Goal: Task Accomplishment & Management: Complete application form

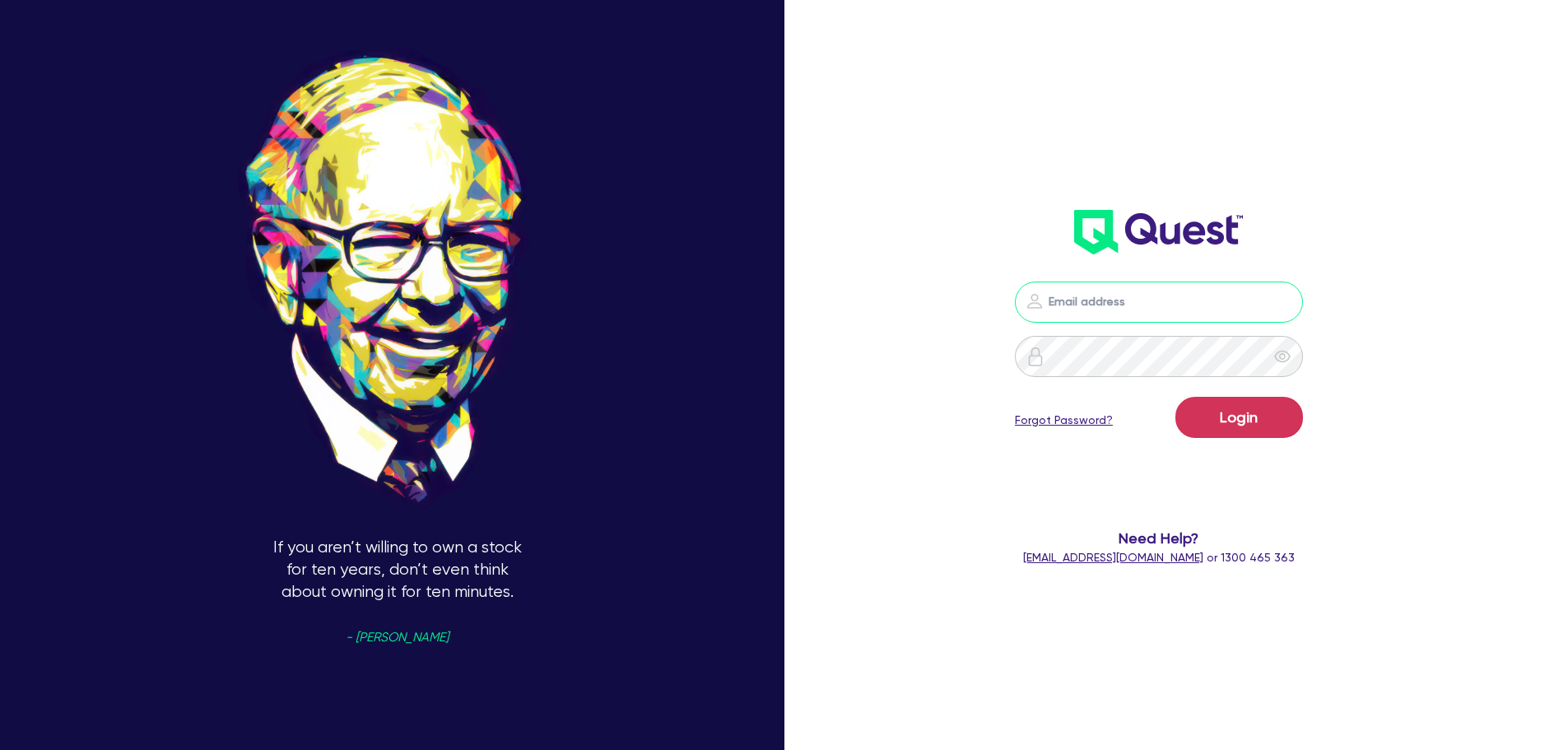
click at [1269, 316] on input "email" at bounding box center [1159, 302] width 288 height 41
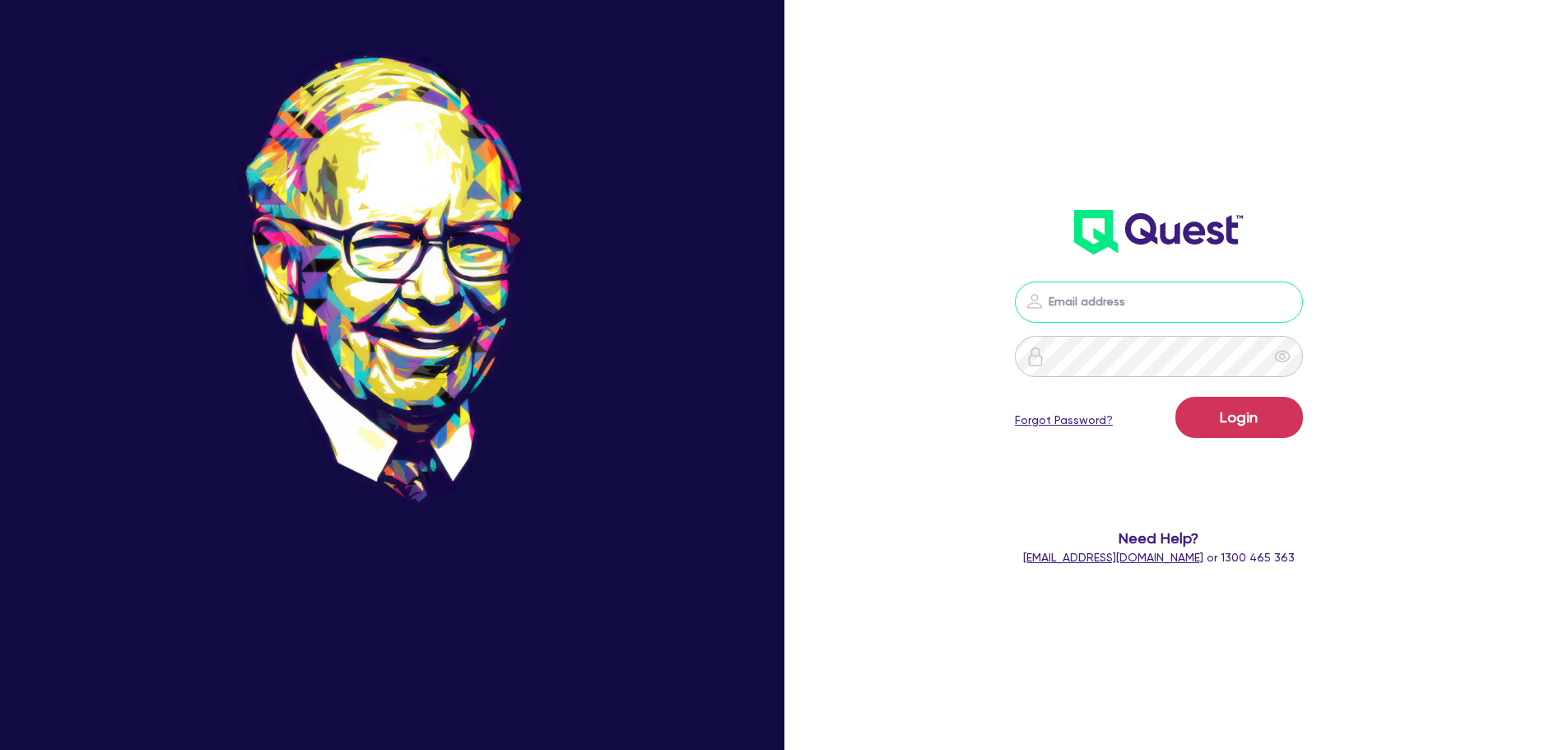
type input "[EMAIL_ADDRESS][PERSON_NAME][DOMAIN_NAME]"
click at [1271, 437] on button "Login" at bounding box center [1239, 417] width 127 height 41
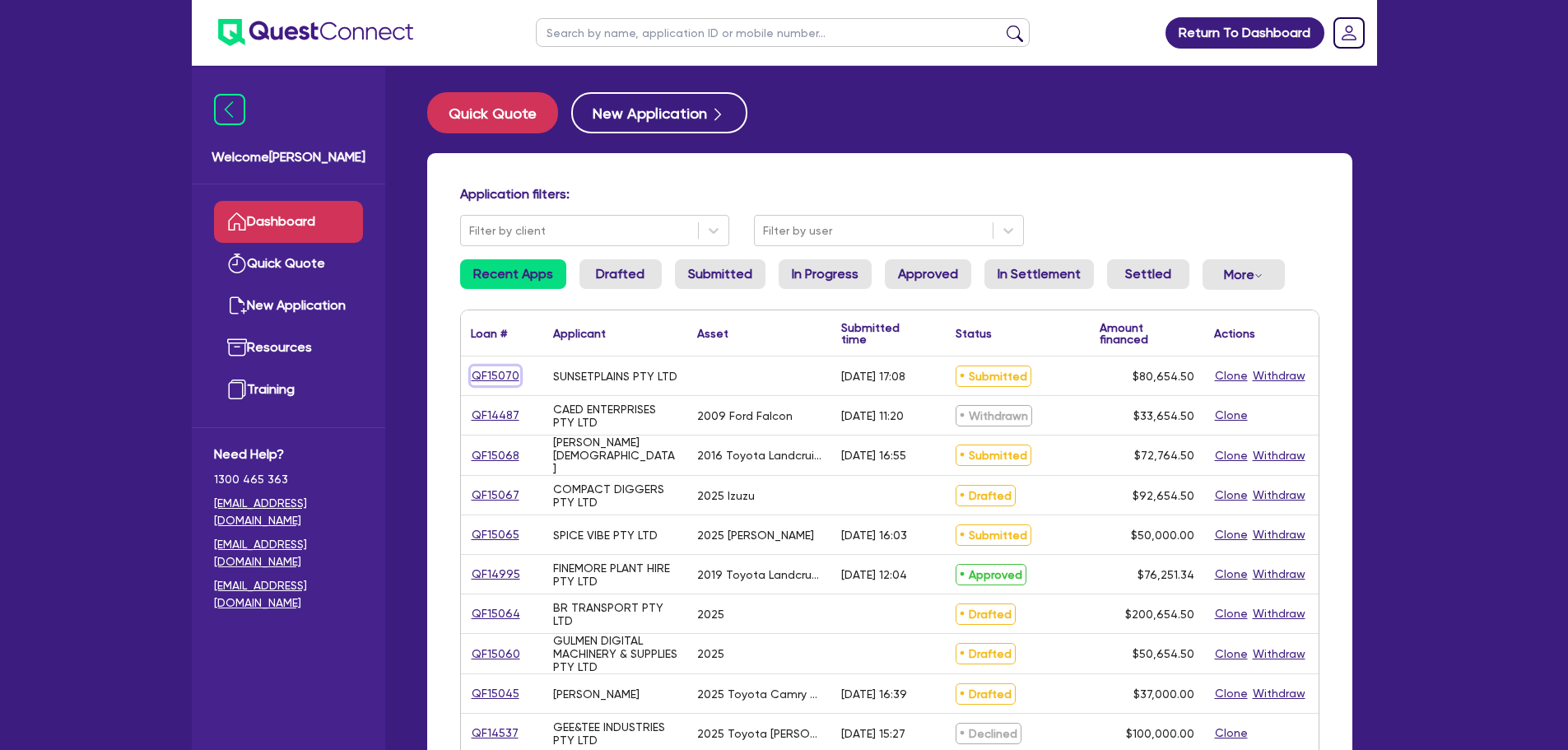
click at [502, 370] on link "QF15070" at bounding box center [496, 375] width 49 height 19
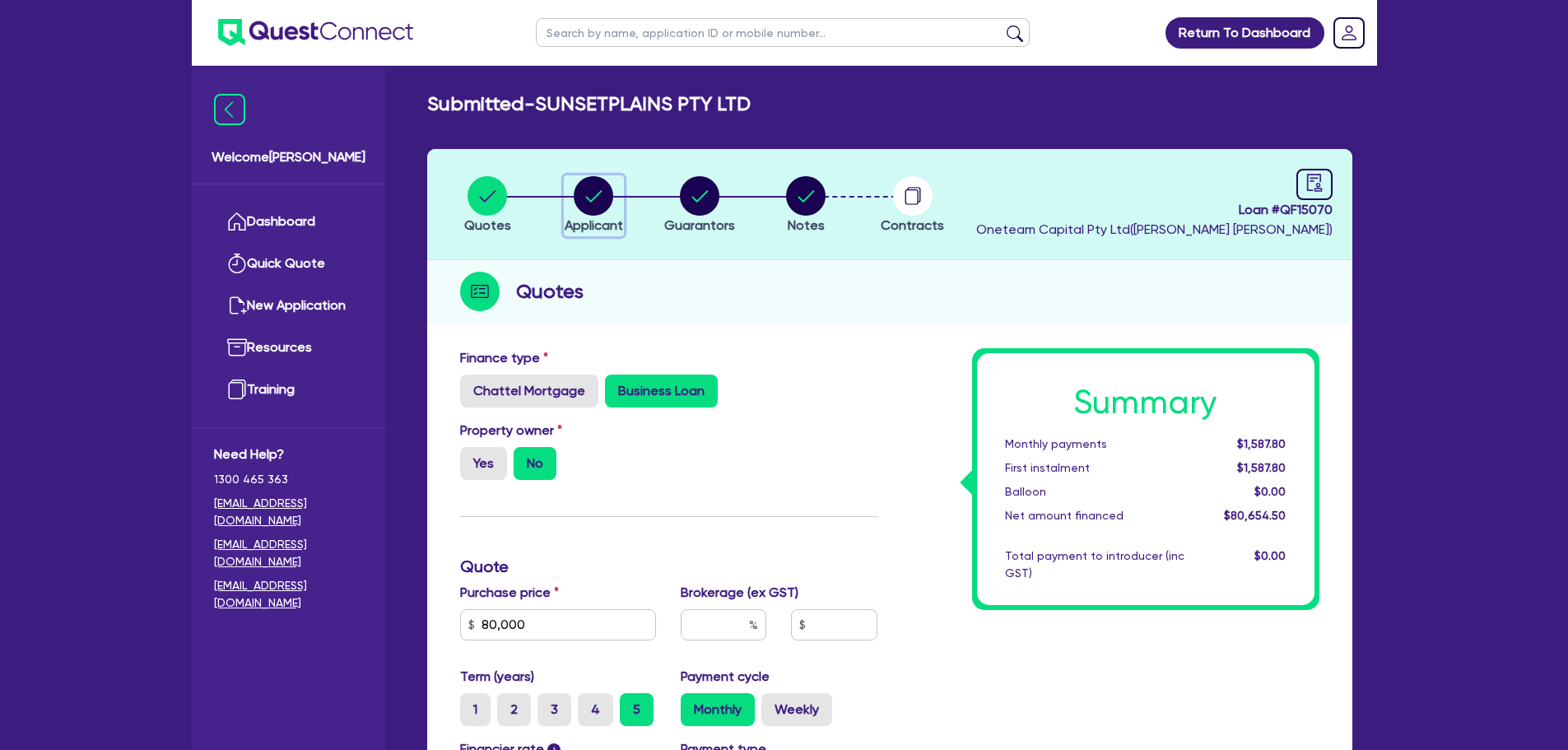
click at [605, 195] on circle "button" at bounding box center [593, 196] width 39 height 39
select select "COMPANY"
select select "ACCOMODATION_FOOD"
select select "OTHER_FOOD"
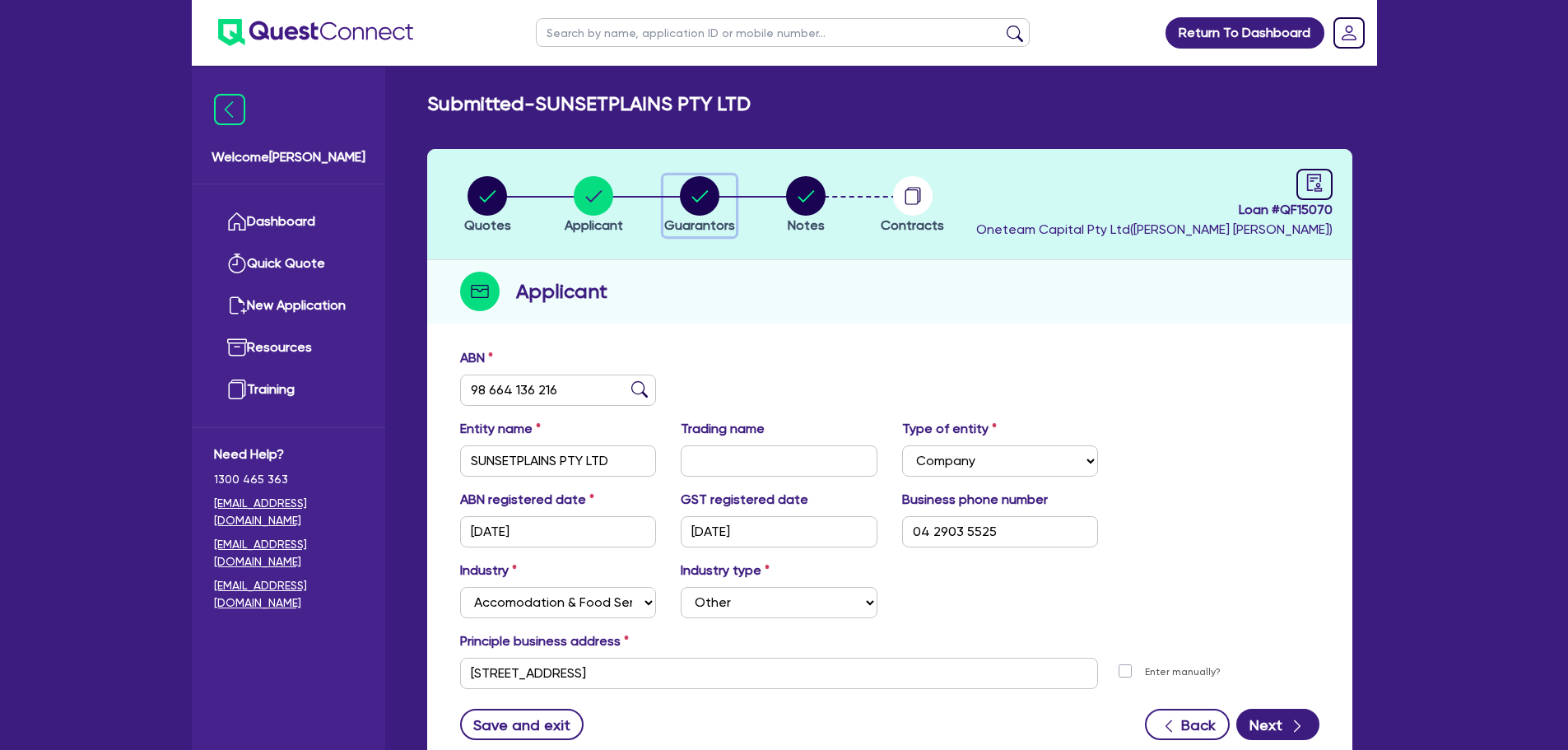
click at [679, 202] on div "button" at bounding box center [699, 196] width 70 height 39
select select "MR"
select select "VIC"
select select "MARRIED"
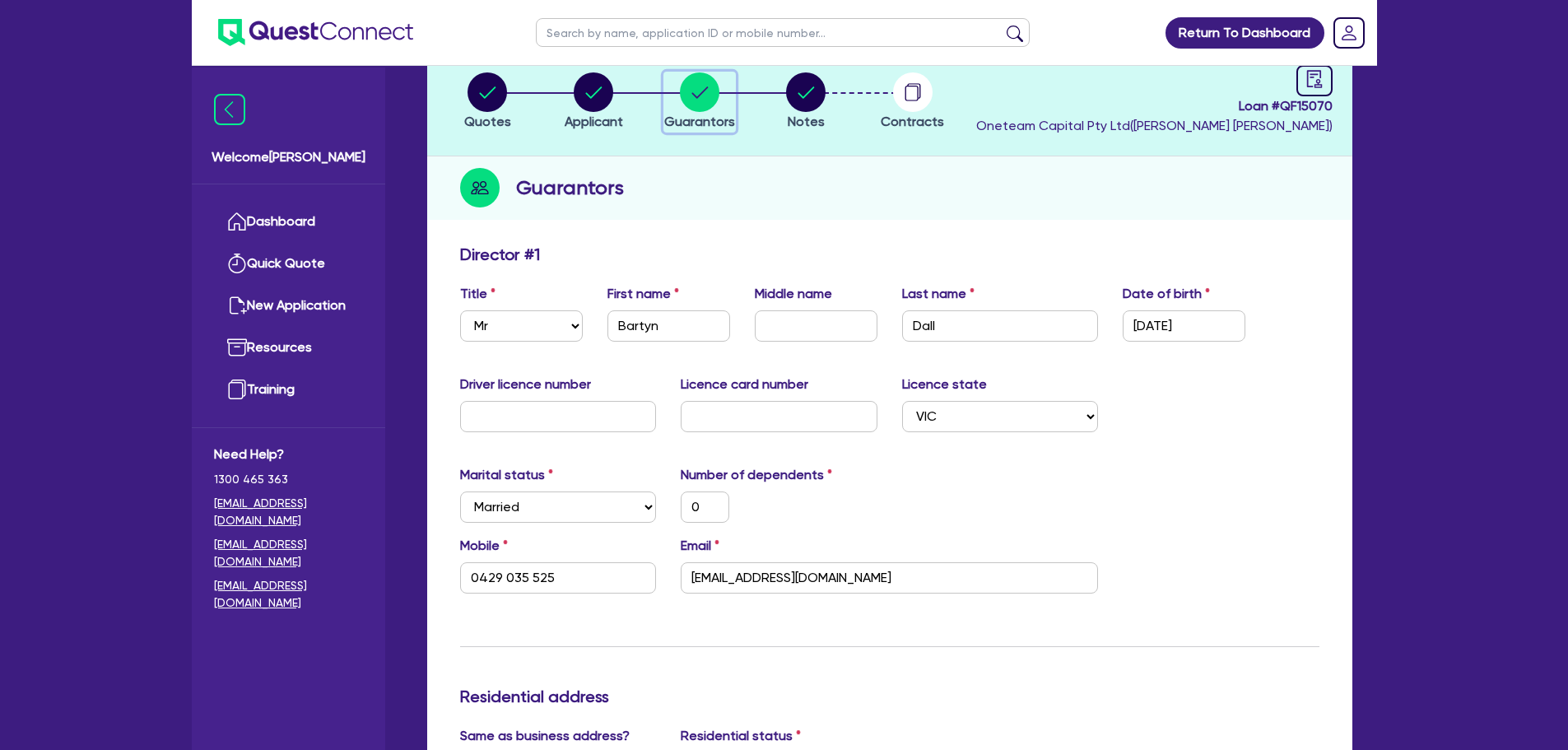
scroll to position [247, 0]
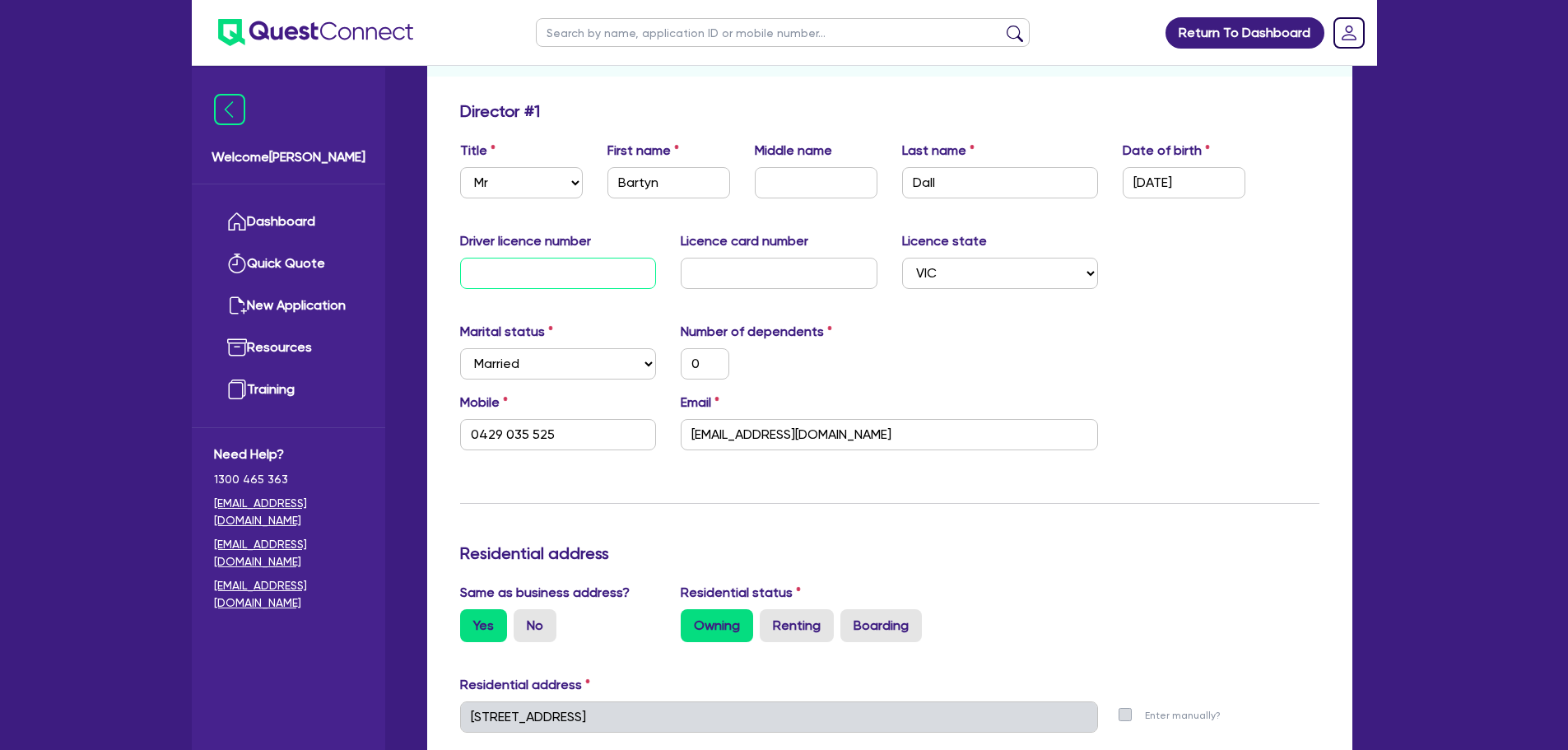
click at [576, 265] on input "text" at bounding box center [558, 273] width 197 height 31
click at [802, 196] on input "text" at bounding box center [816, 183] width 123 height 31
type input "J"
type input "0"
type input "0429 035 525"
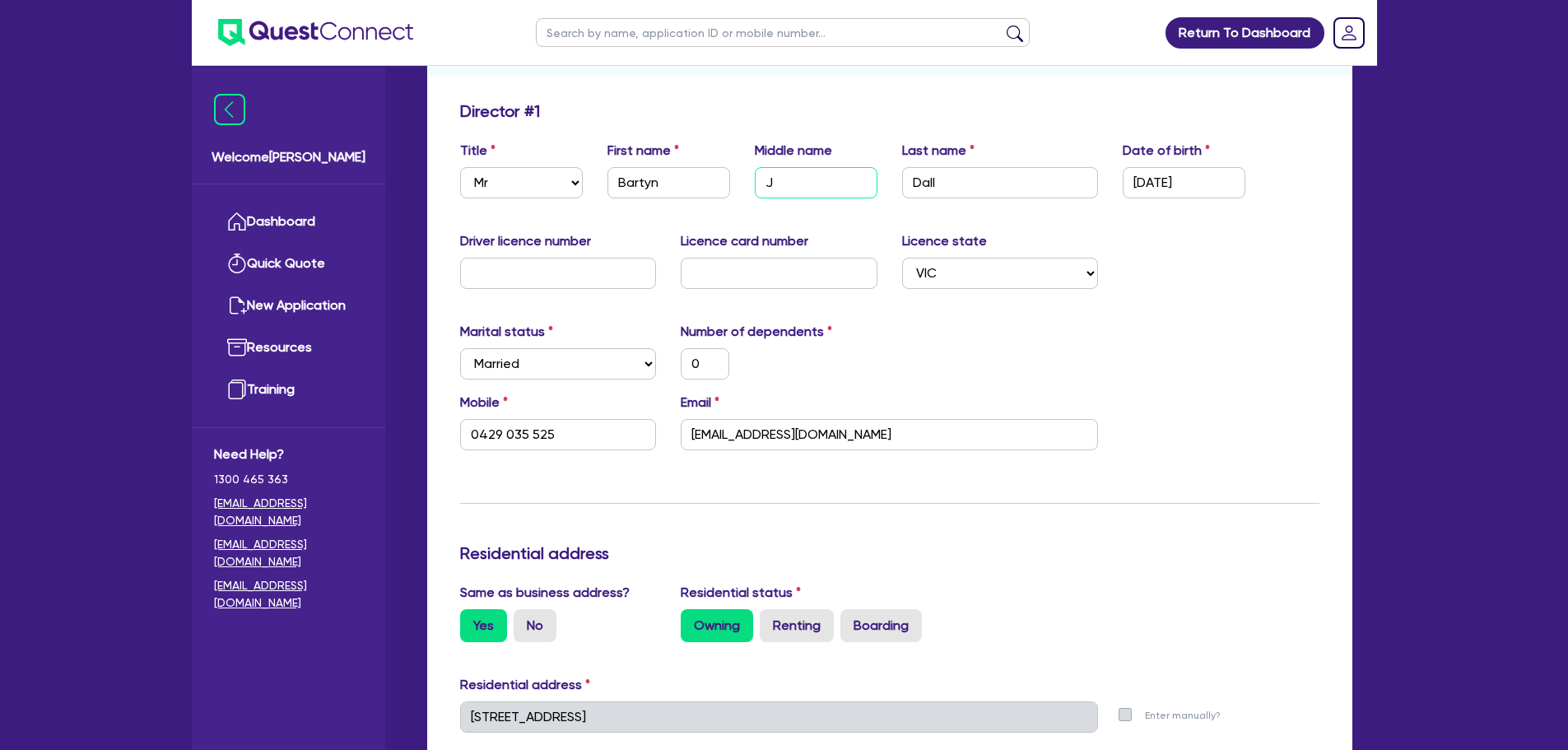
type input "[PERSON_NAME]"
type input "0"
type input "0429 035 525"
type input "Jam"
type input "0"
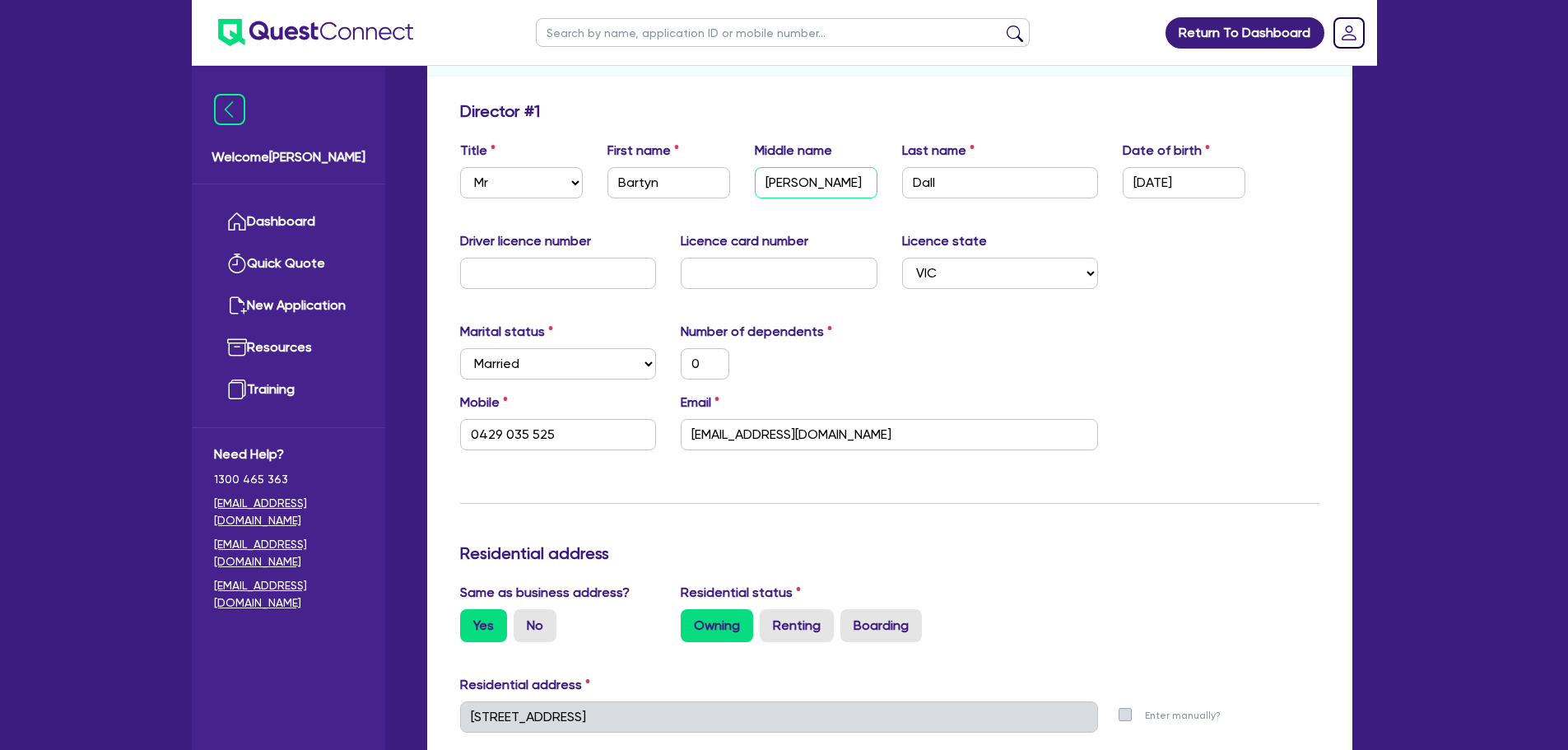
type input "0429 035 525"
type input "[PERSON_NAME]"
type input "0"
type input "0429 035 525"
type input "[PERSON_NAME]"
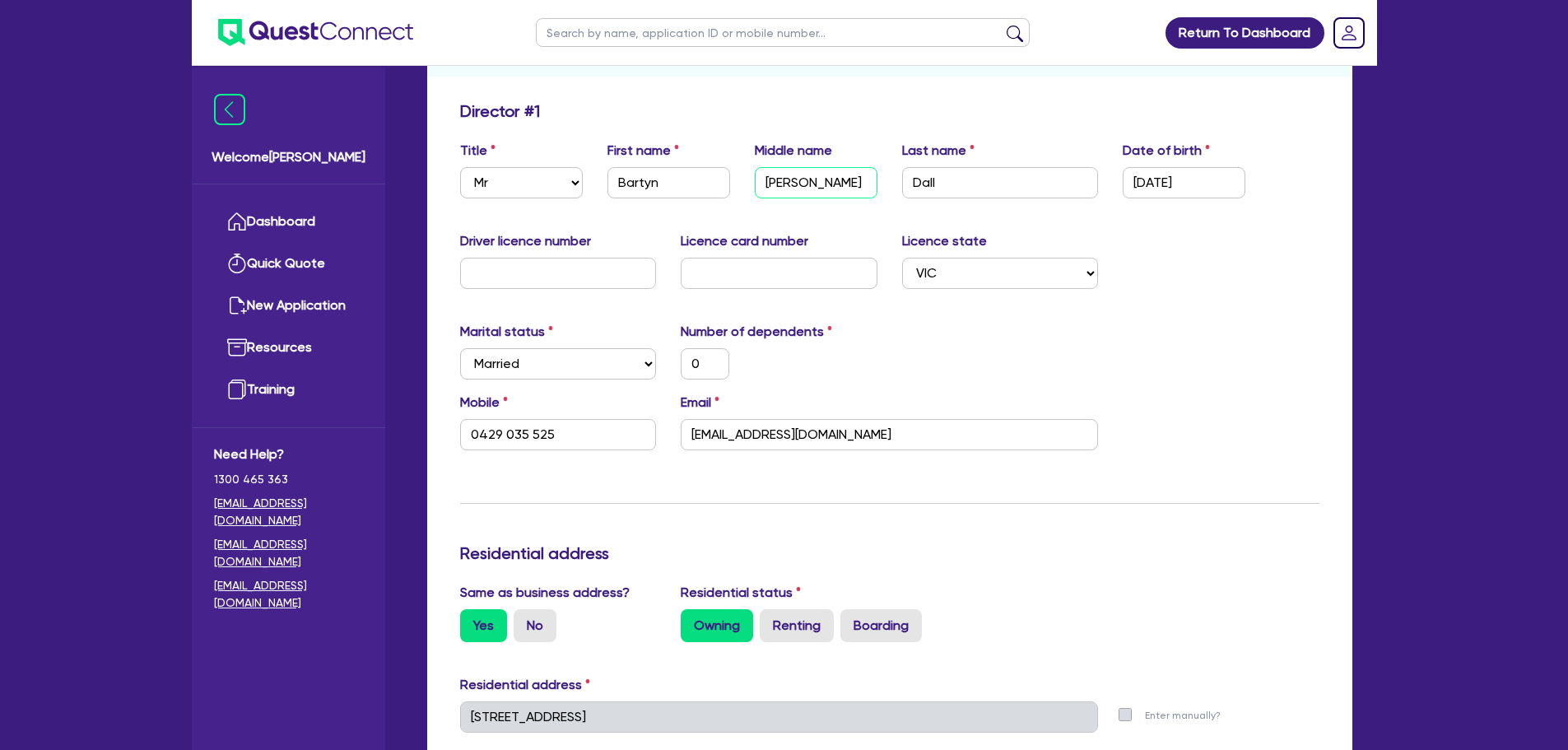
type input "0"
type input "0429 035 525"
type input "[PERSON_NAME]"
click at [531, 274] on input "text" at bounding box center [558, 273] width 197 height 31
type input "F"
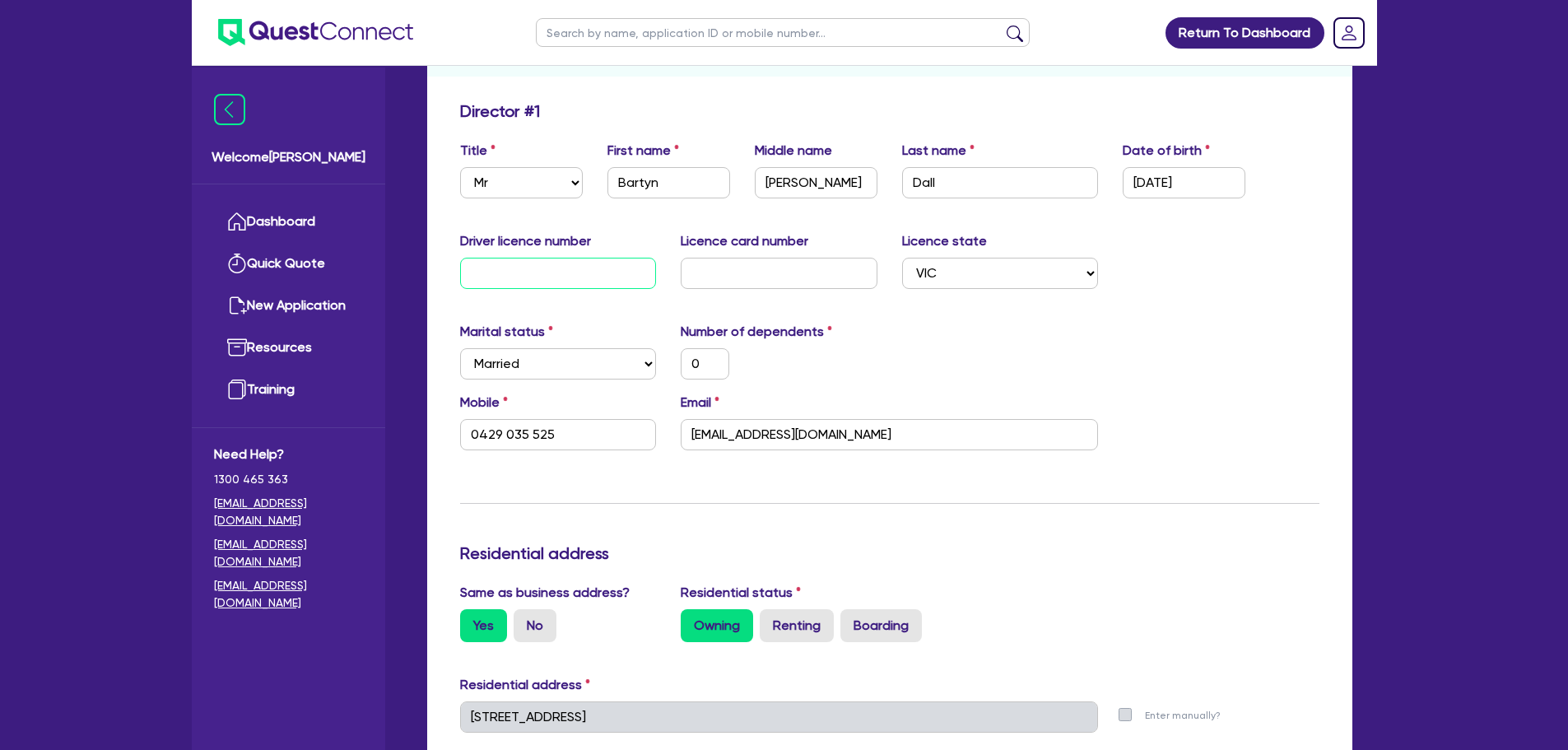
type input "0"
type input "0429 035 525"
type input "FW"
type input "0"
type input "0429 035 525"
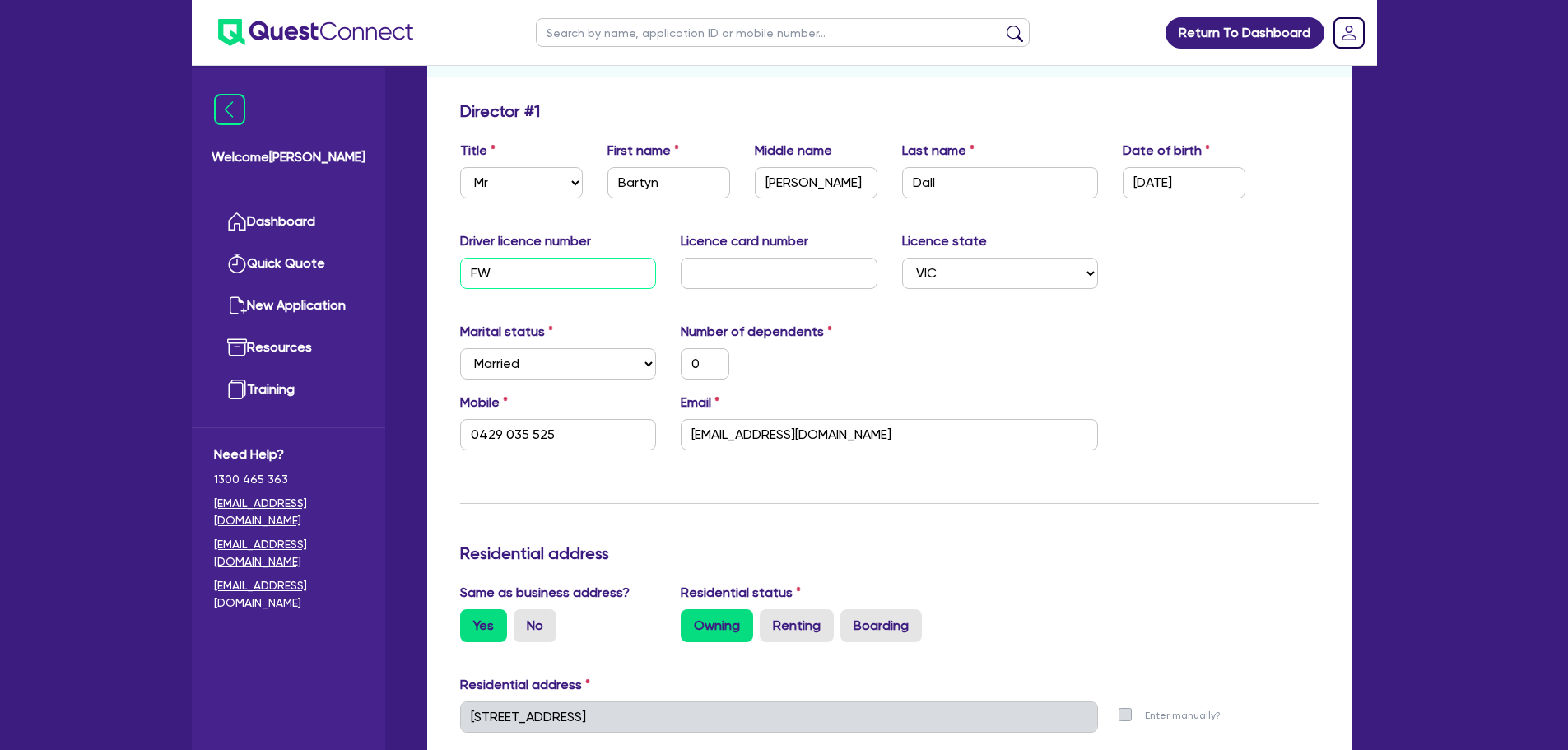
type input "FW2"
type input "0"
type input "0429 035 525"
type input "FW23"
type input "0"
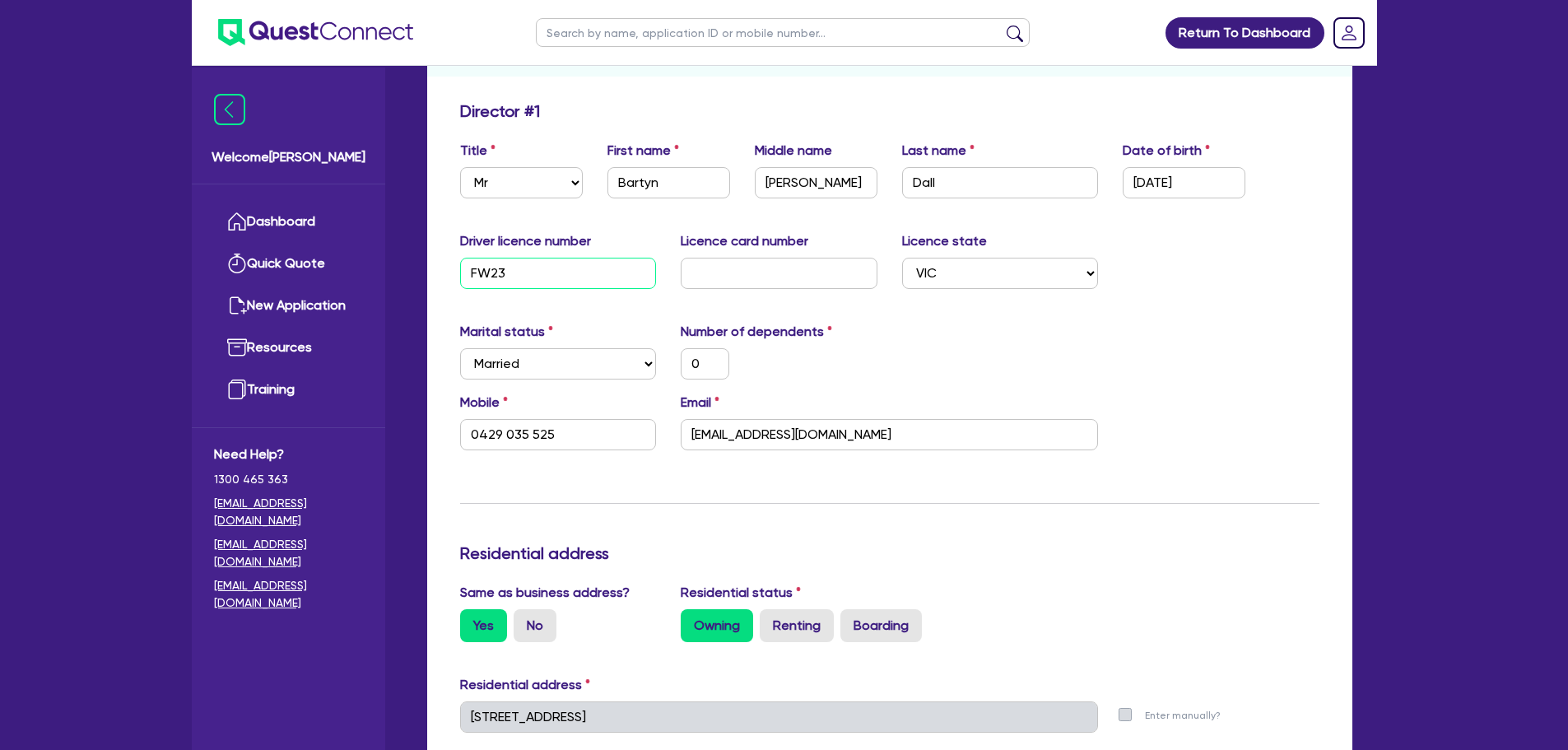
type input "0429 035 525"
type input "FW230"
type input "0"
type input "0429 035 525"
type input "FW2309"
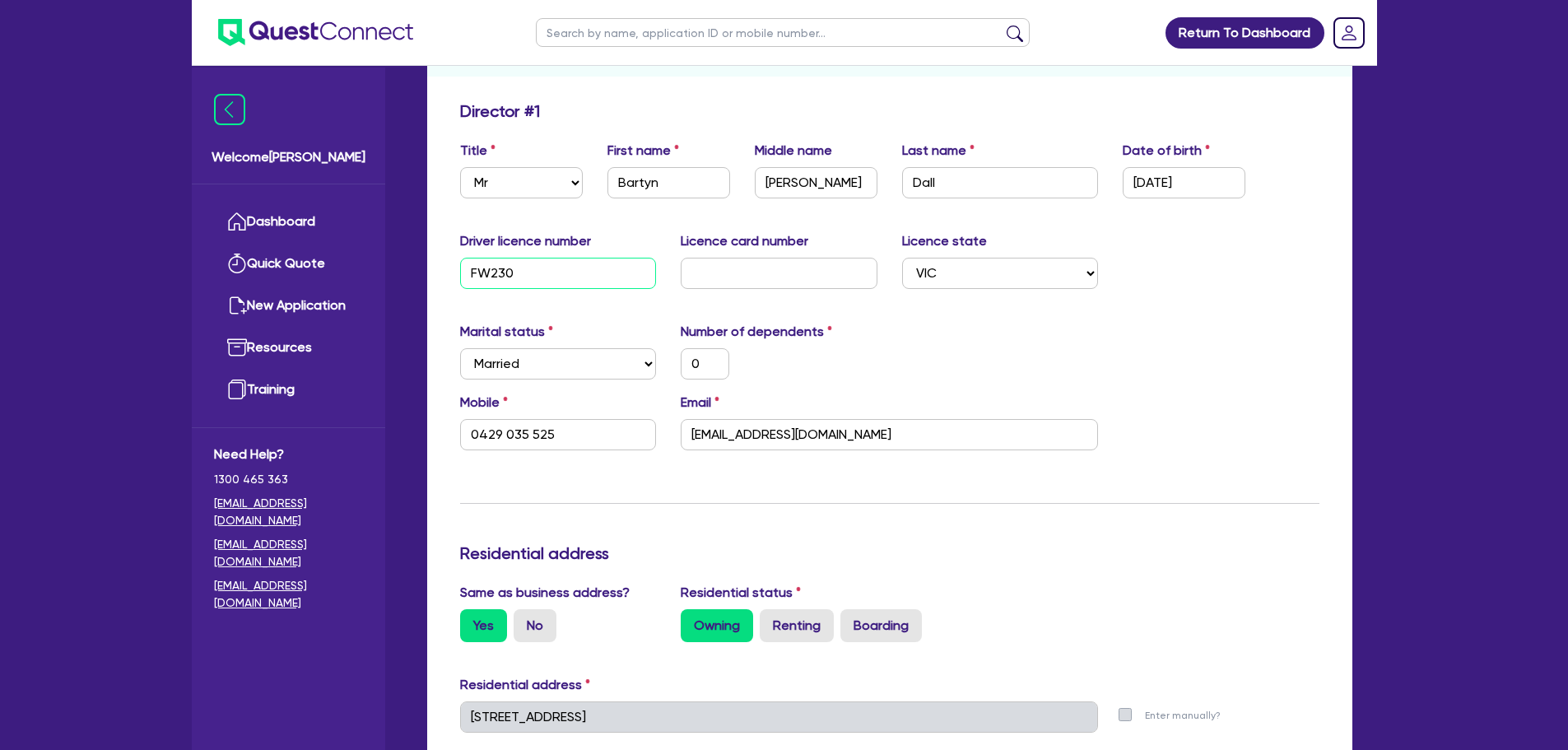
type input "0"
type input "0429 035 525"
type input "FW2309"
click at [713, 252] on div "Licence card number" at bounding box center [779, 260] width 221 height 58
click at [713, 264] on input "text" at bounding box center [779, 273] width 197 height 31
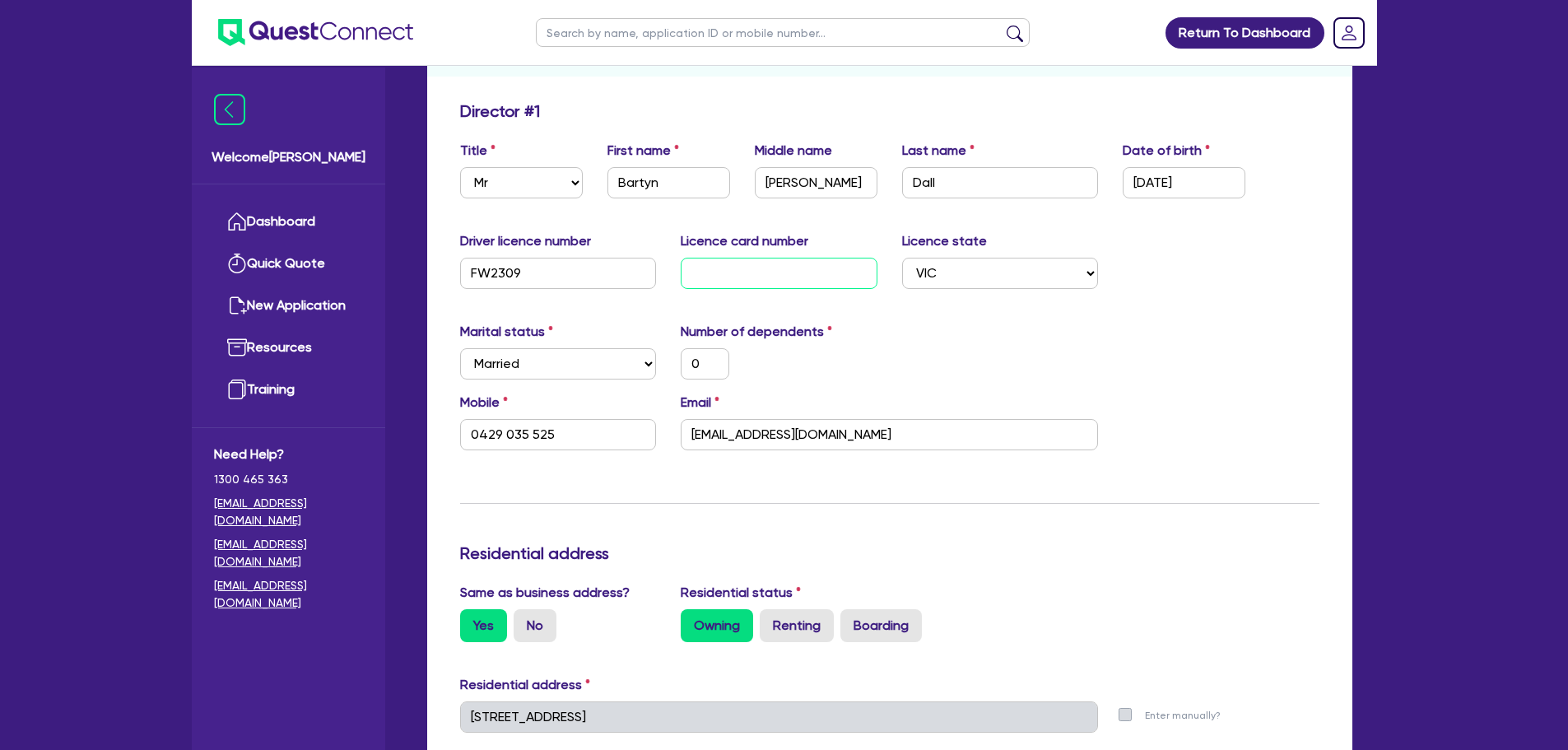
click at [740, 276] on input "text" at bounding box center [779, 273] width 197 height 31
type input "D"
type input "0"
type input "0429 035 525"
type input "D0"
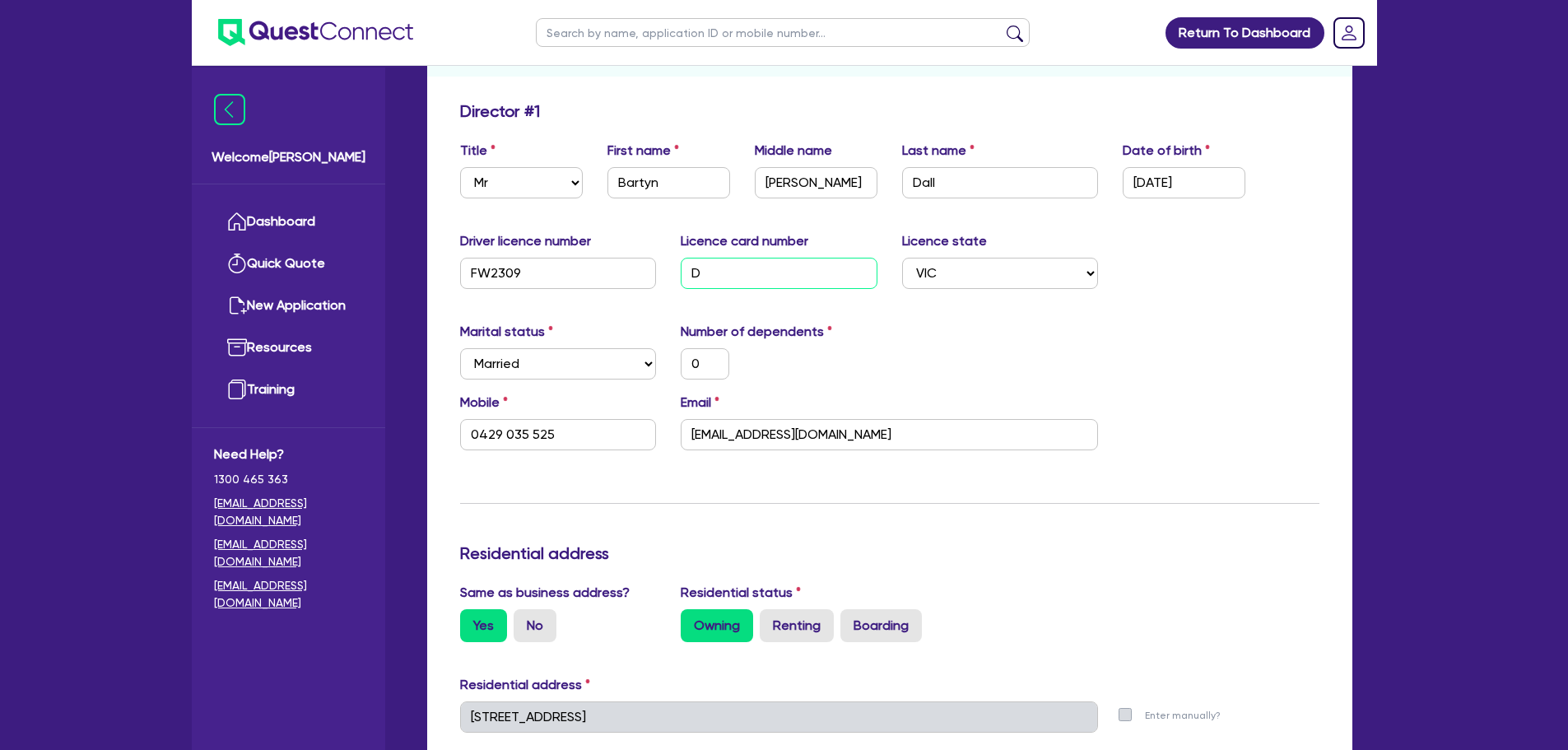
type input "0"
type input "0429 035 525"
type input "D01"
type input "0"
type input "0429 035 525"
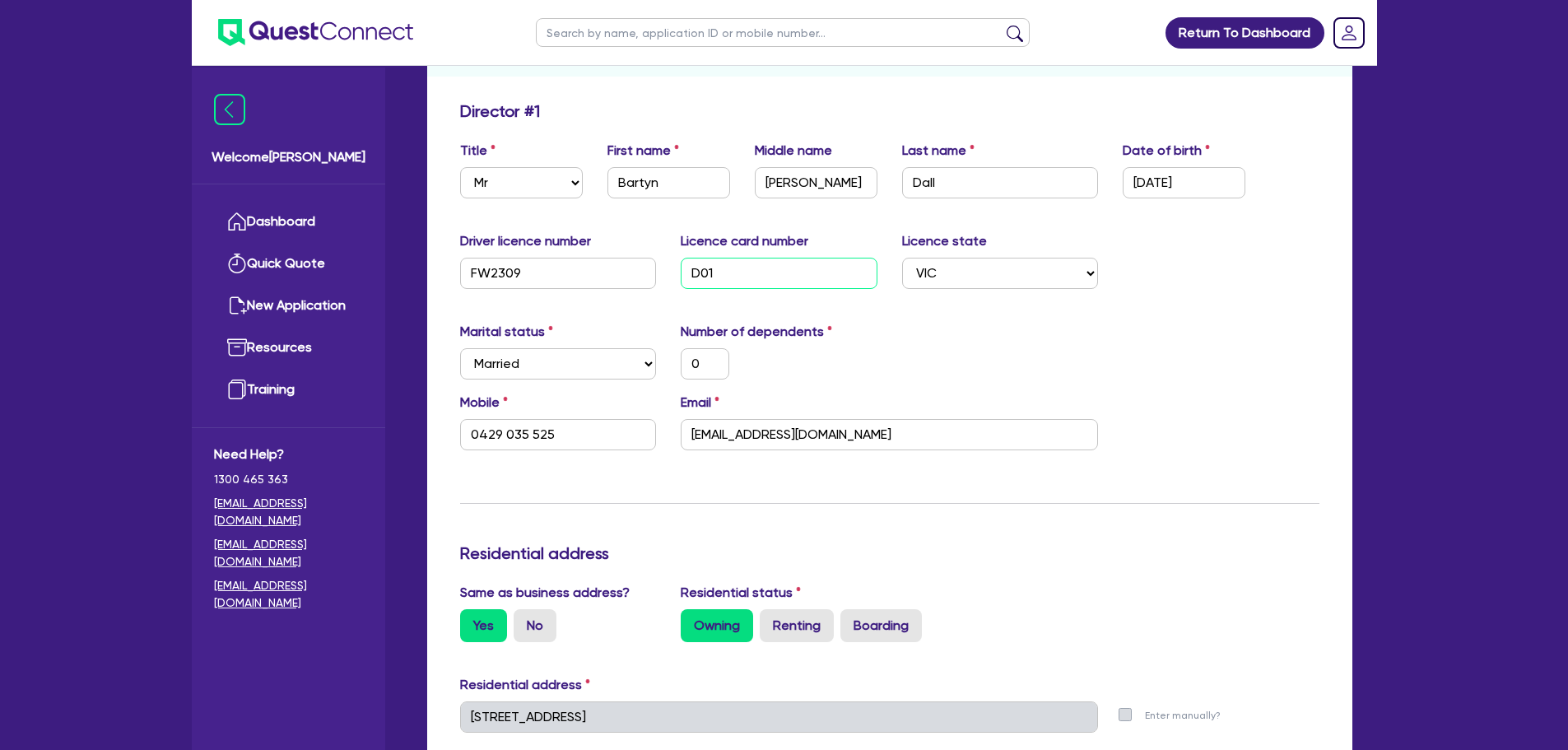
type input "D019"
type input "0"
type input "0429 035 525"
type input "D0195"
type input "0"
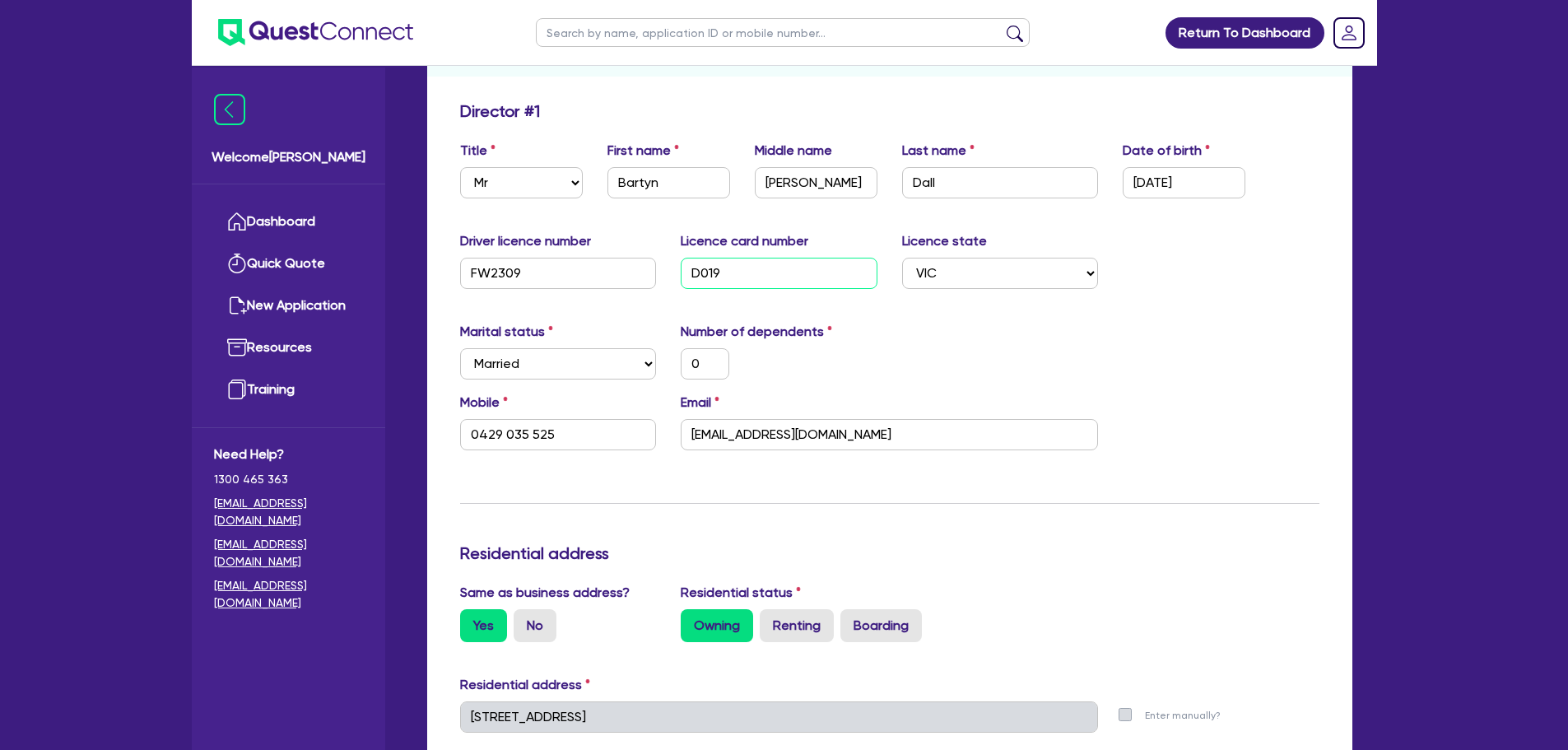
type input "0429 035 525"
type input "D01958"
type input "0"
type input "0429 035 525"
type input "D019587"
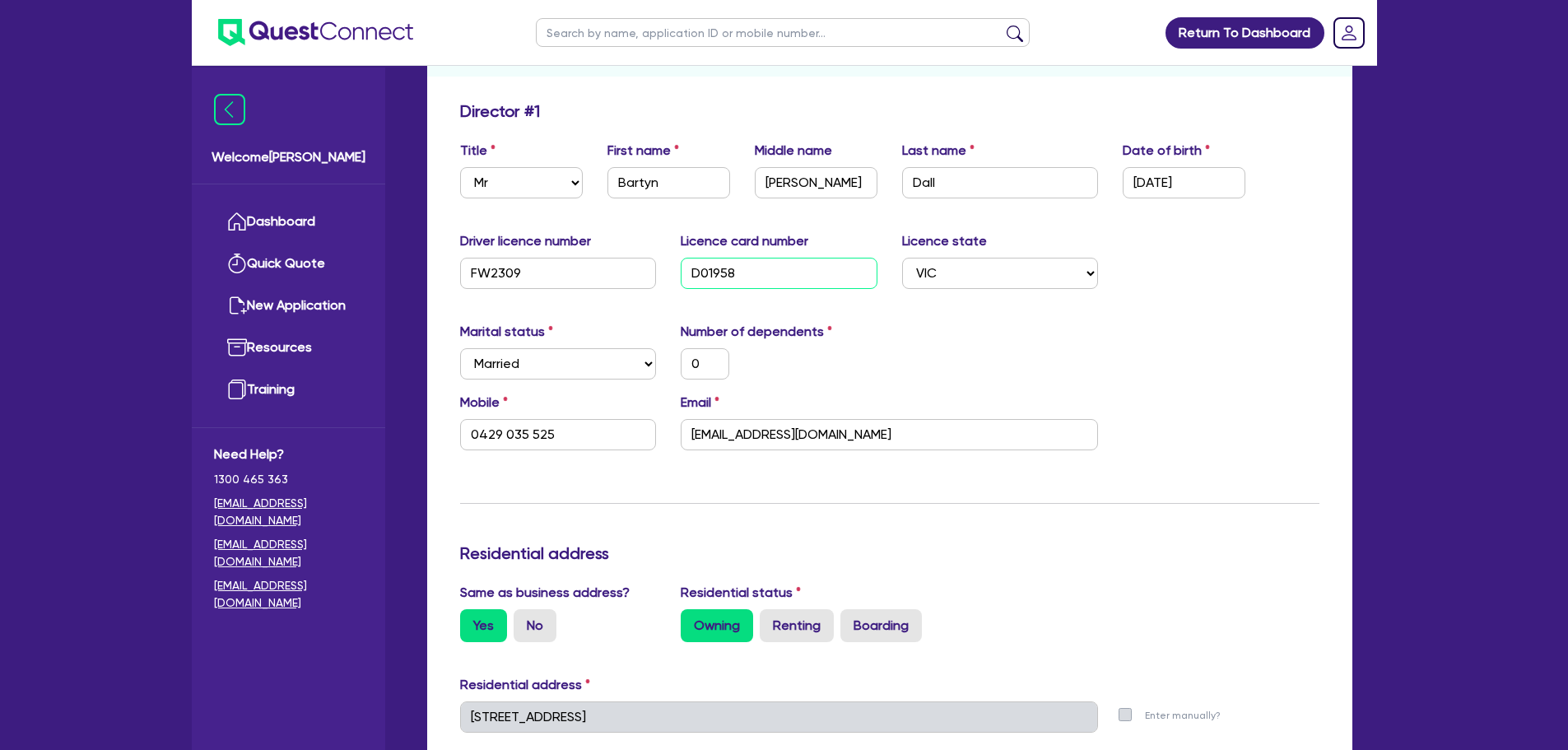
type input "0"
type input "0429 035 525"
type input "D0195878"
type input "0"
type input "0429 035 525"
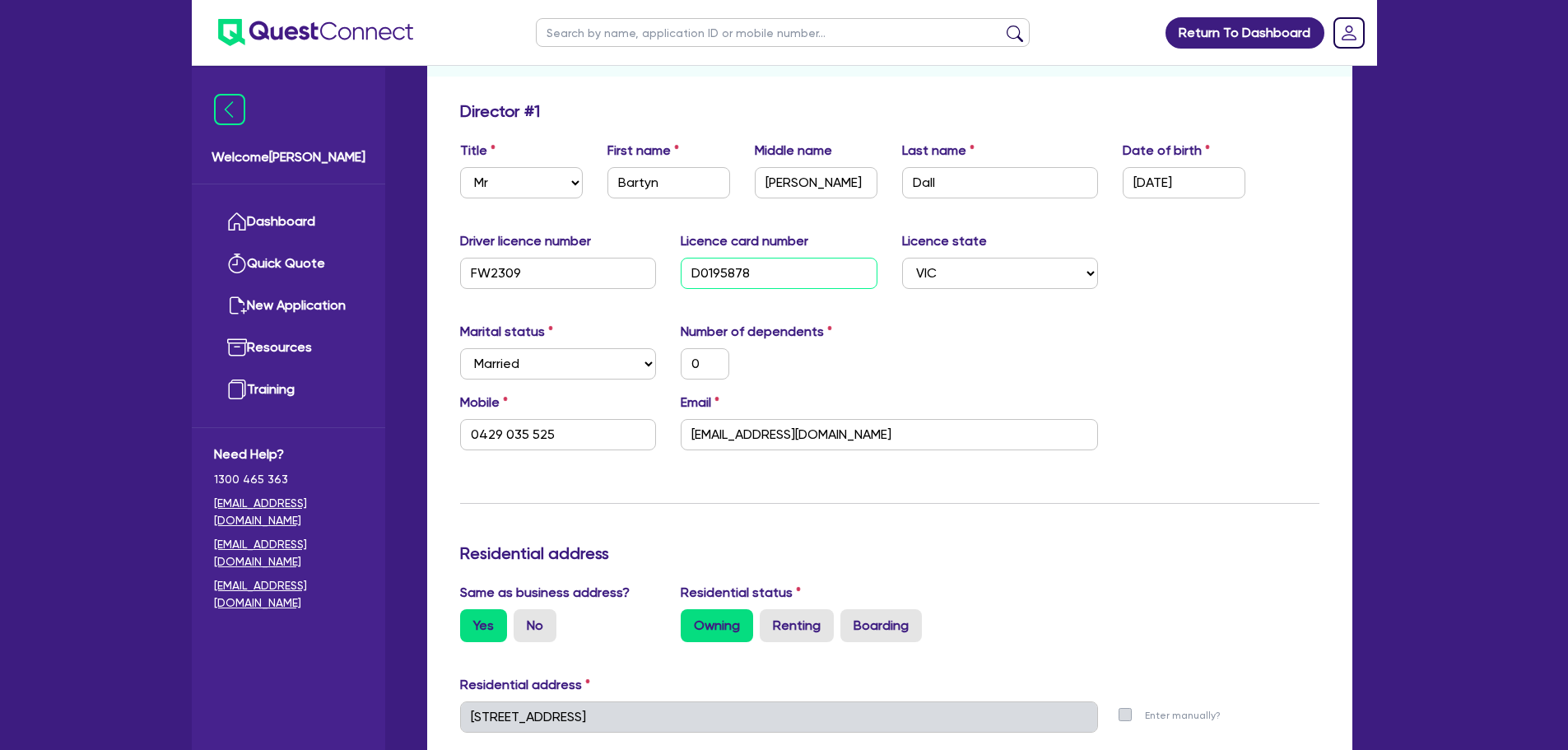
type input "D01958785"
type input "0"
type input "0429 035 525"
type input "D01958785"
click at [1184, 316] on div "Update residential status for Director #1 Boarding is only acceptable when the …" at bounding box center [890, 710] width 860 height 1217
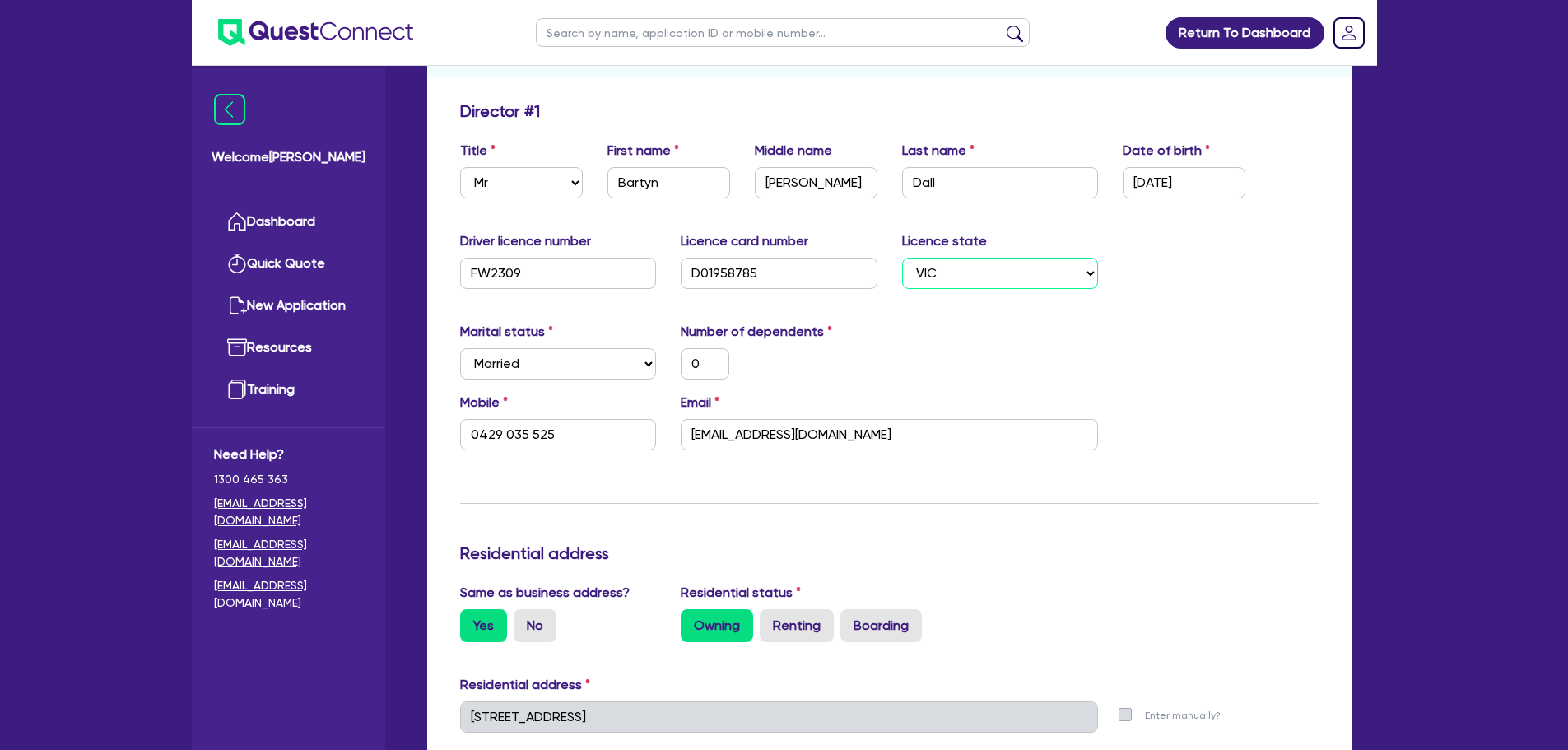
click at [943, 271] on select "Select [GEOGRAPHIC_DATA] [GEOGRAPHIC_DATA] [GEOGRAPHIC_DATA] [GEOGRAPHIC_DATA] …" at bounding box center [1000, 273] width 197 height 31
select select "SA"
click at [902, 258] on select "Select [GEOGRAPHIC_DATA] [GEOGRAPHIC_DATA] [GEOGRAPHIC_DATA] [GEOGRAPHIC_DATA] …" at bounding box center [1000, 273] width 197 height 31
type input "0"
type input "0429 035 525"
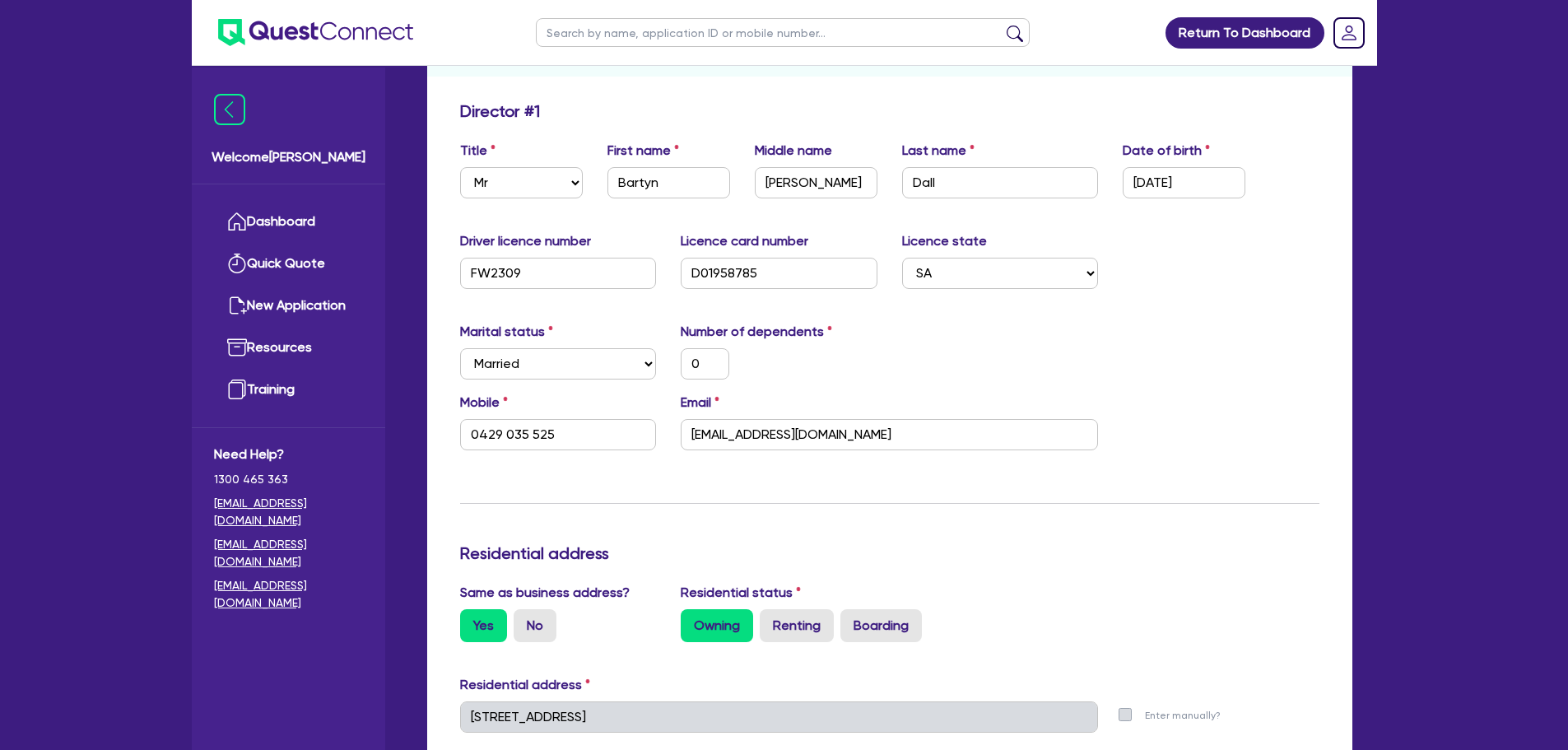
click at [1048, 372] on div "Marital status Select [DEMOGRAPHIC_DATA] Married De Facto / Partner Number of d…" at bounding box center [890, 357] width 885 height 70
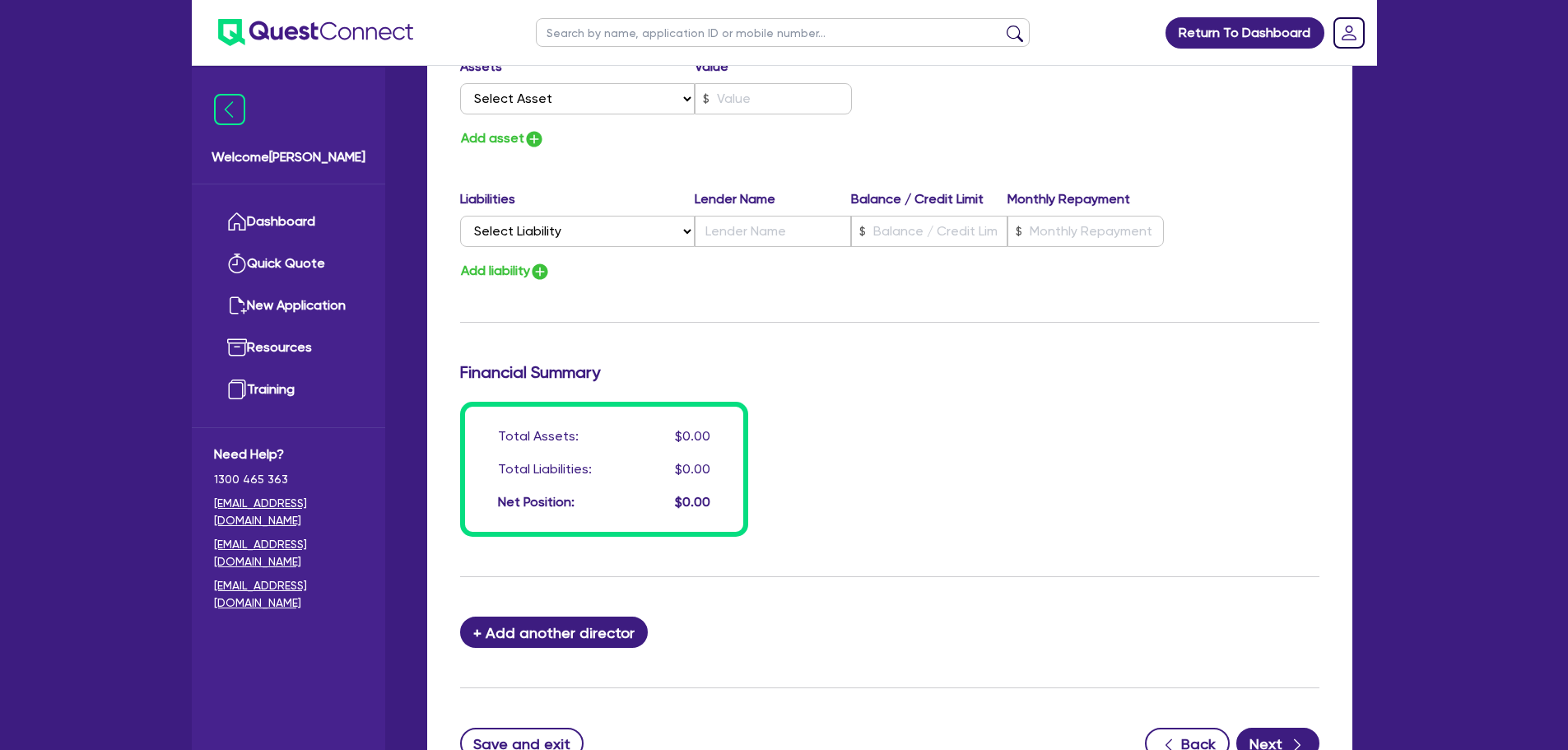
scroll to position [1172, 0]
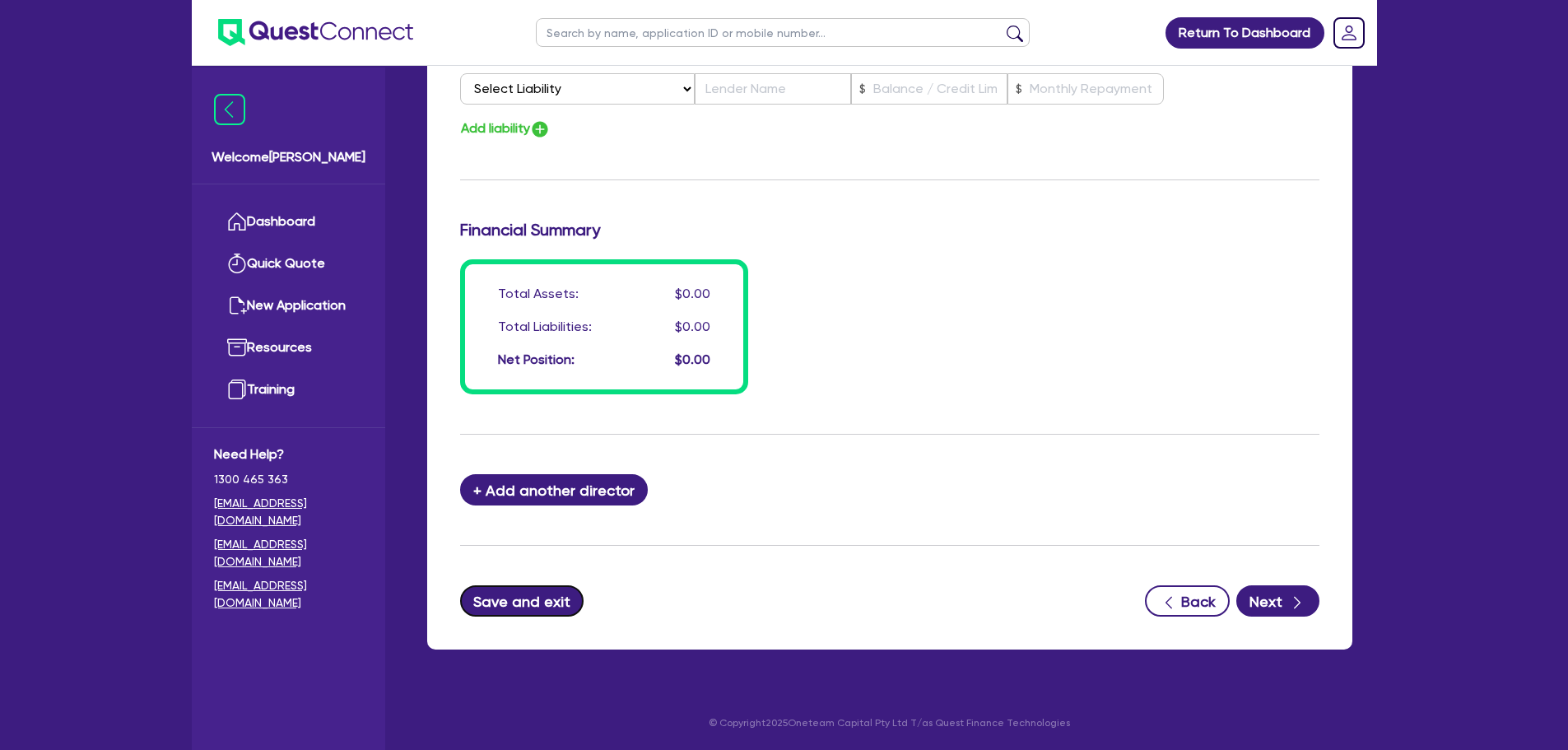
click at [555, 601] on button "Save and exit" at bounding box center [522, 601] width 124 height 31
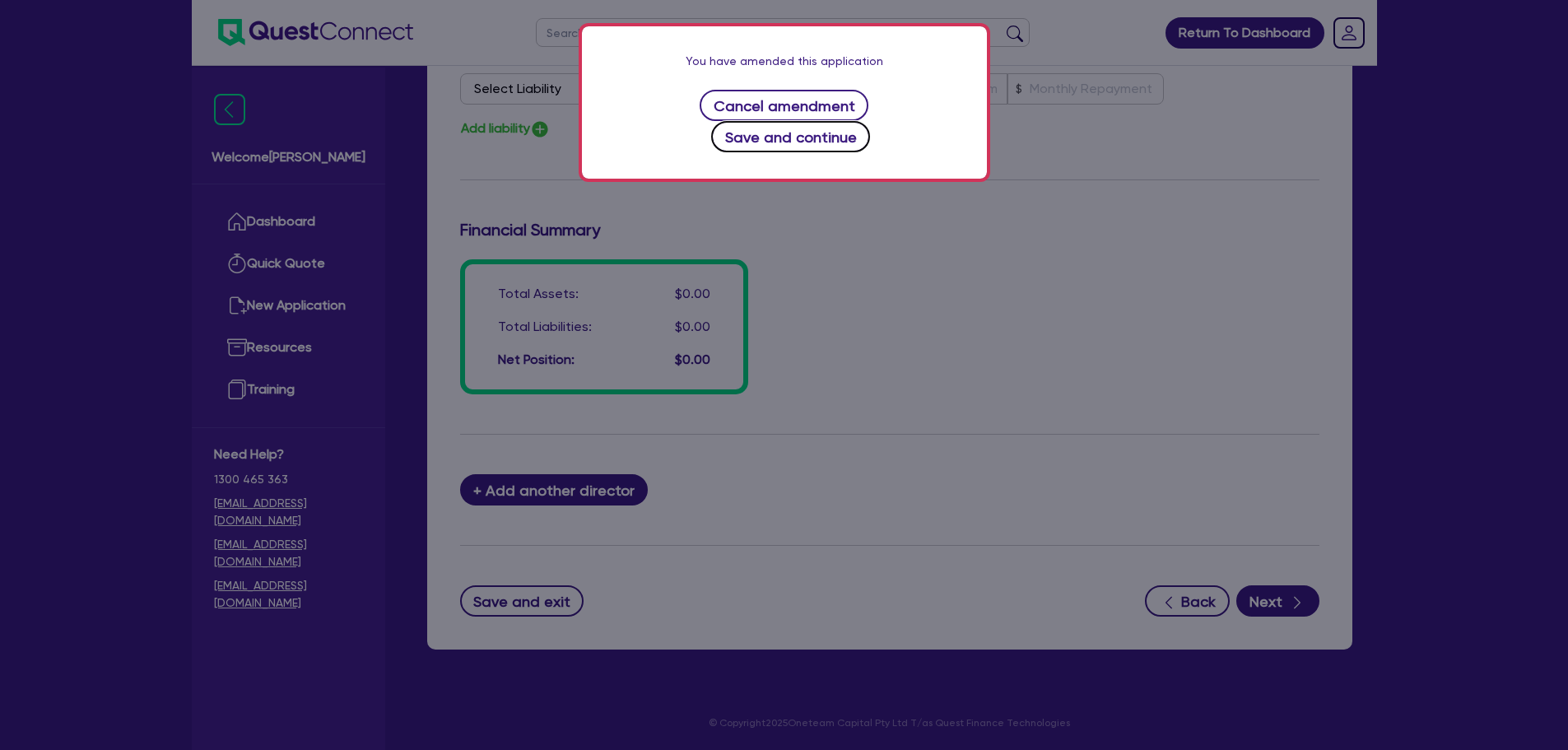
click at [857, 121] on button "Save and continue" at bounding box center [791, 136] width 159 height 31
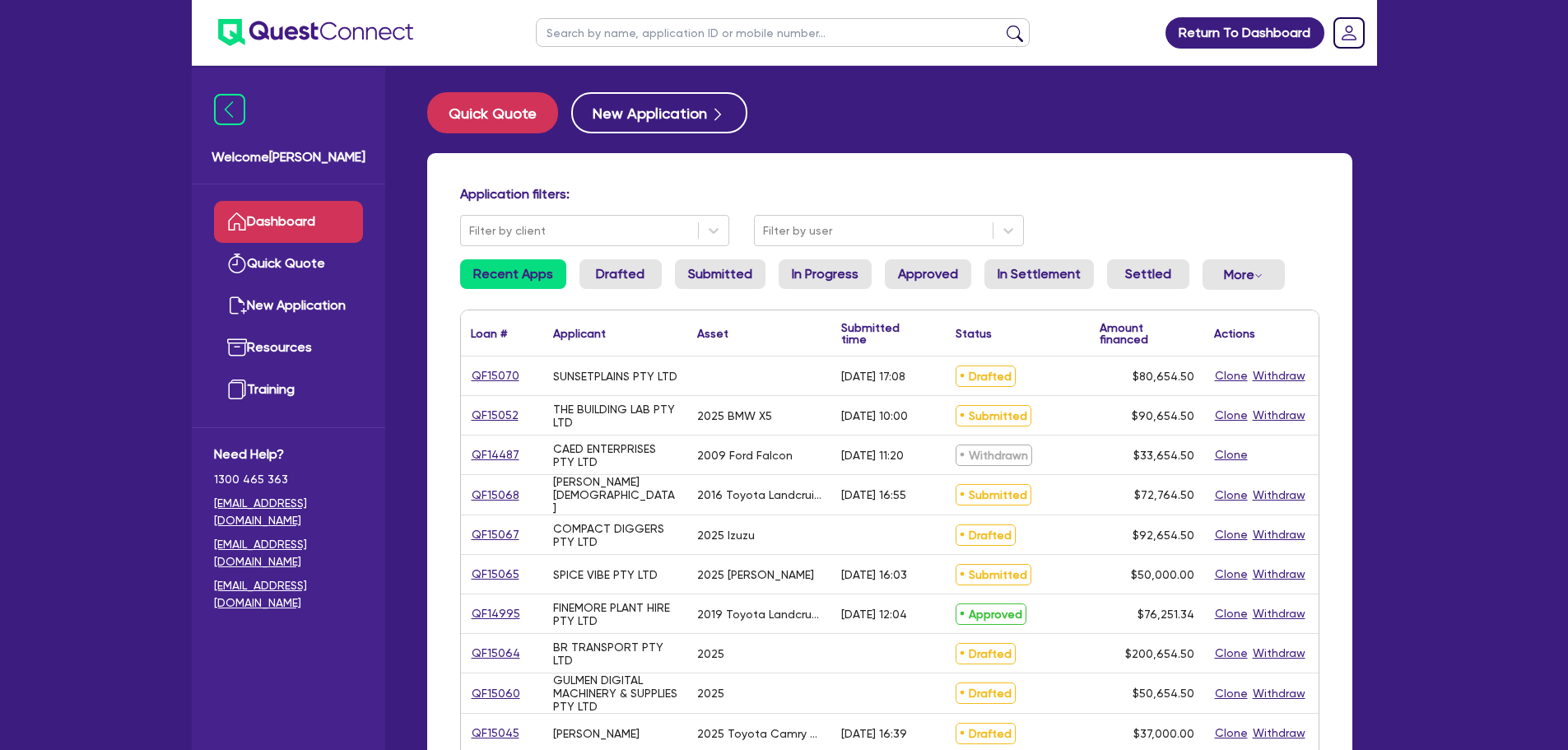
click at [682, 28] on input "text" at bounding box center [783, 32] width 494 height 28
type input "am"
click at [1002, 25] on button "submit" at bounding box center [1015, 36] width 27 height 23
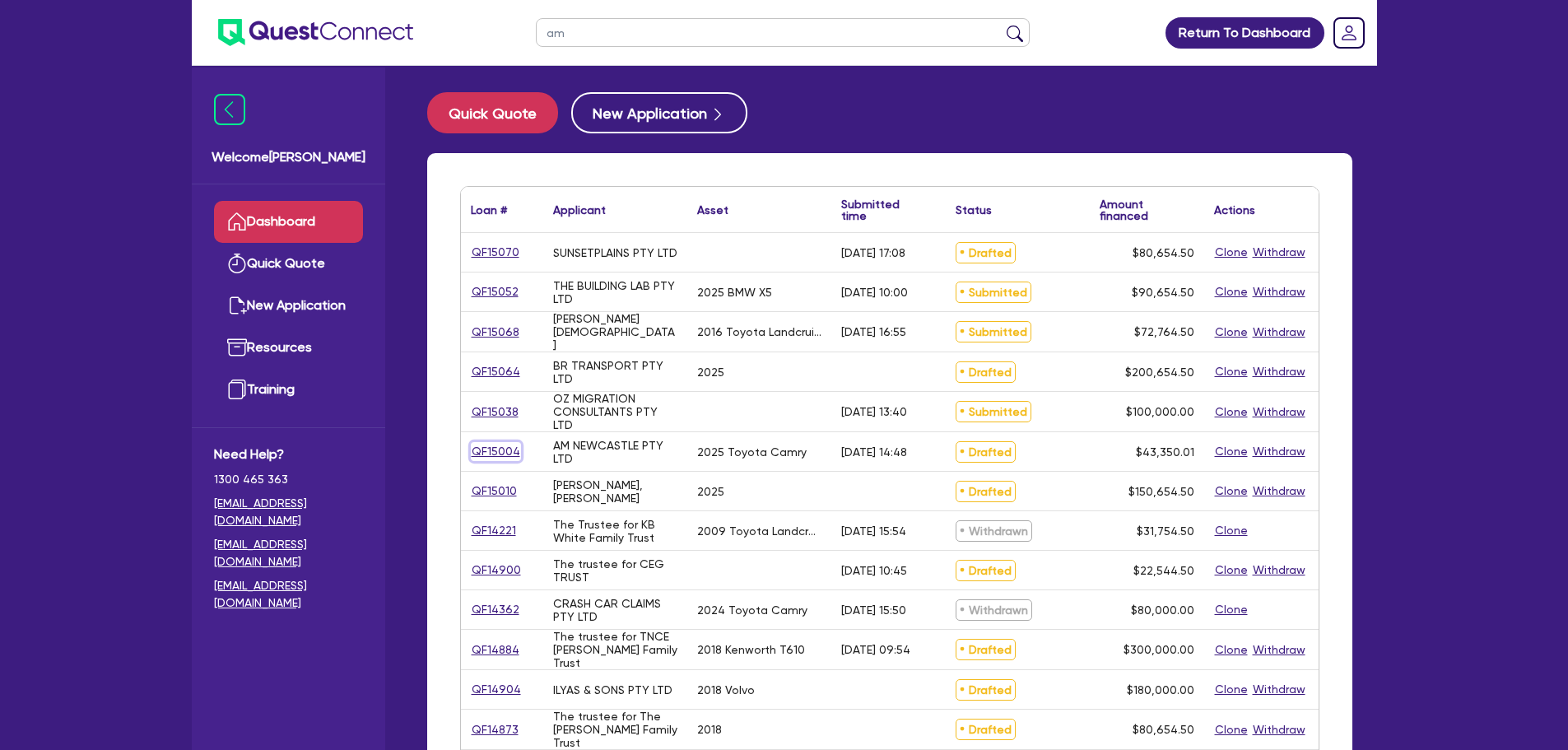
click at [497, 454] on link "QF15004" at bounding box center [496, 451] width 50 height 19
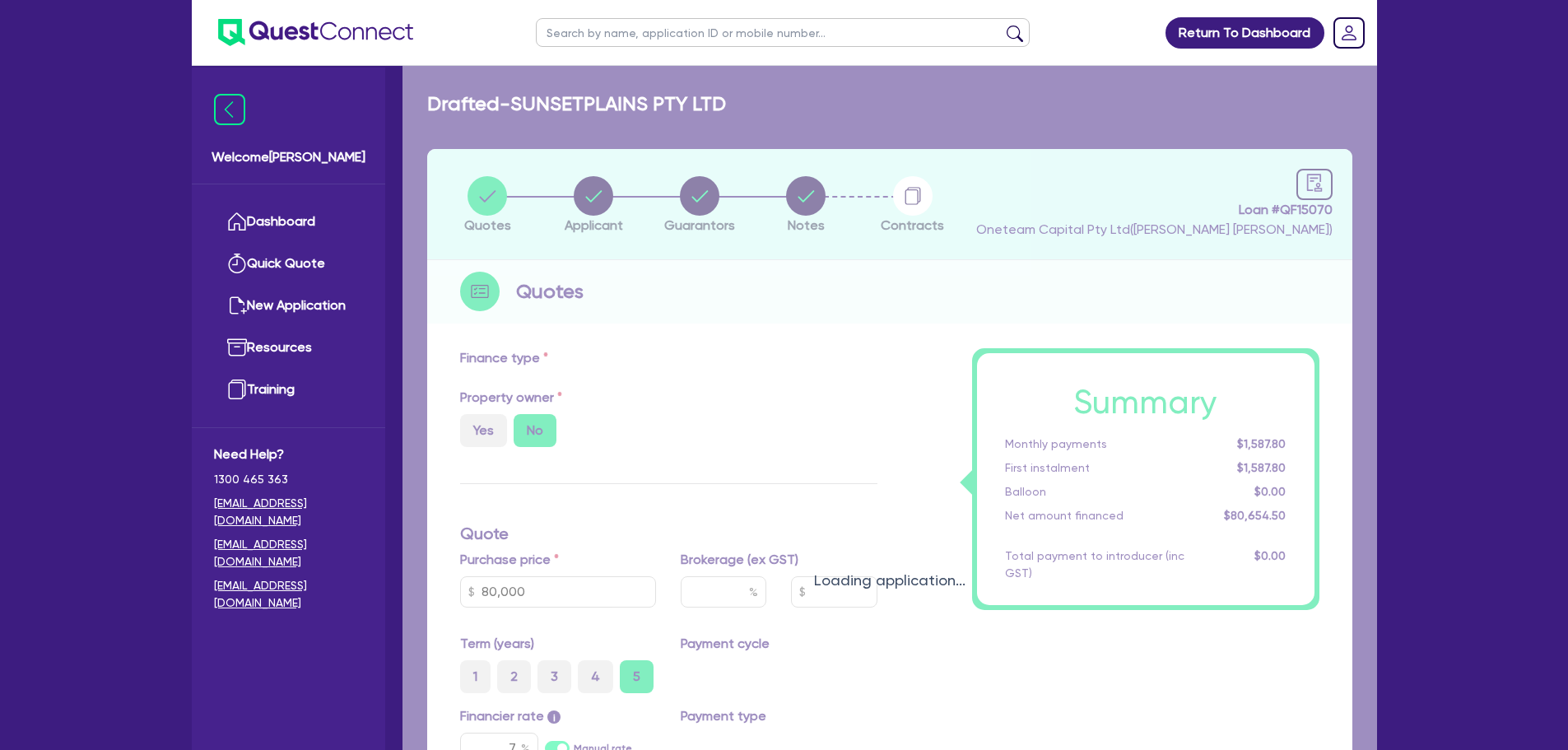
select select "CARS_AND_LIGHT_TRUCKS"
type input "2025"
radio input "true"
type input "42,500"
type input "2.98"
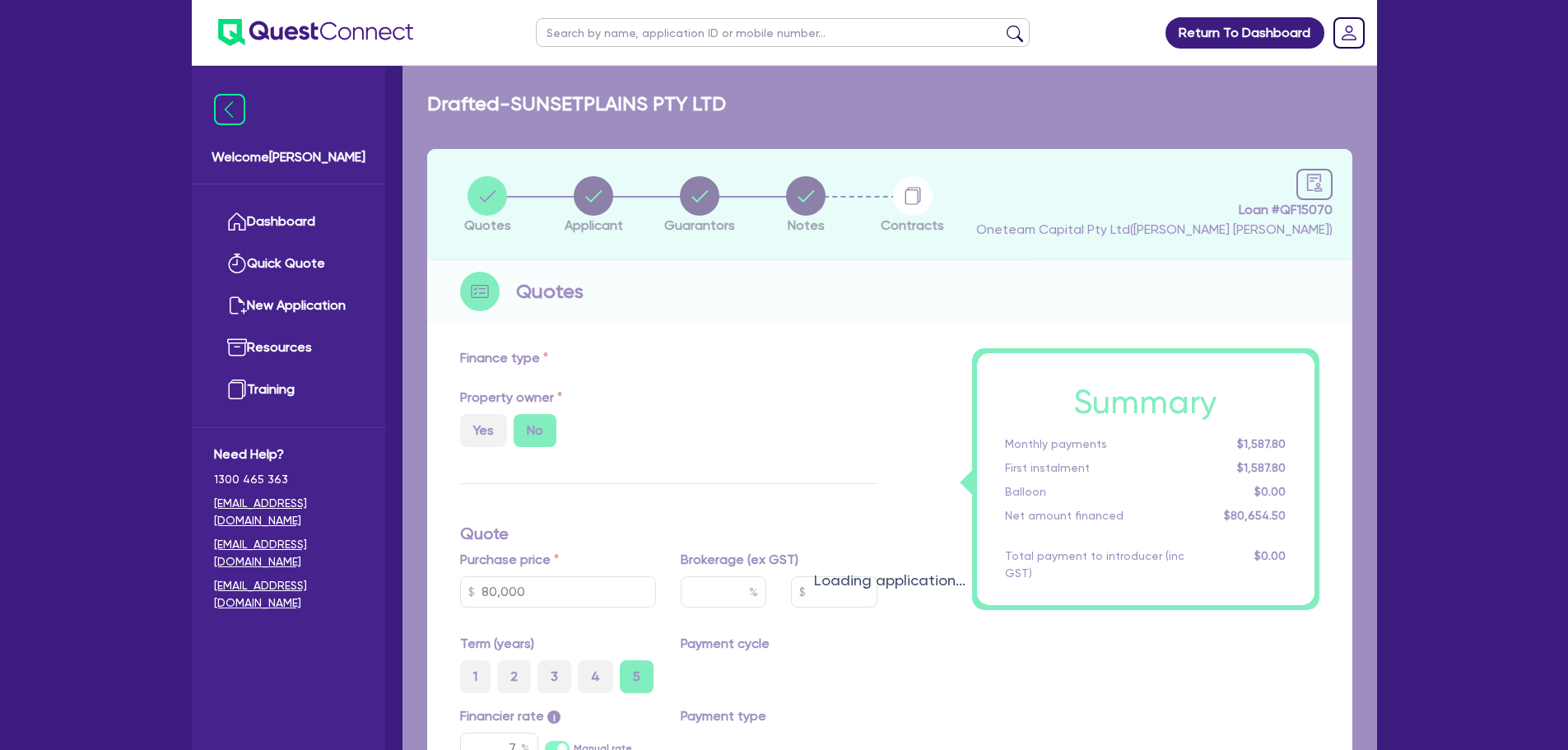
type input "1,290"
type input "6.5"
type input "454.55"
type input "318.18"
select select "PASSENGER_VEHICLES"
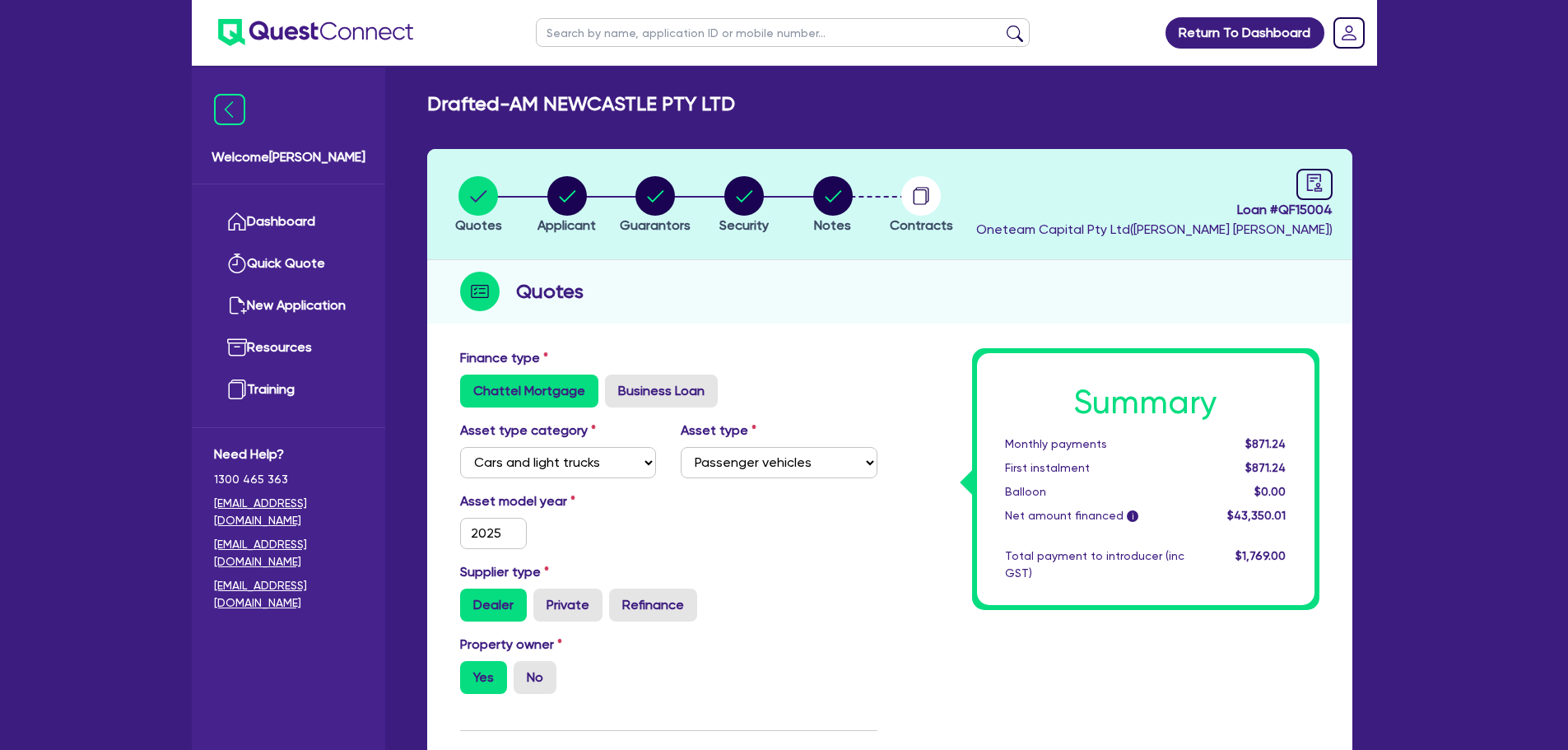
click at [1337, 181] on header "Quotes Applicant [GEOGRAPHIC_DATA] Security Notes Contracts Loan # QF15004 Onet…" at bounding box center [889, 204] width 925 height 111
click at [1322, 182] on icon "audit" at bounding box center [1315, 183] width 18 height 18
select select "DRAFTED_AMENDED"
select select "Westpac"
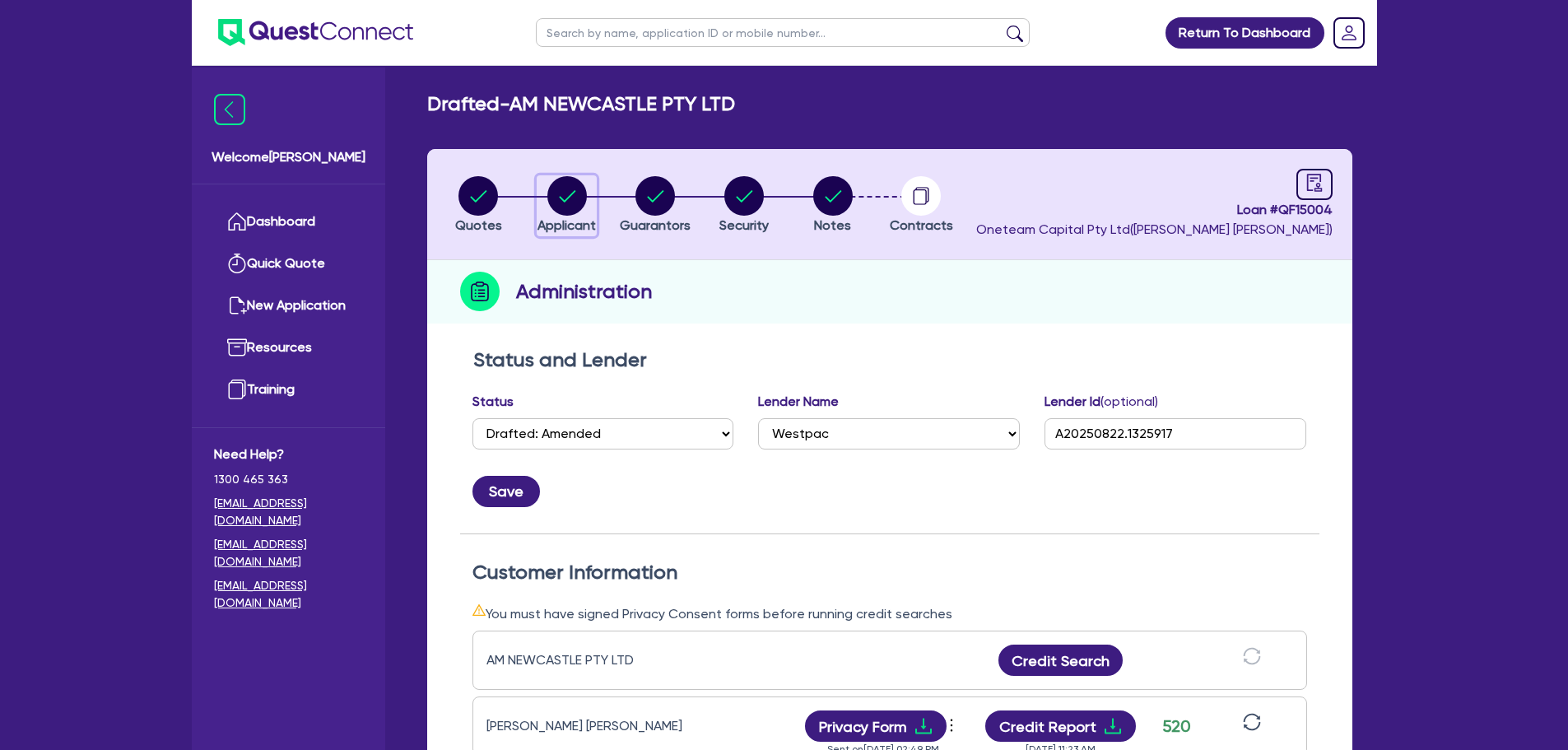
click at [571, 192] on circle "button" at bounding box center [566, 196] width 39 height 39
select select "COMPANY"
select select "RENTAL_REAL_ESTATE"
select select "MOTOR_VEHICLES"
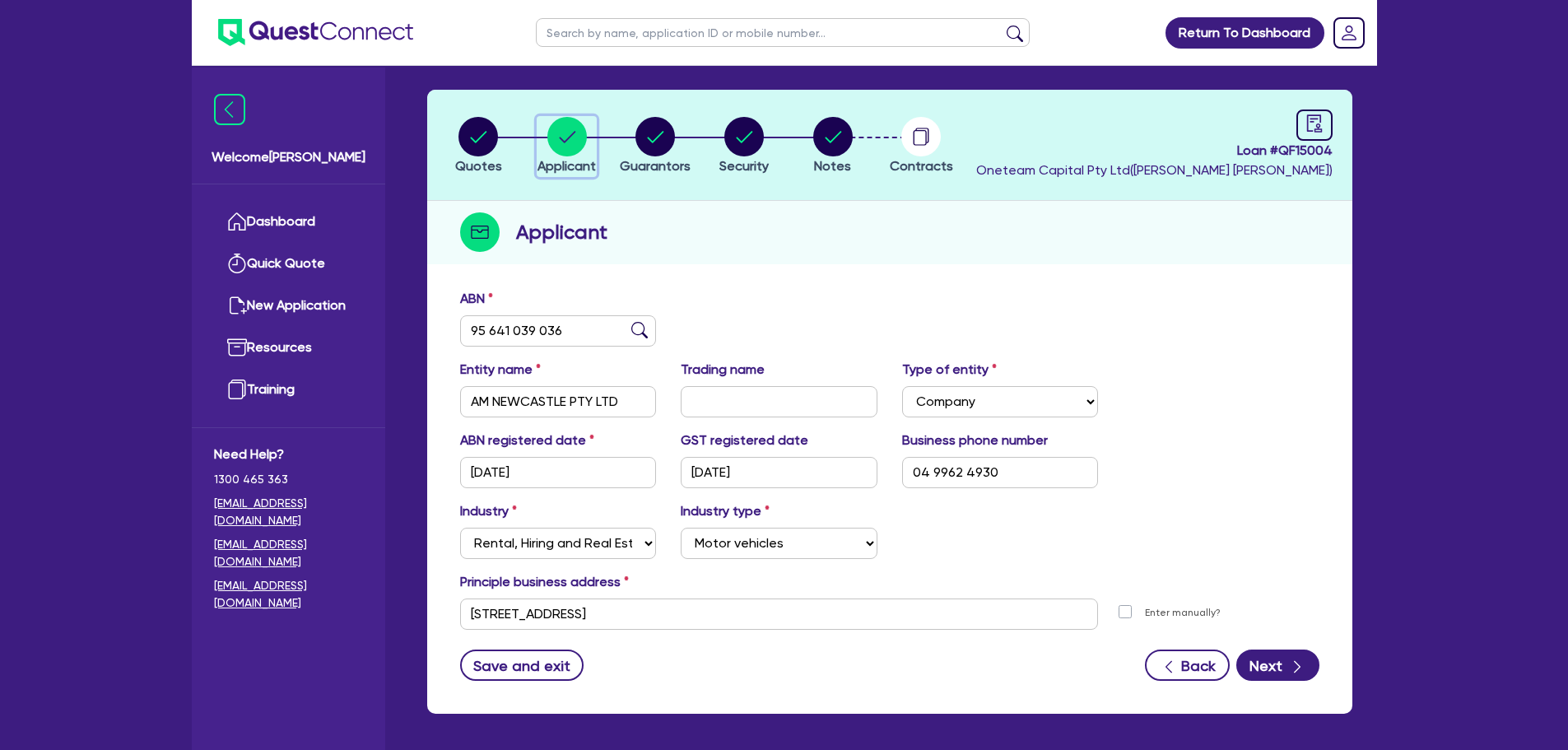
scroll to position [123, 0]
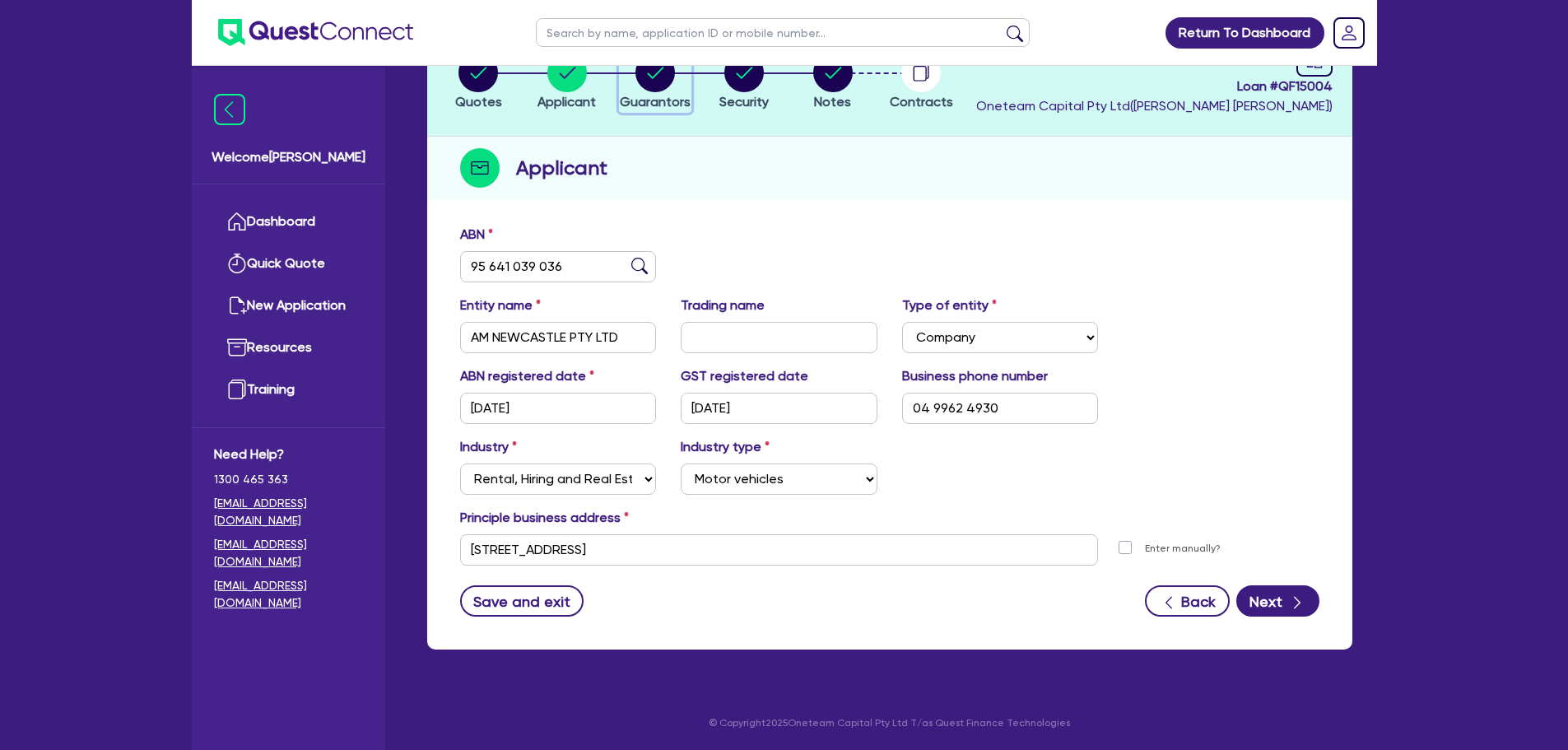
click at [651, 78] on circle "button" at bounding box center [655, 72] width 39 height 39
select select "MR"
select select "[GEOGRAPHIC_DATA]"
select select "SINGLE"
select select "PROPERTY"
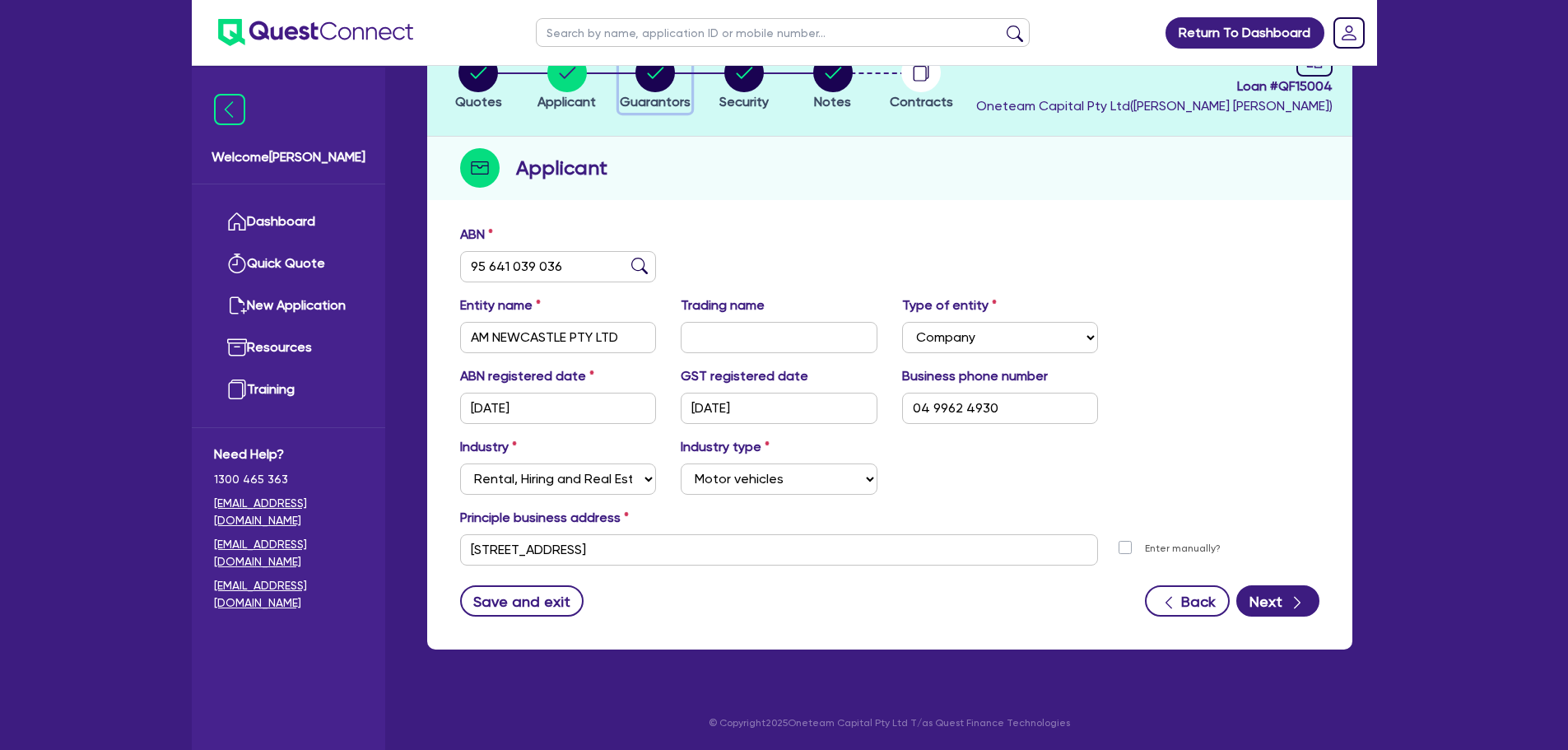
select select "PROPERTY"
select select "VEHICLE"
select select "CASH"
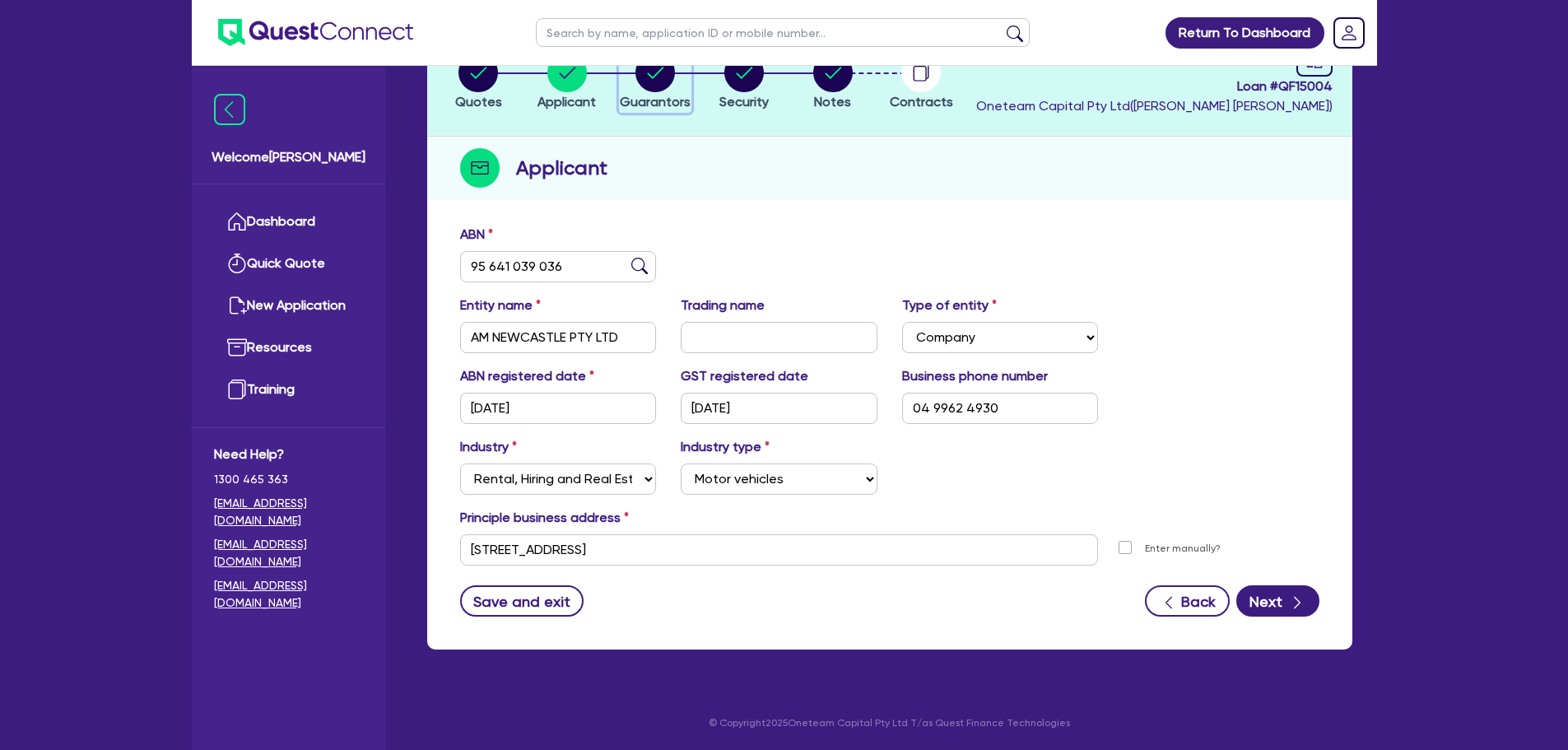
select select "HOUSEHOLD_PERSONAL"
select select "MORTGAGE"
select select "VEHICLE_LOAN"
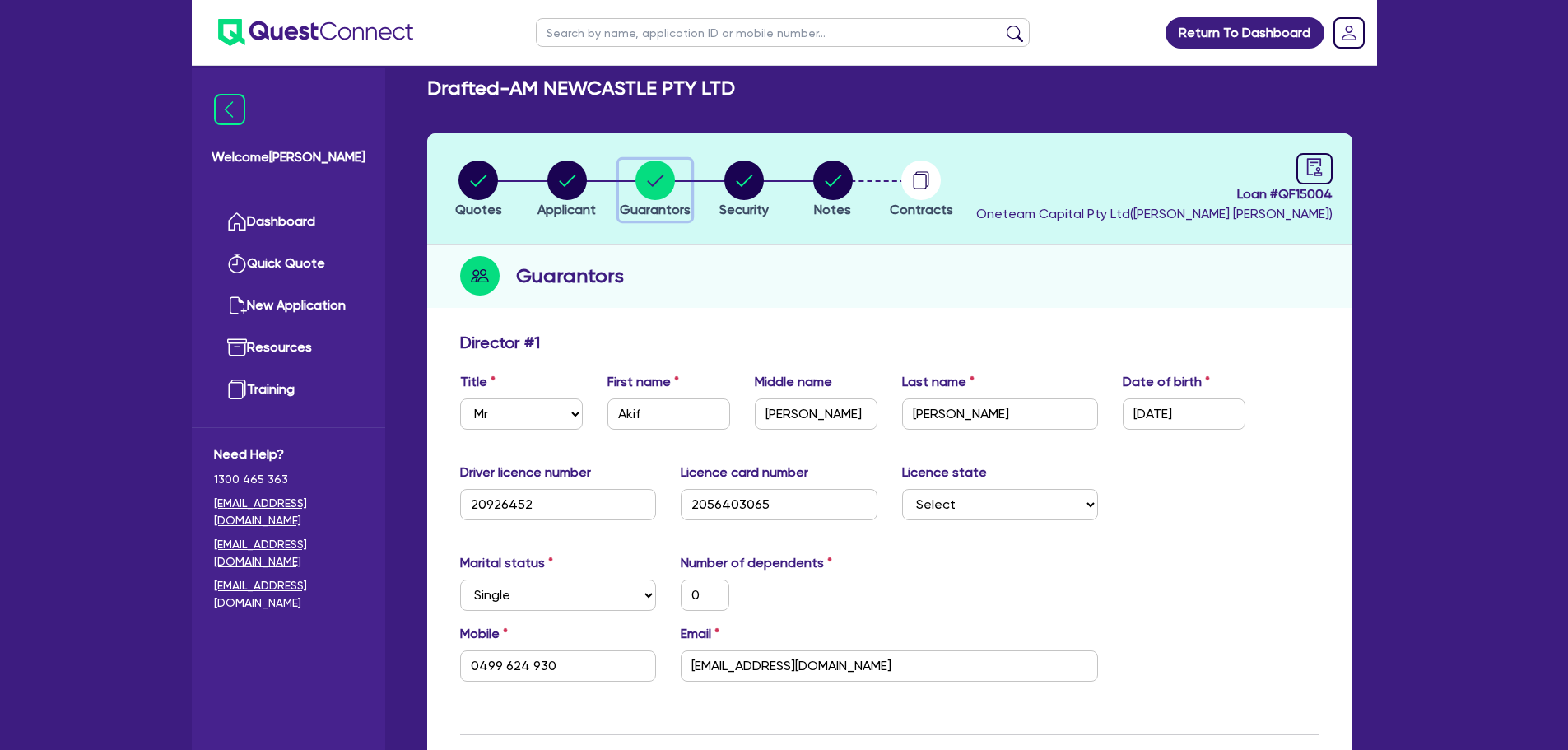
scroll to position [329, 0]
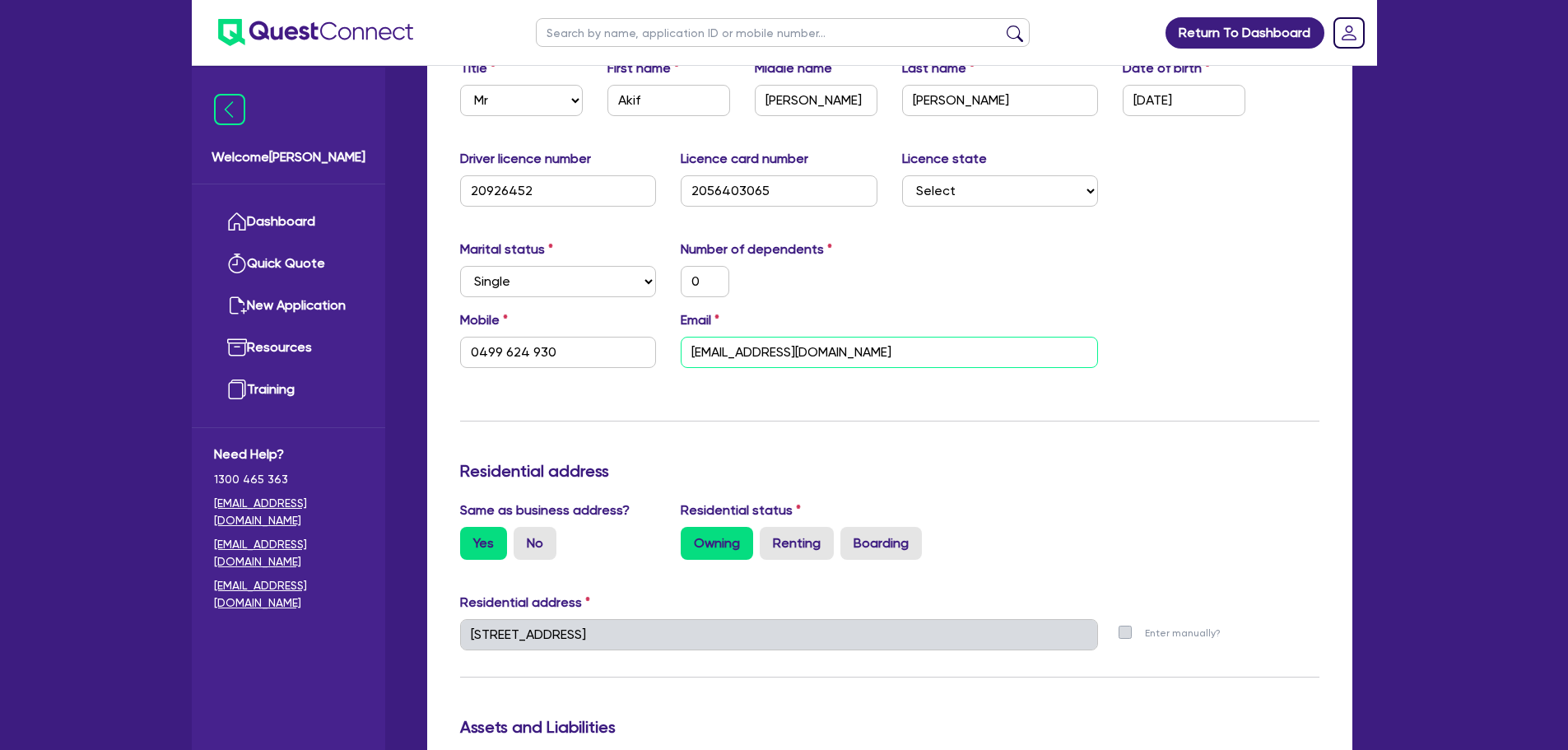
drag, startPoint x: 914, startPoint y: 352, endPoint x: 676, endPoint y: 360, distance: 238.1
click at [659, 374] on div "Mobile [PHONE_NUMBER] Email [EMAIL_ADDRESS][DOMAIN_NAME]" at bounding box center [890, 345] width 885 height 70
click at [1129, 285] on div "Marital status Select [DEMOGRAPHIC_DATA] Married De Facto / Partner Number of d…" at bounding box center [890, 274] width 885 height 70
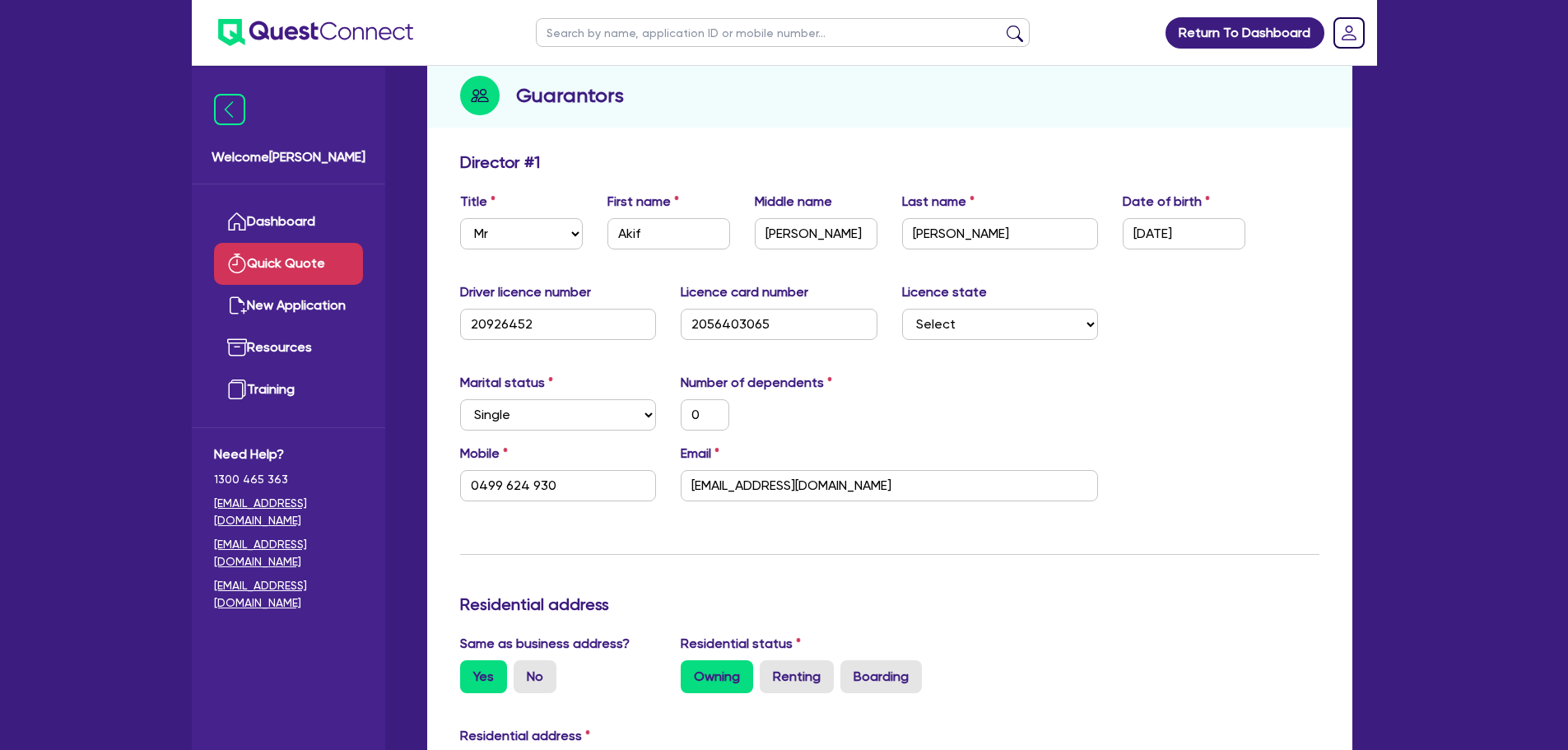
scroll to position [0, 0]
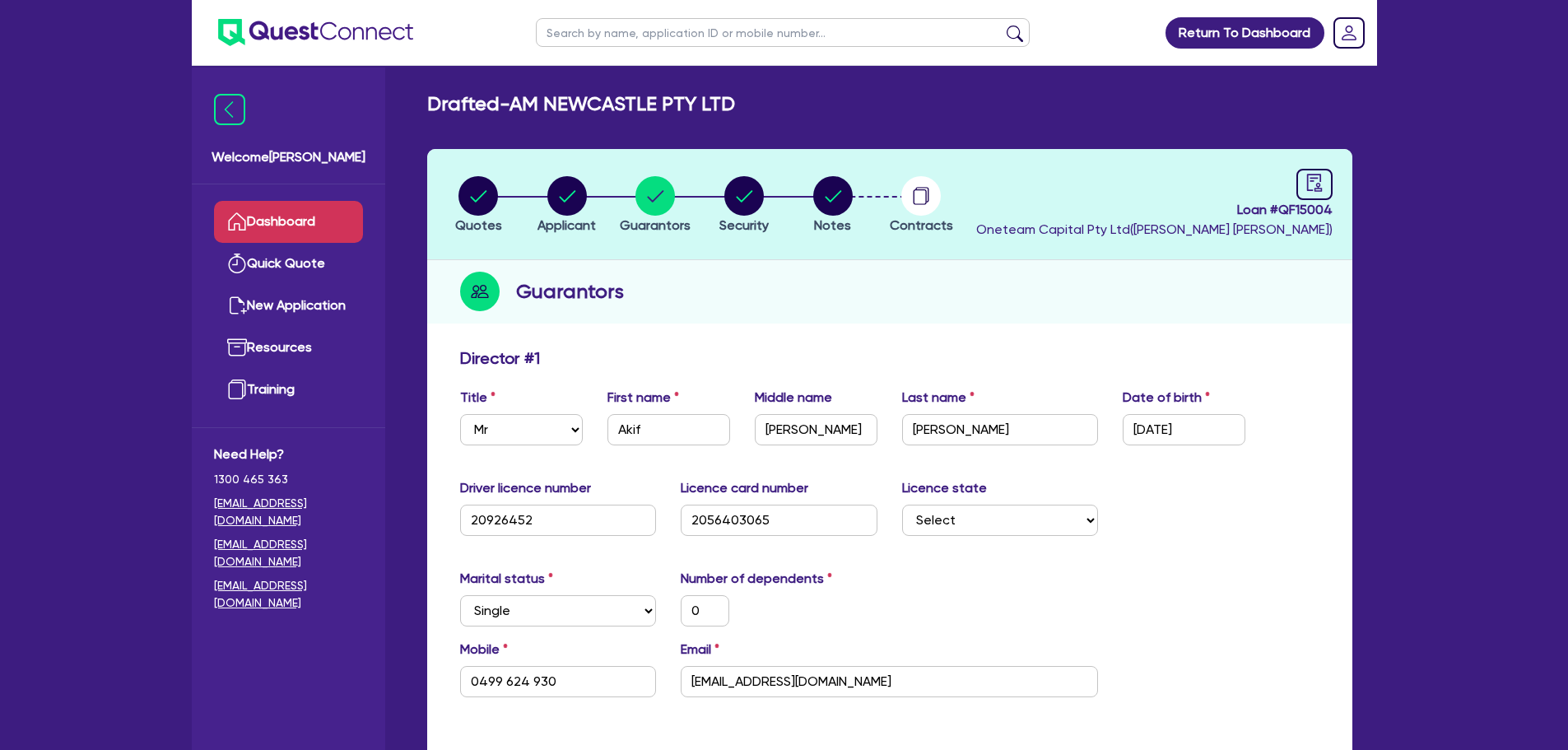
click at [265, 214] on link "Dashboard" at bounding box center [288, 222] width 149 height 42
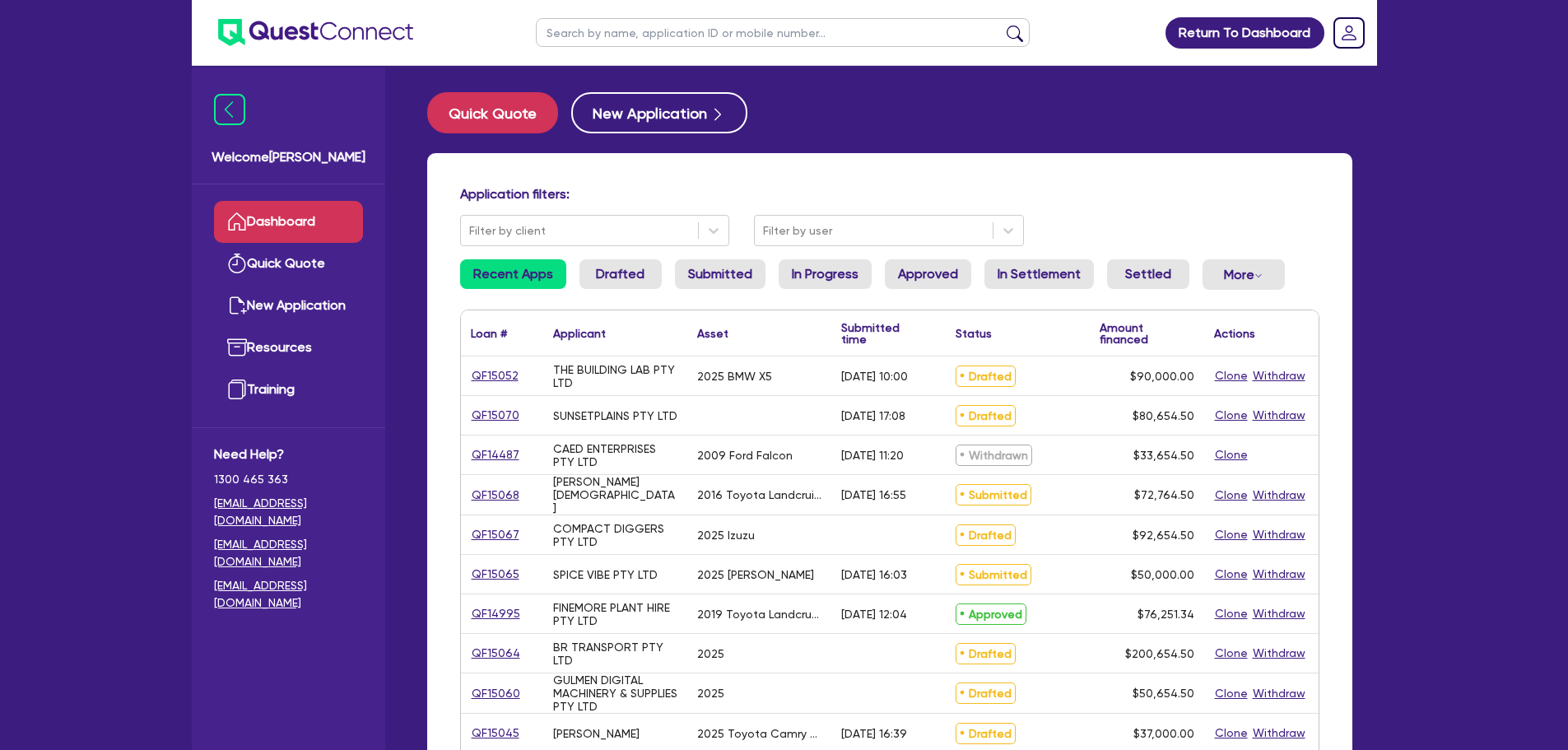
scroll to position [82, 0]
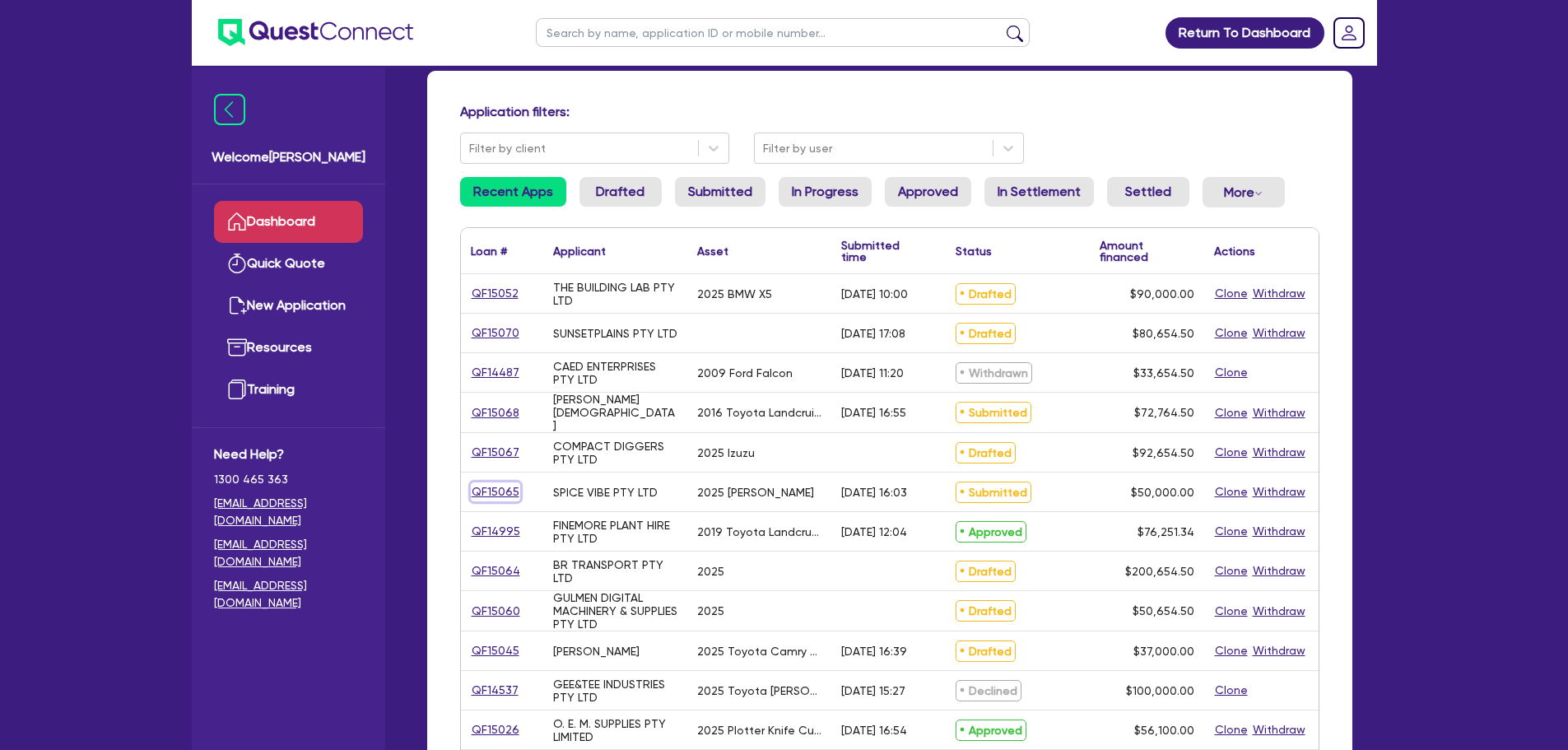
click at [503, 497] on link "QF15065" at bounding box center [496, 491] width 49 height 19
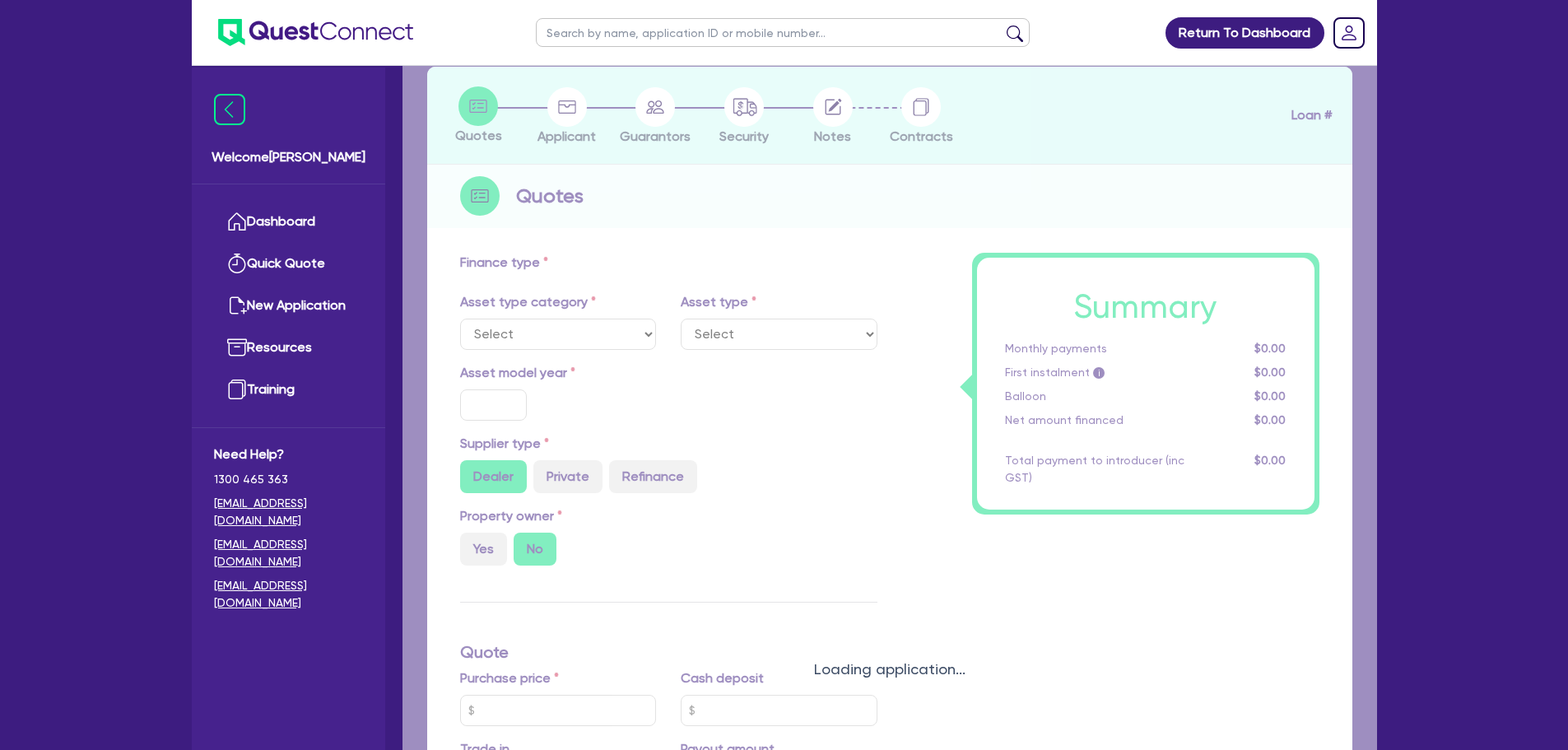
select select "CARS_AND_LIGHT_TRUCKS"
type input "2025"
radio input "true"
type input "50,000"
type input "10"
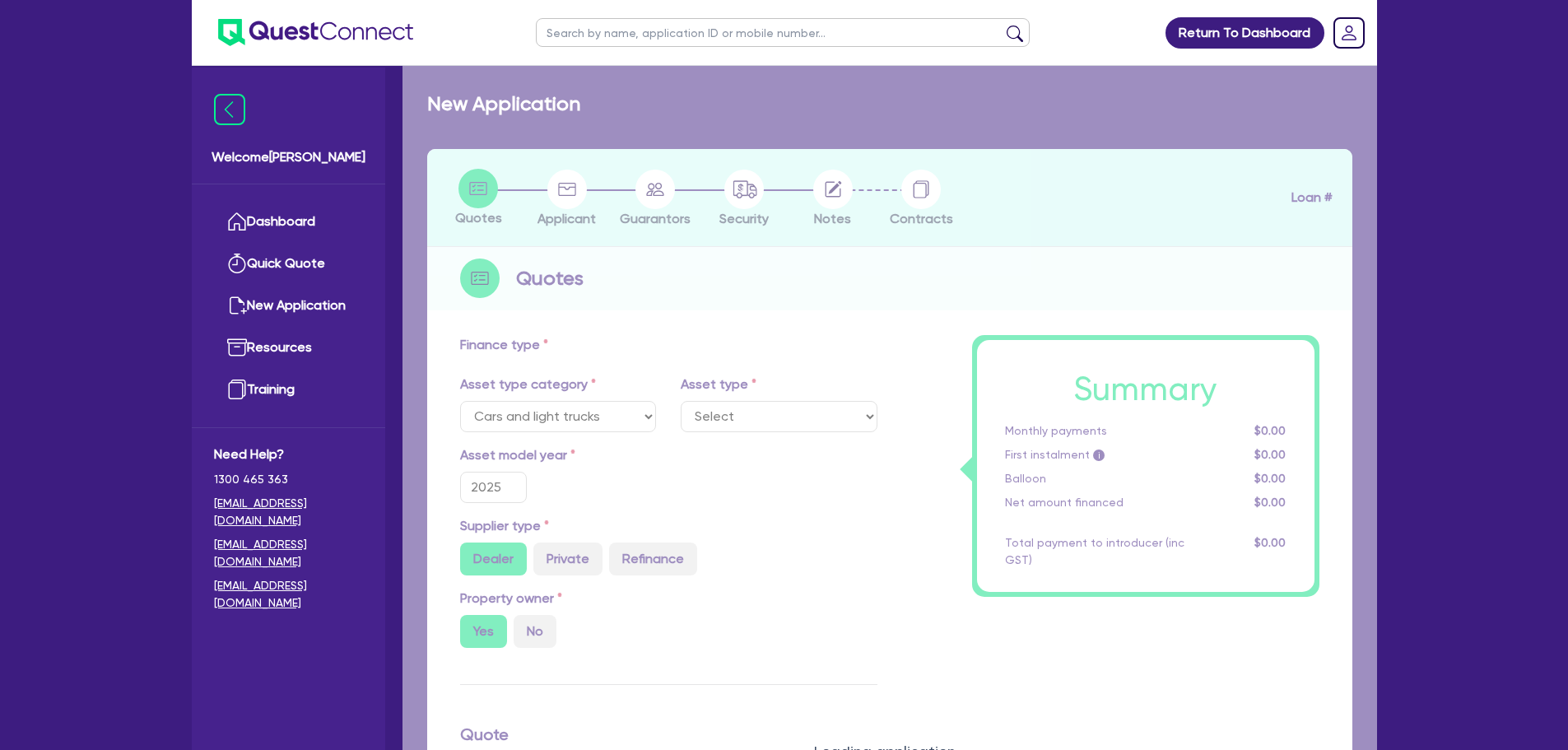
select select "PASSENGER_VEHICLES"
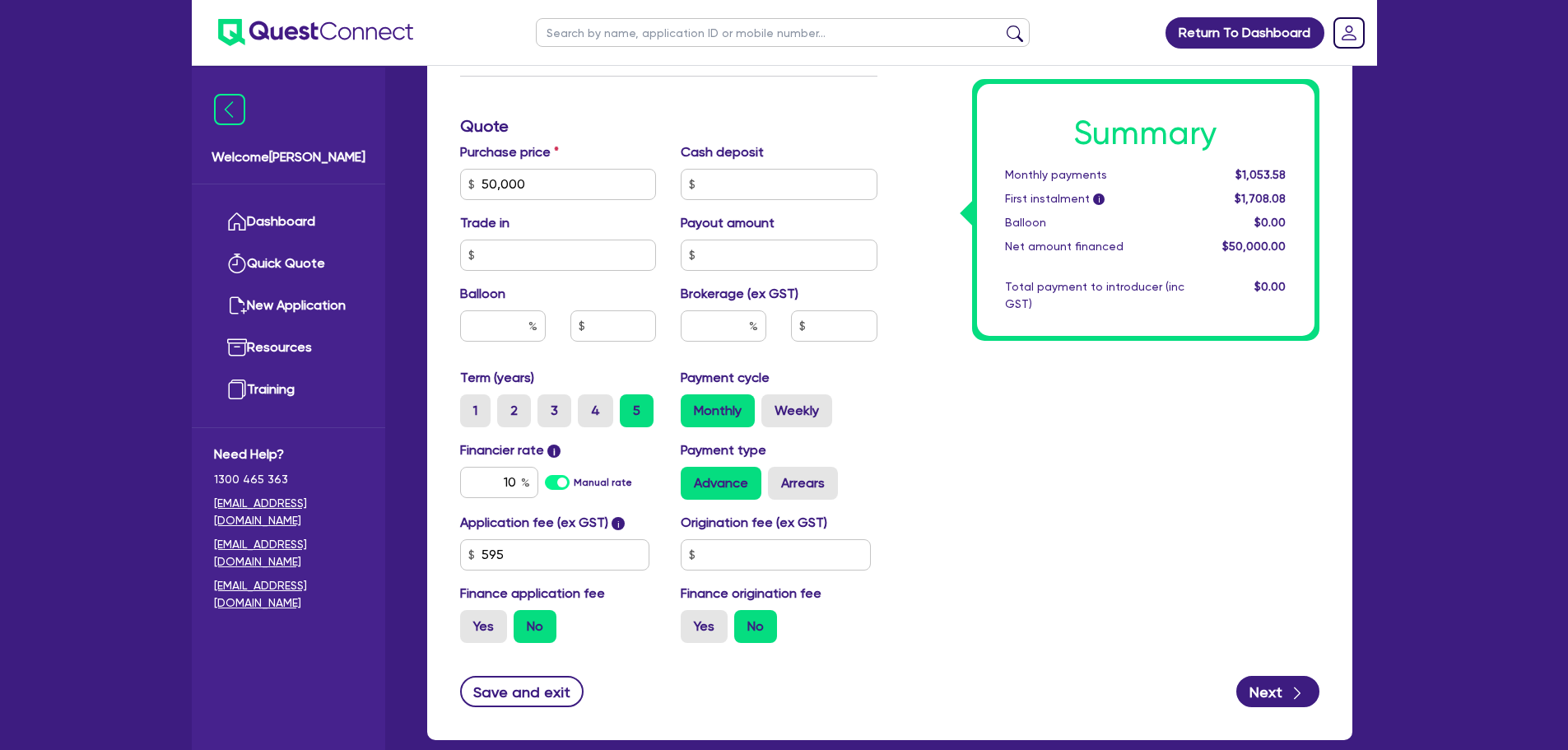
scroll to position [659, 0]
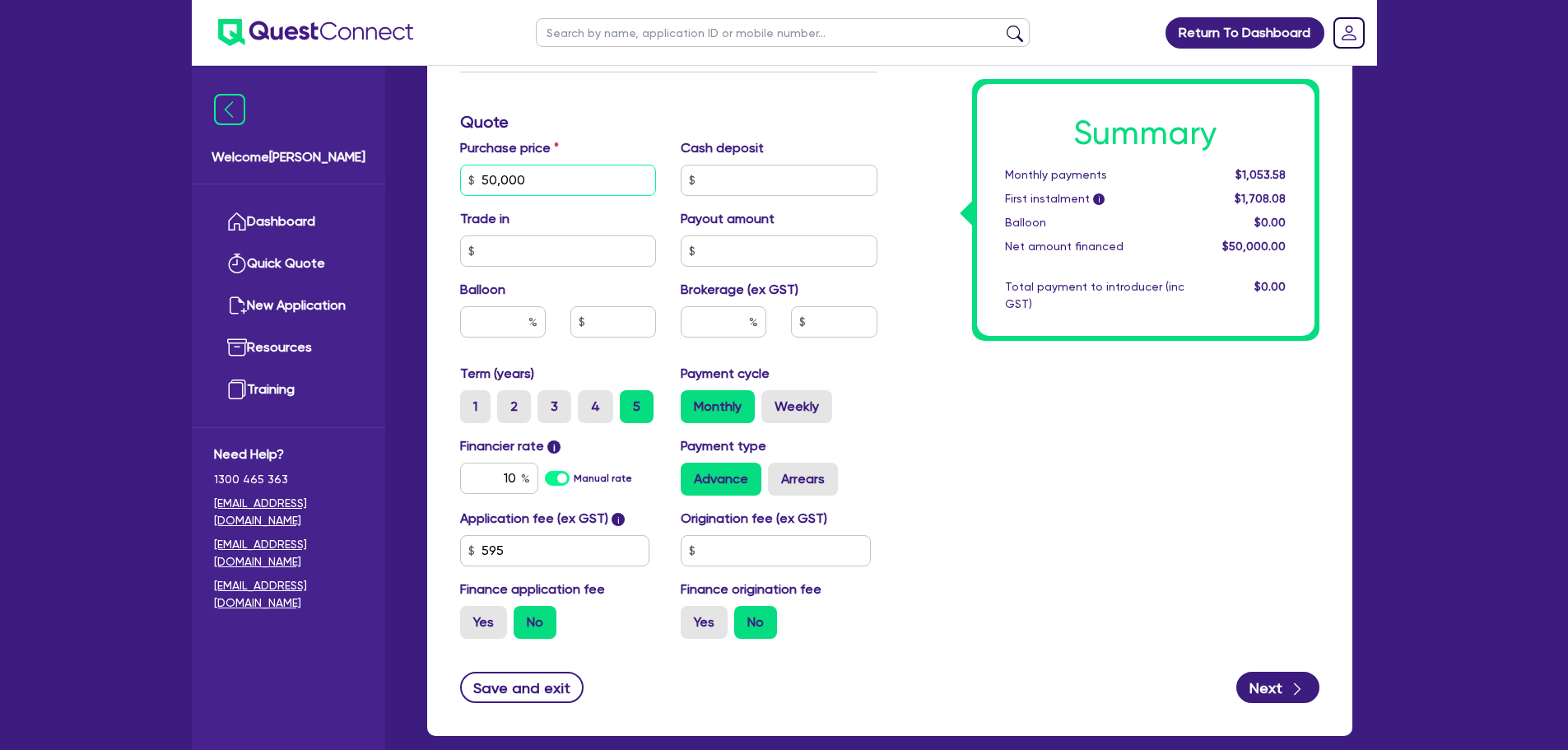
drag, startPoint x: 499, startPoint y: 172, endPoint x: 410, endPoint y: 181, distance: 89.5
click at [410, 181] on div "Submitted - SPICE VIBE PTY LTD Quotes Applicant [GEOGRAPHIC_DATA] Security Note…" at bounding box center [889, 94] width 974 height 1322
type input "72,000"
click at [709, 307] on input "text" at bounding box center [724, 322] width 86 height 31
type input "8"
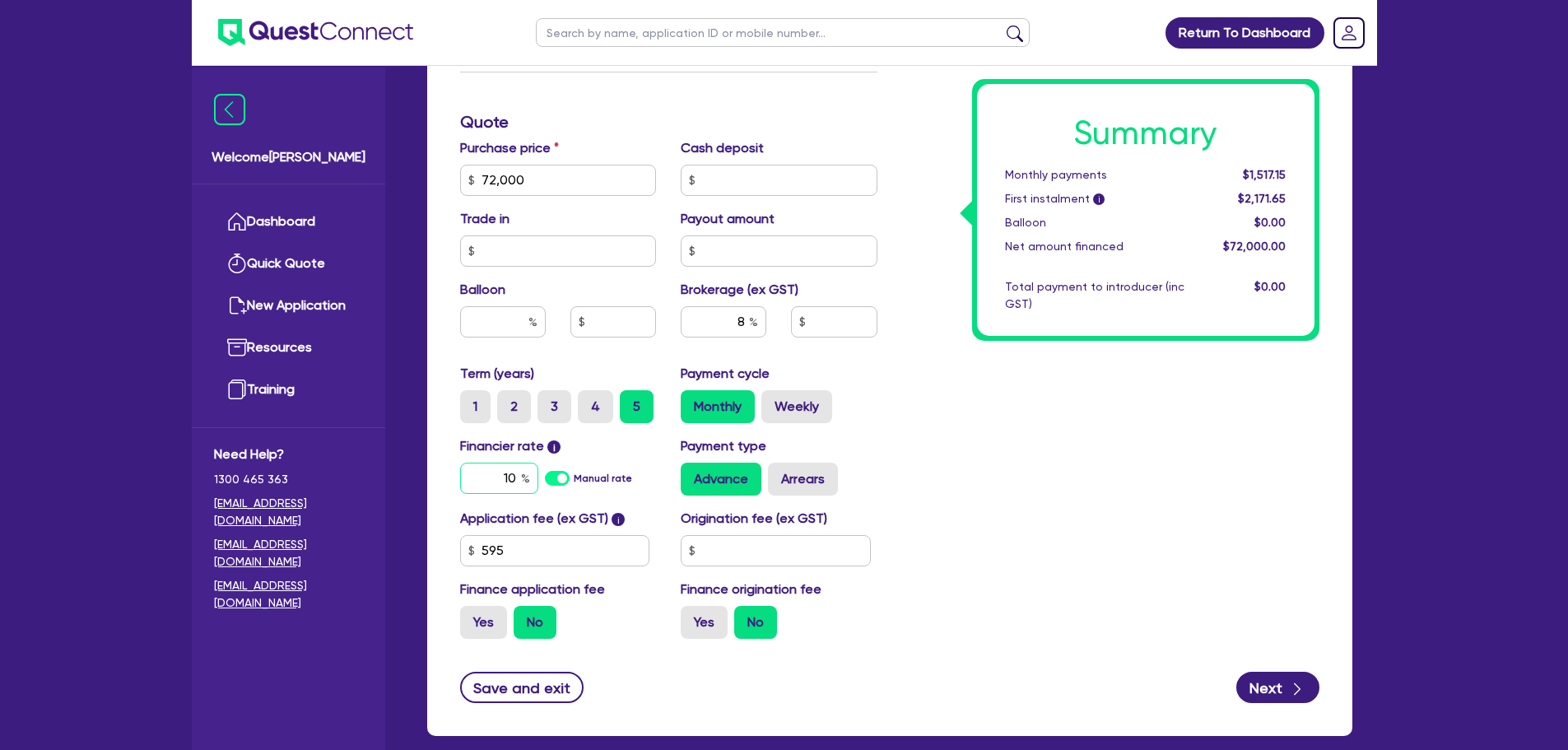
type input "5,760"
drag, startPoint x: 519, startPoint y: 474, endPoint x: 457, endPoint y: 488, distance: 63.6
click at [457, 488] on div "Financier rate i 10 Manual rate" at bounding box center [559, 466] width 221 height 59
type input "6.49"
click at [968, 369] on div "Summary Monthly payments Calculating... First instalment i Calculating... Ballo…" at bounding box center [1111, 171] width 442 height 962
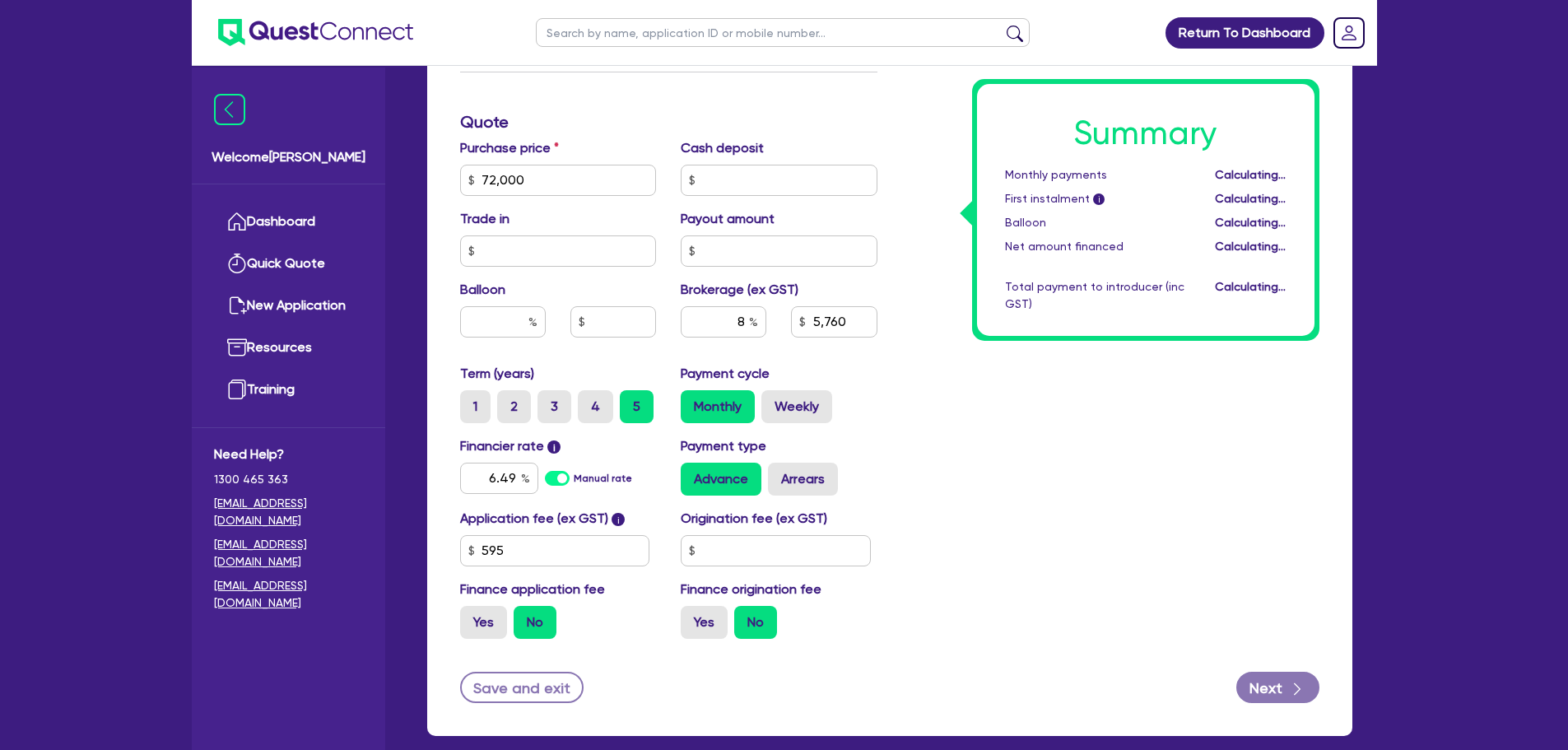
type input "5,760"
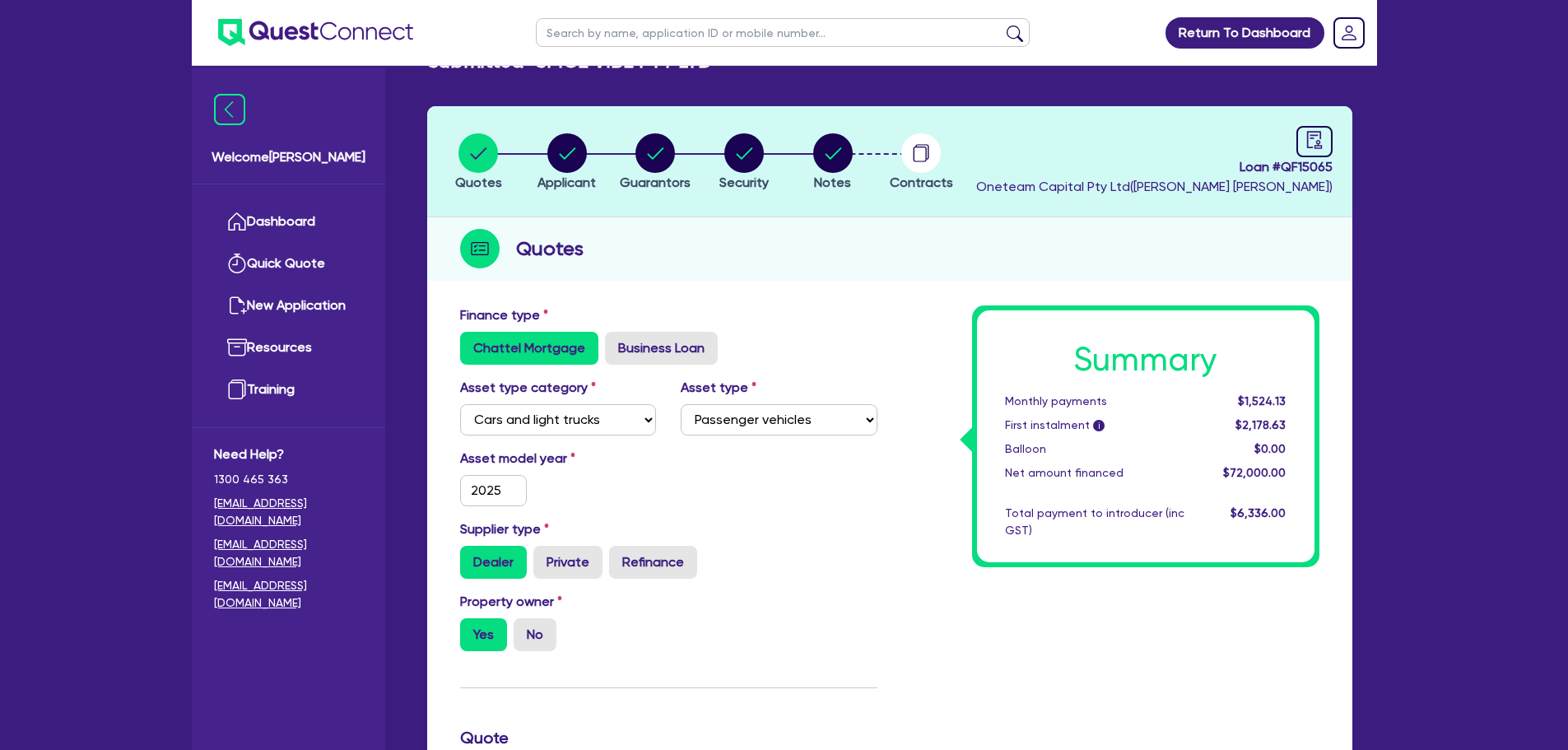
scroll to position [0, 0]
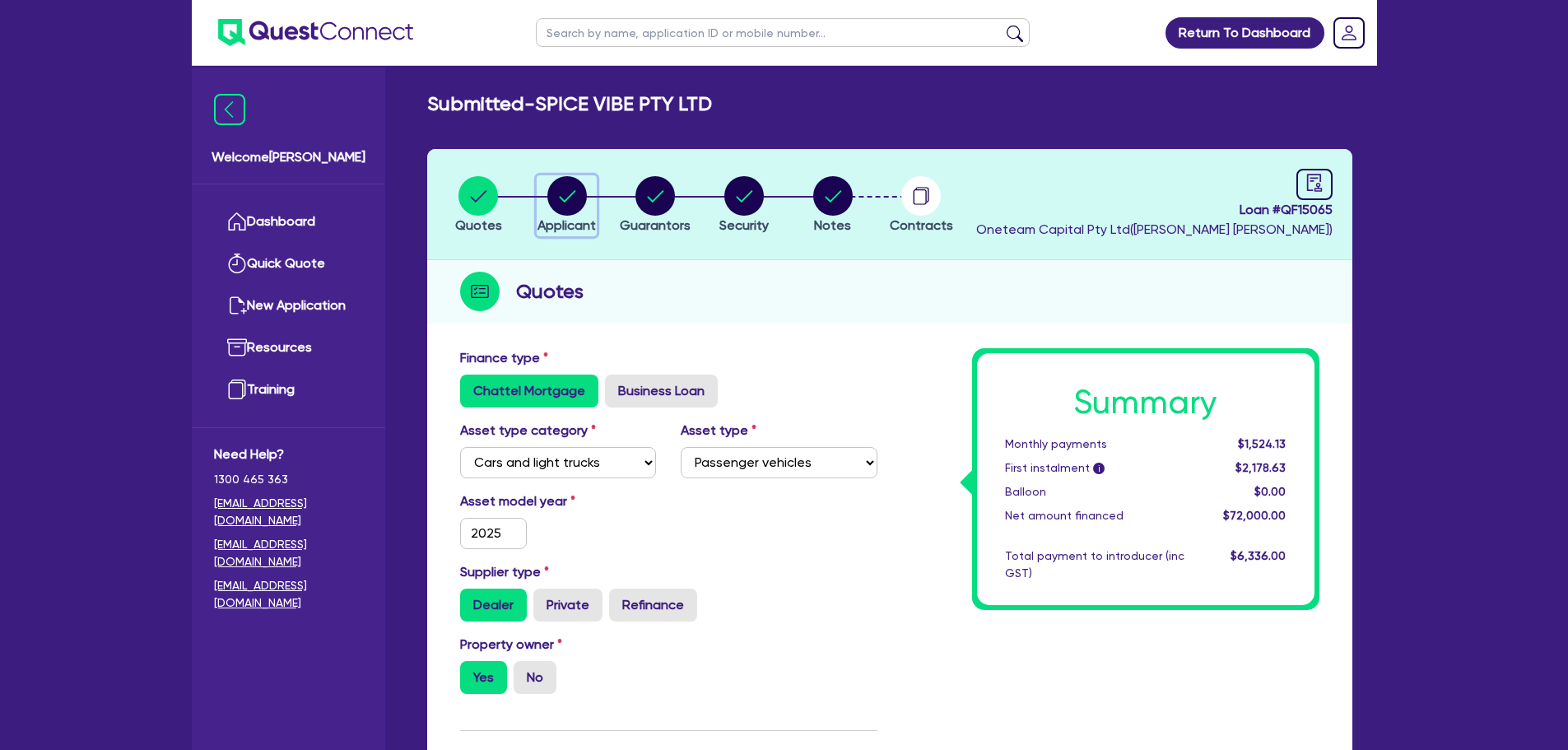
click at [549, 198] on circle "button" at bounding box center [566, 196] width 39 height 39
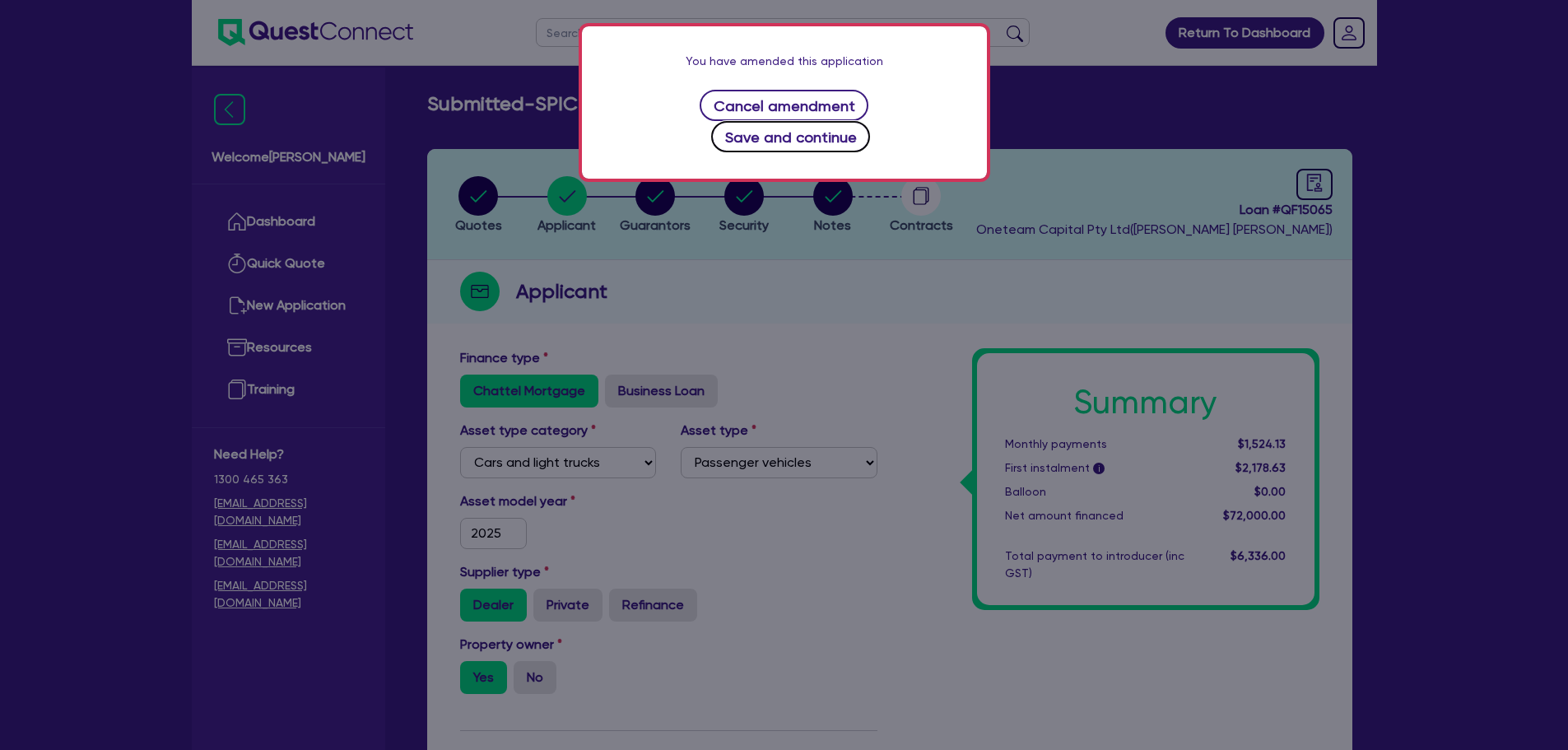
click at [839, 121] on button "Save and continue" at bounding box center [791, 136] width 159 height 31
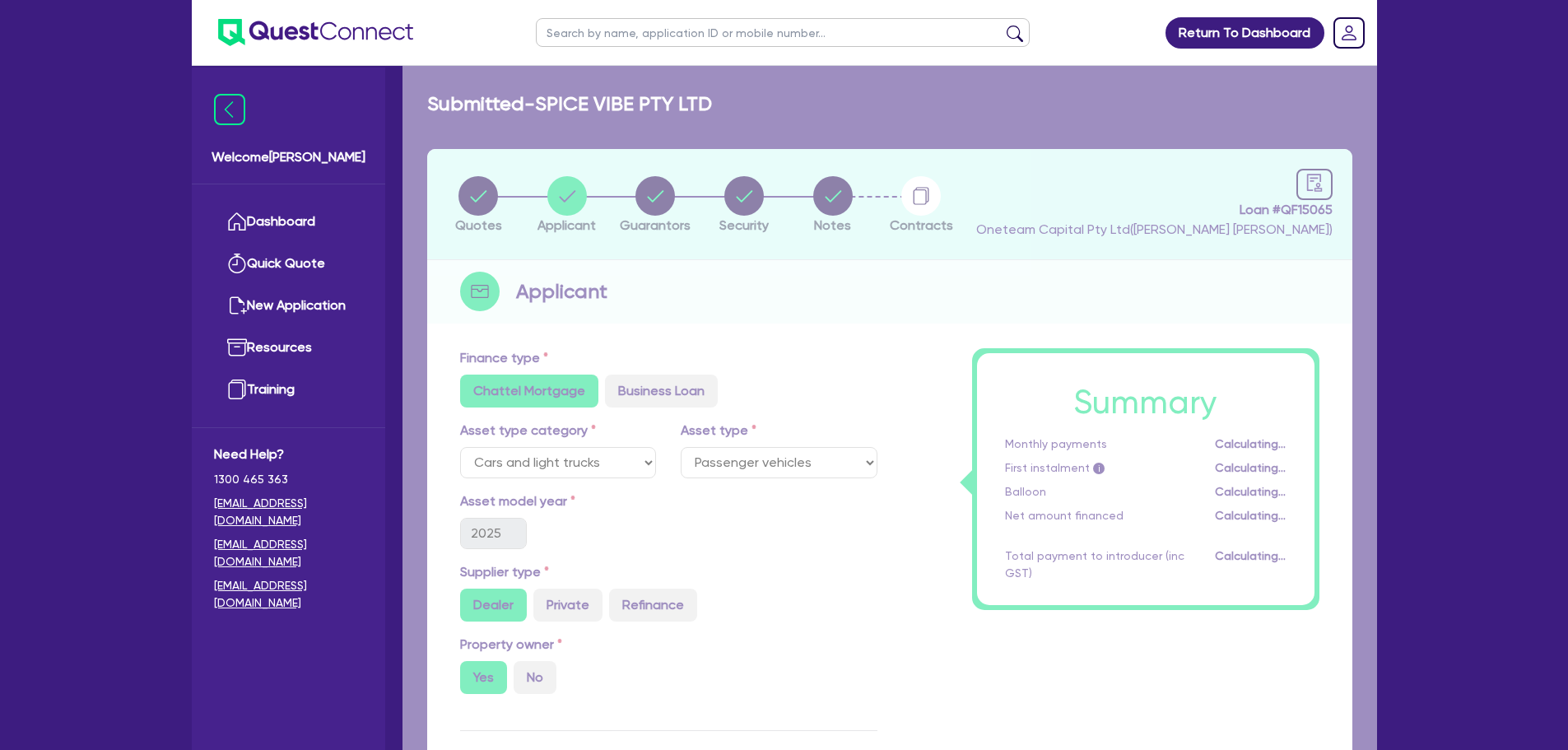
select select "COMPANY"
select select "ACCOMODATION_FOOD"
select select "RESTAURANTS"
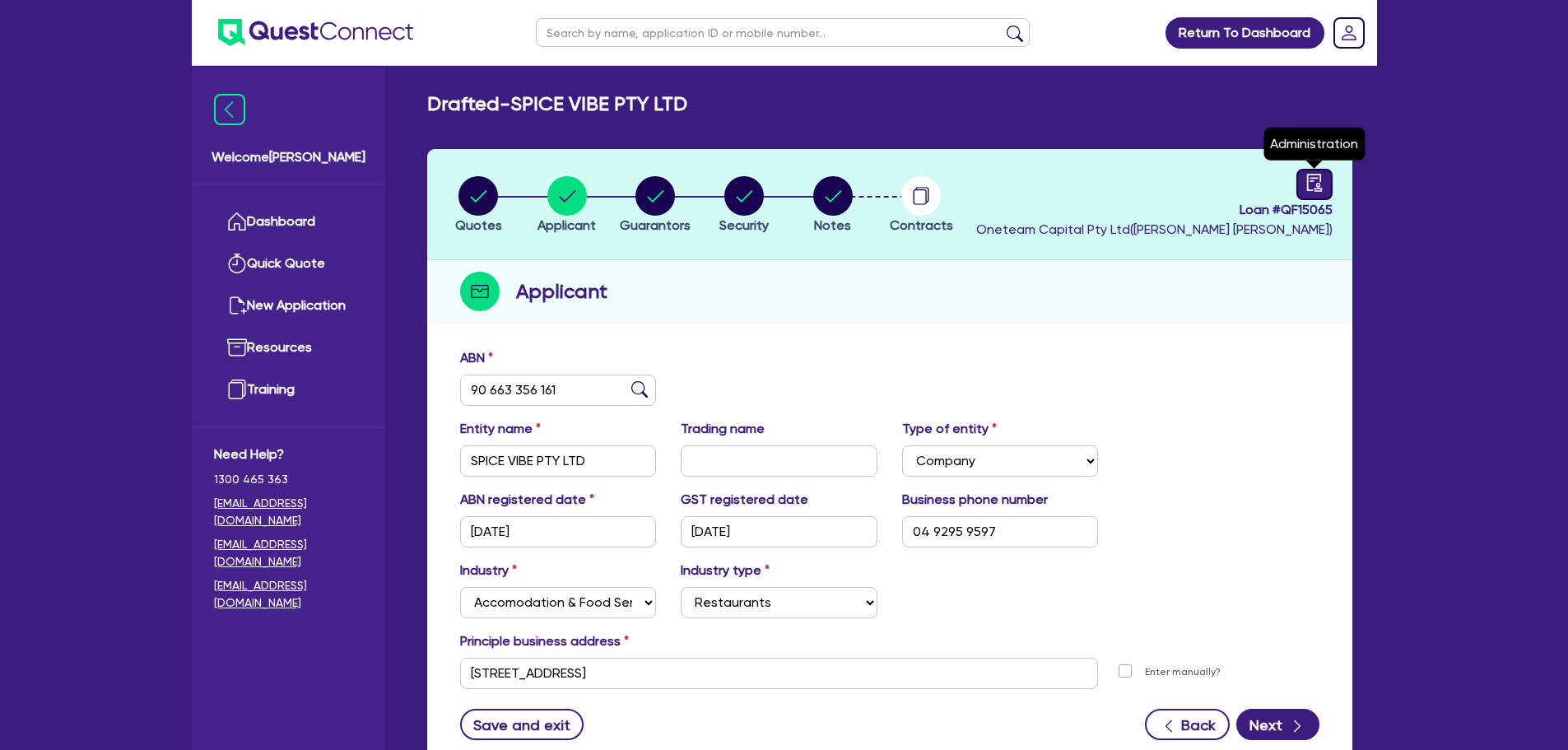
click at [1305, 182] on icon "audit" at bounding box center [1315, 183] width 18 height 18
select select "DRAFTED_AMENDED"
select select "Other"
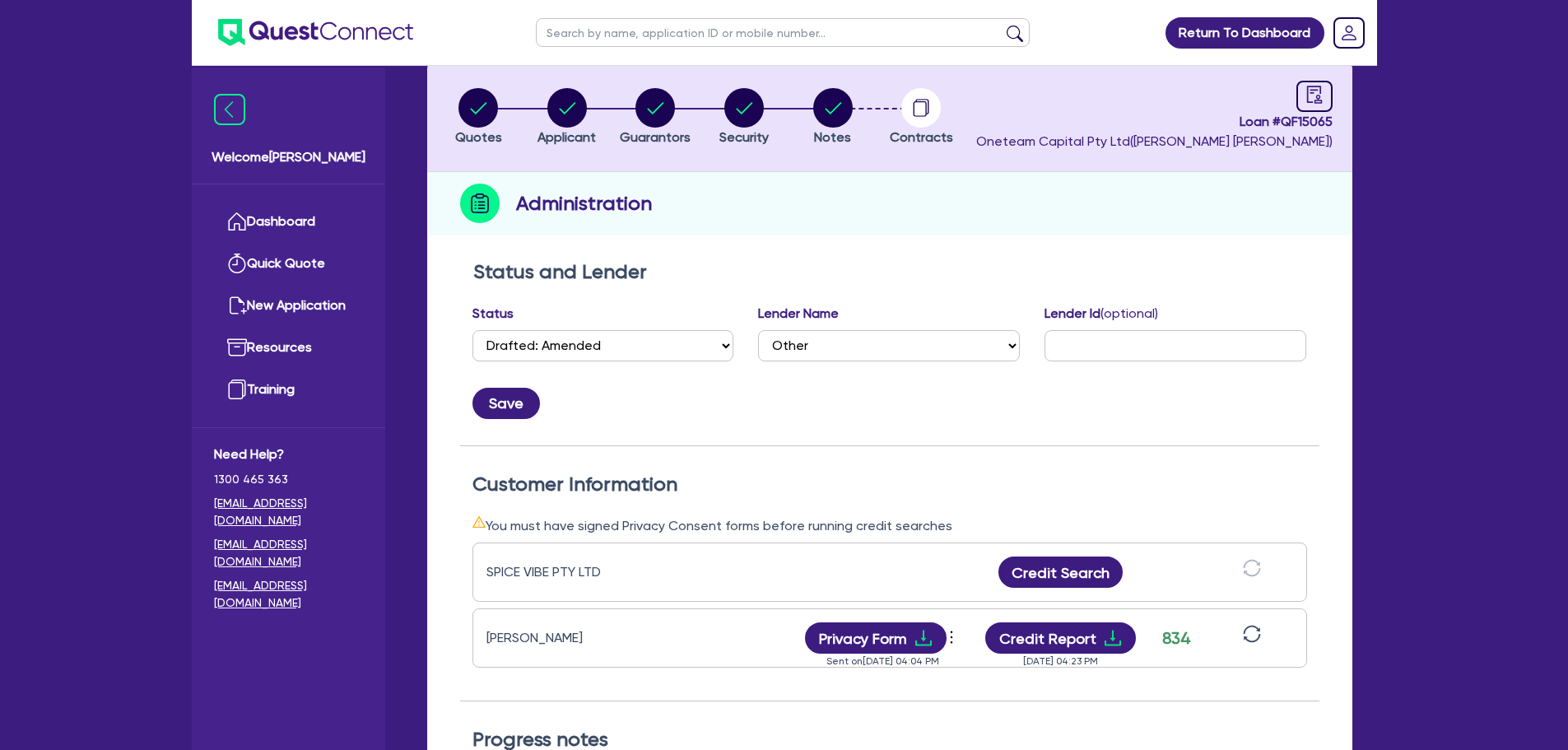
scroll to position [247, 0]
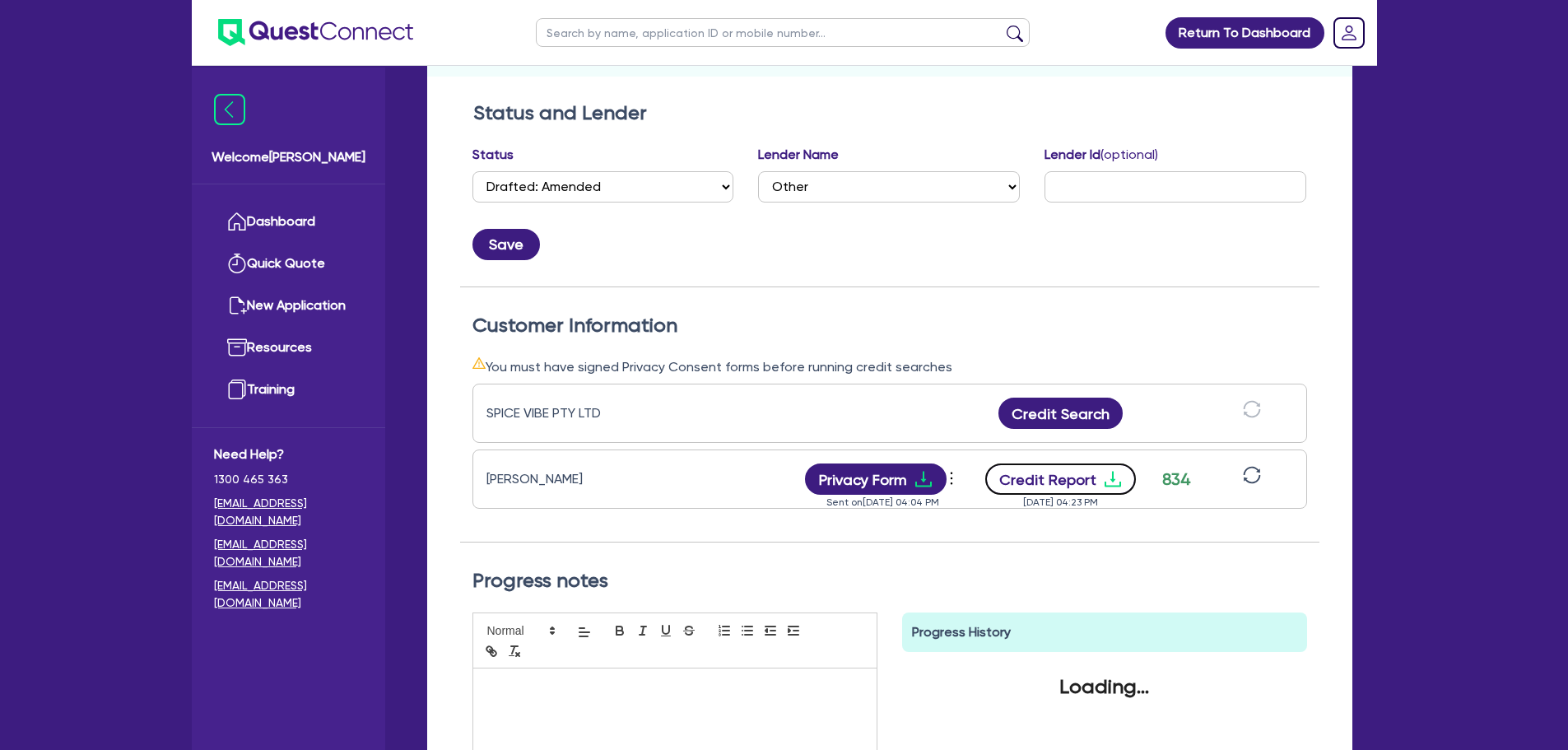
click at [1070, 490] on button "Credit Report" at bounding box center [1060, 479] width 151 height 31
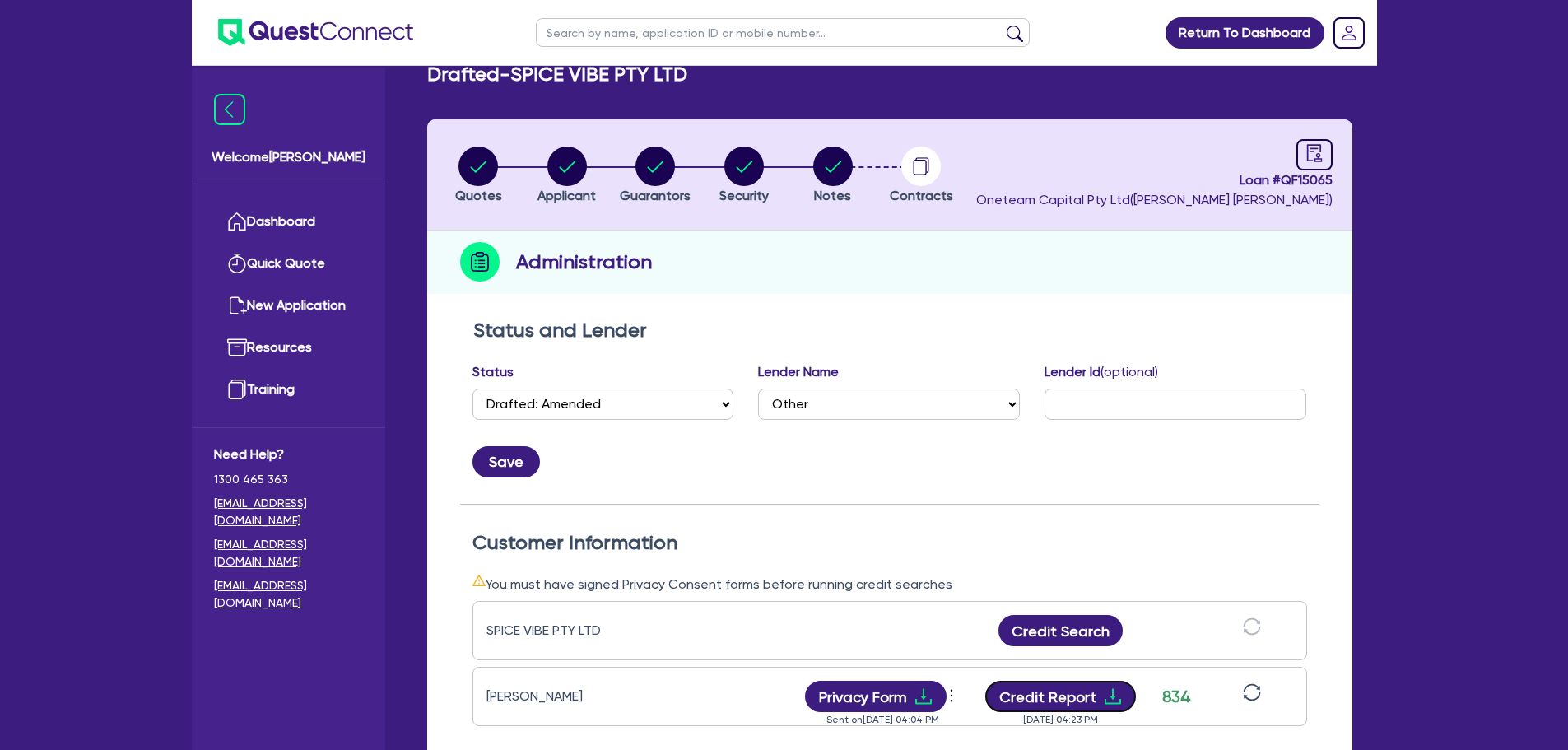
scroll to position [329, 0]
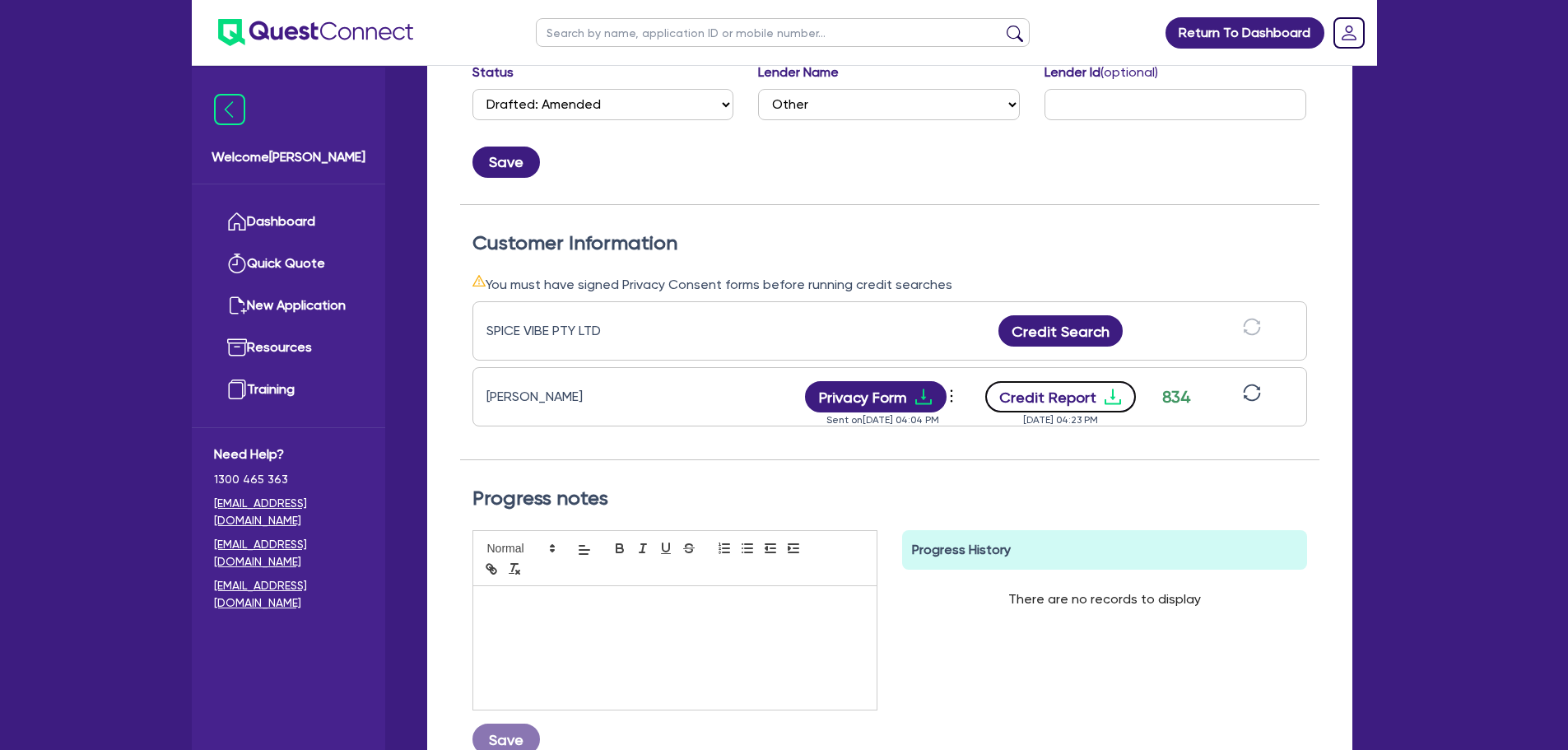
click at [1090, 399] on button "Credit Report" at bounding box center [1060, 397] width 151 height 31
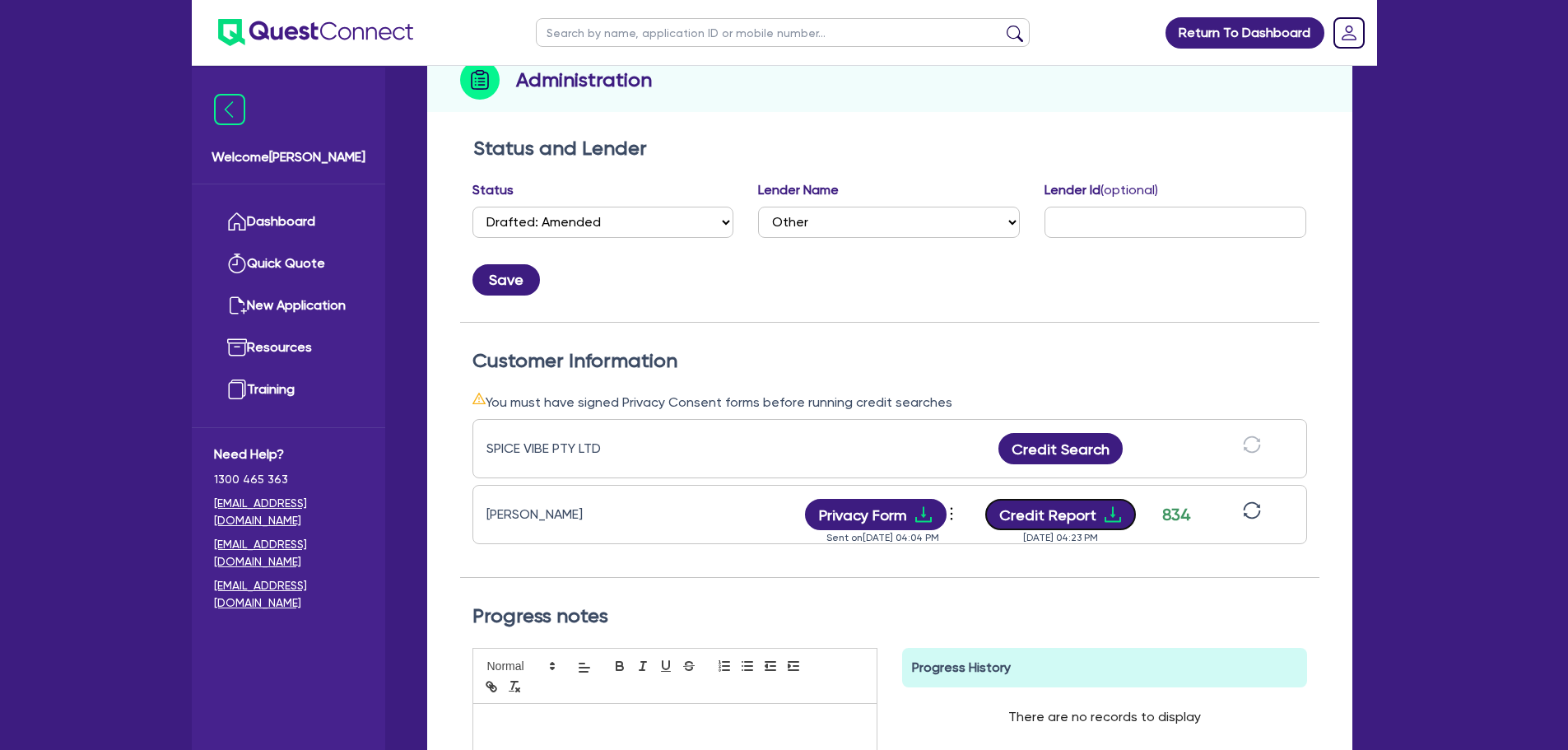
scroll to position [412, 0]
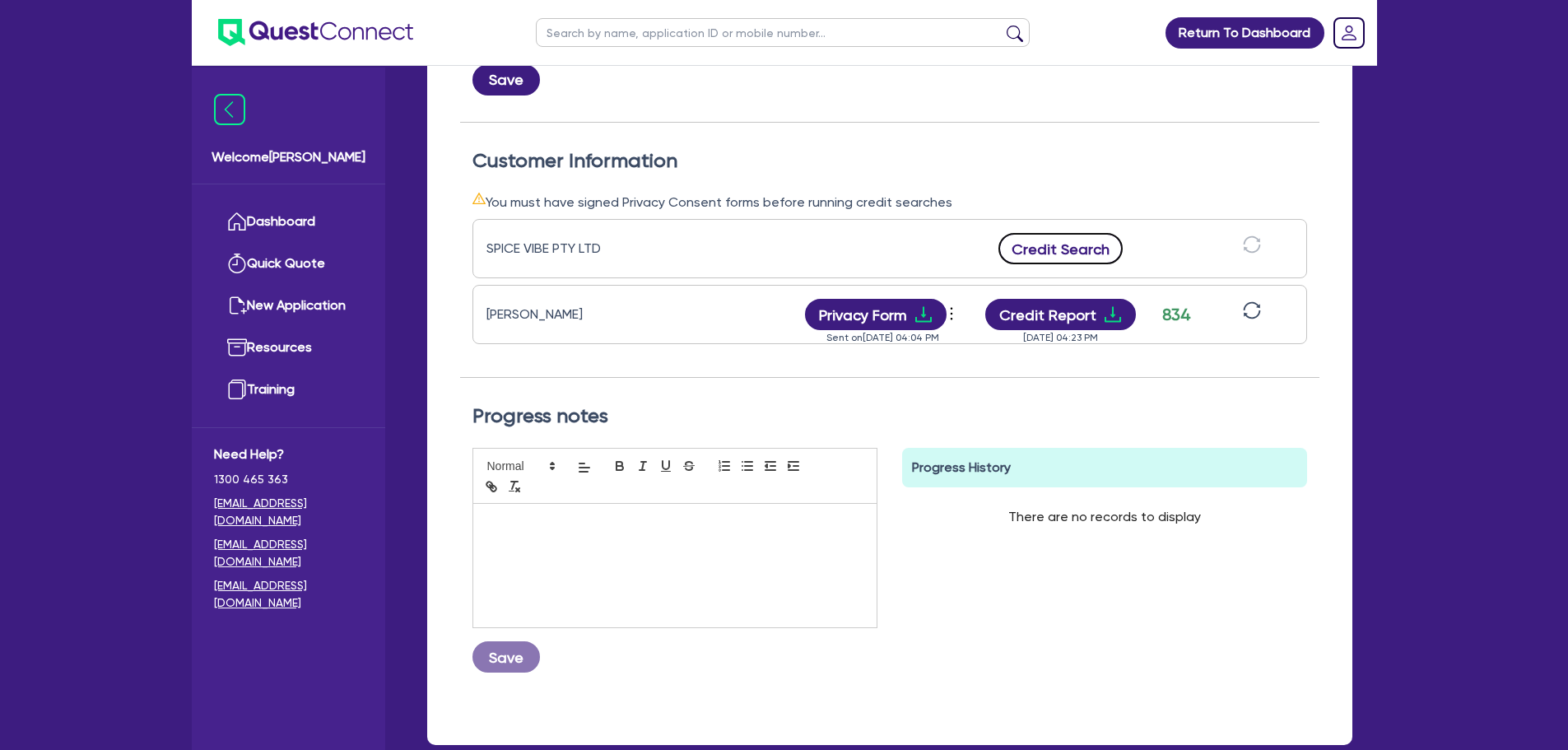
click at [1048, 246] on button "Credit Search" at bounding box center [1061, 249] width 125 height 31
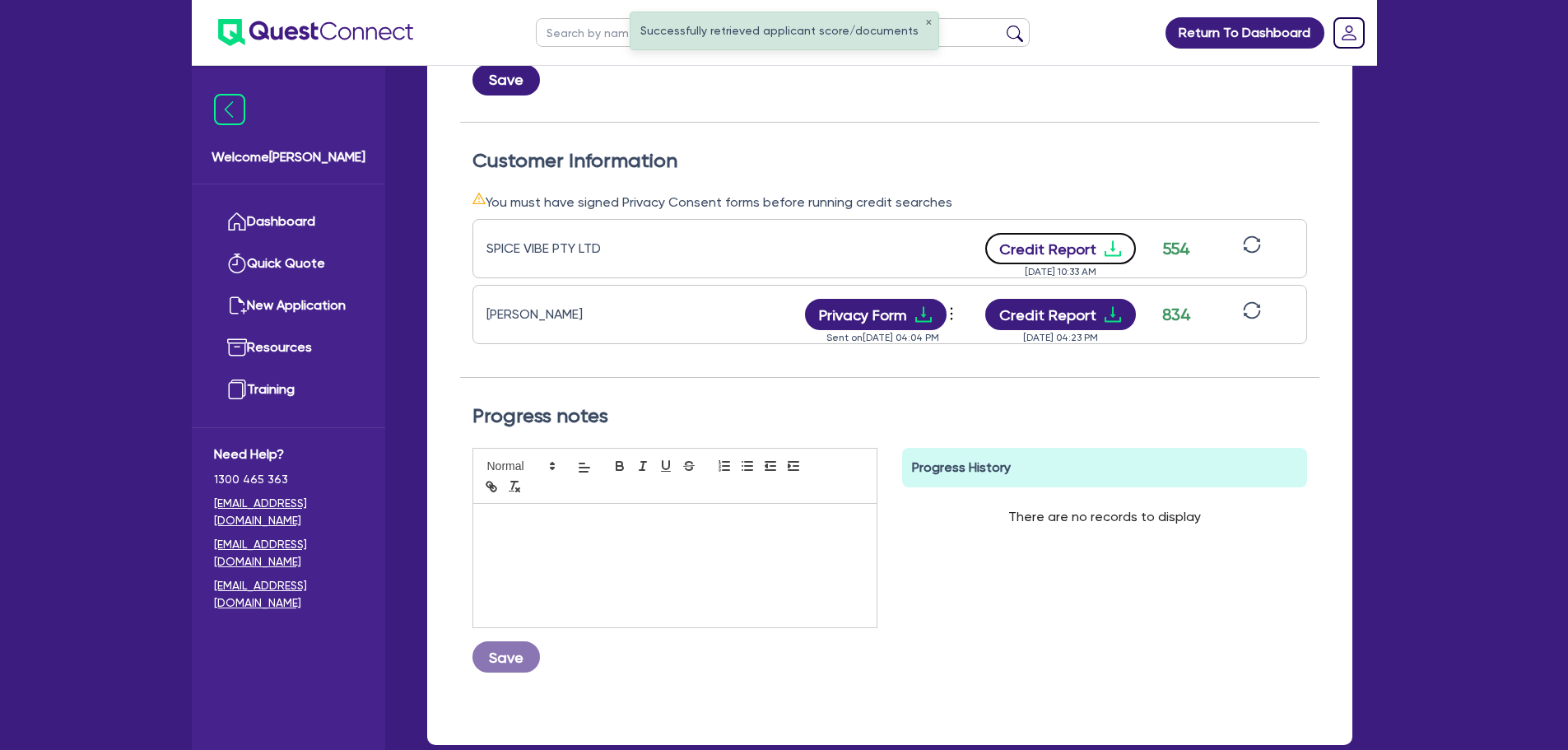
click at [1065, 242] on button "Credit Report" at bounding box center [1060, 249] width 151 height 31
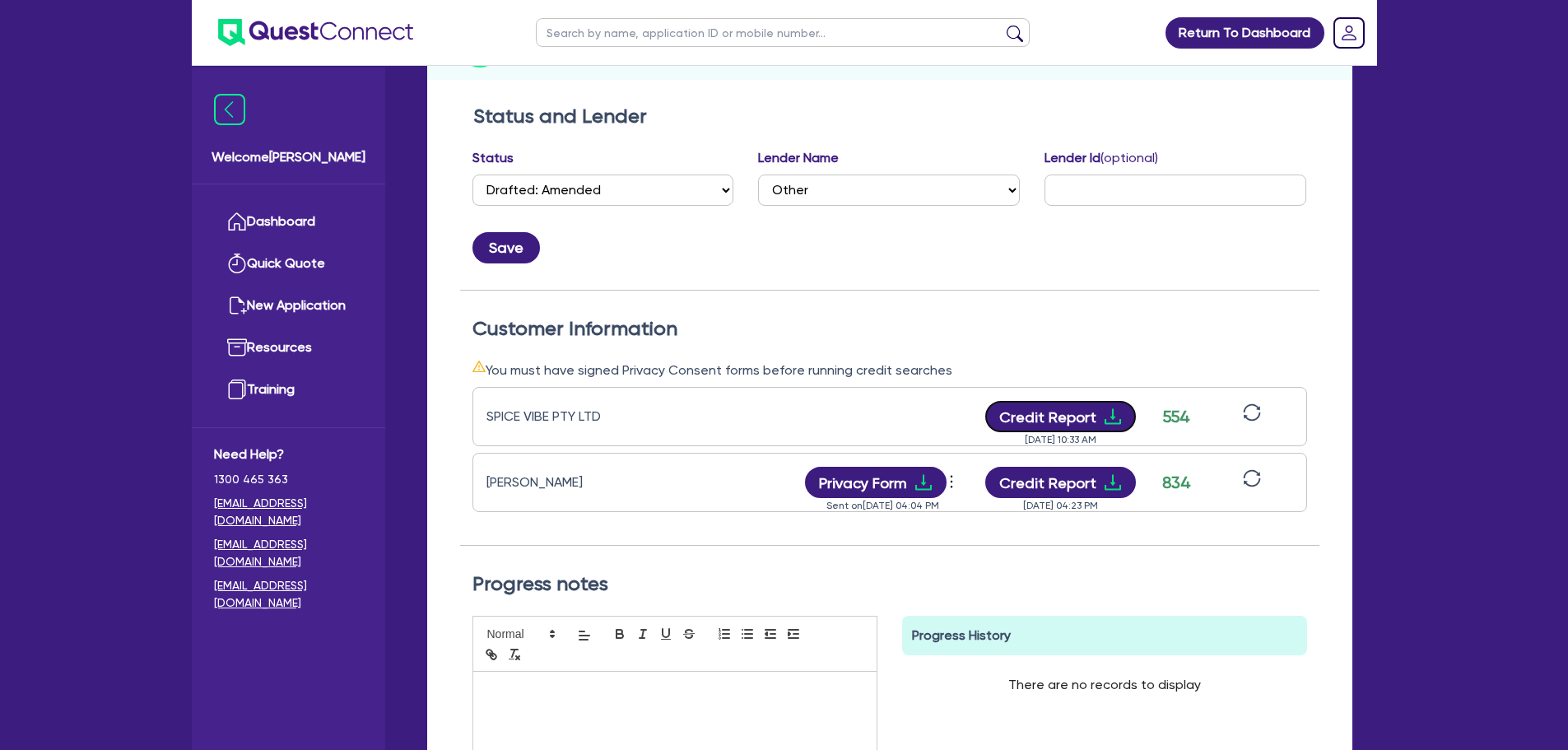
scroll to position [0, 0]
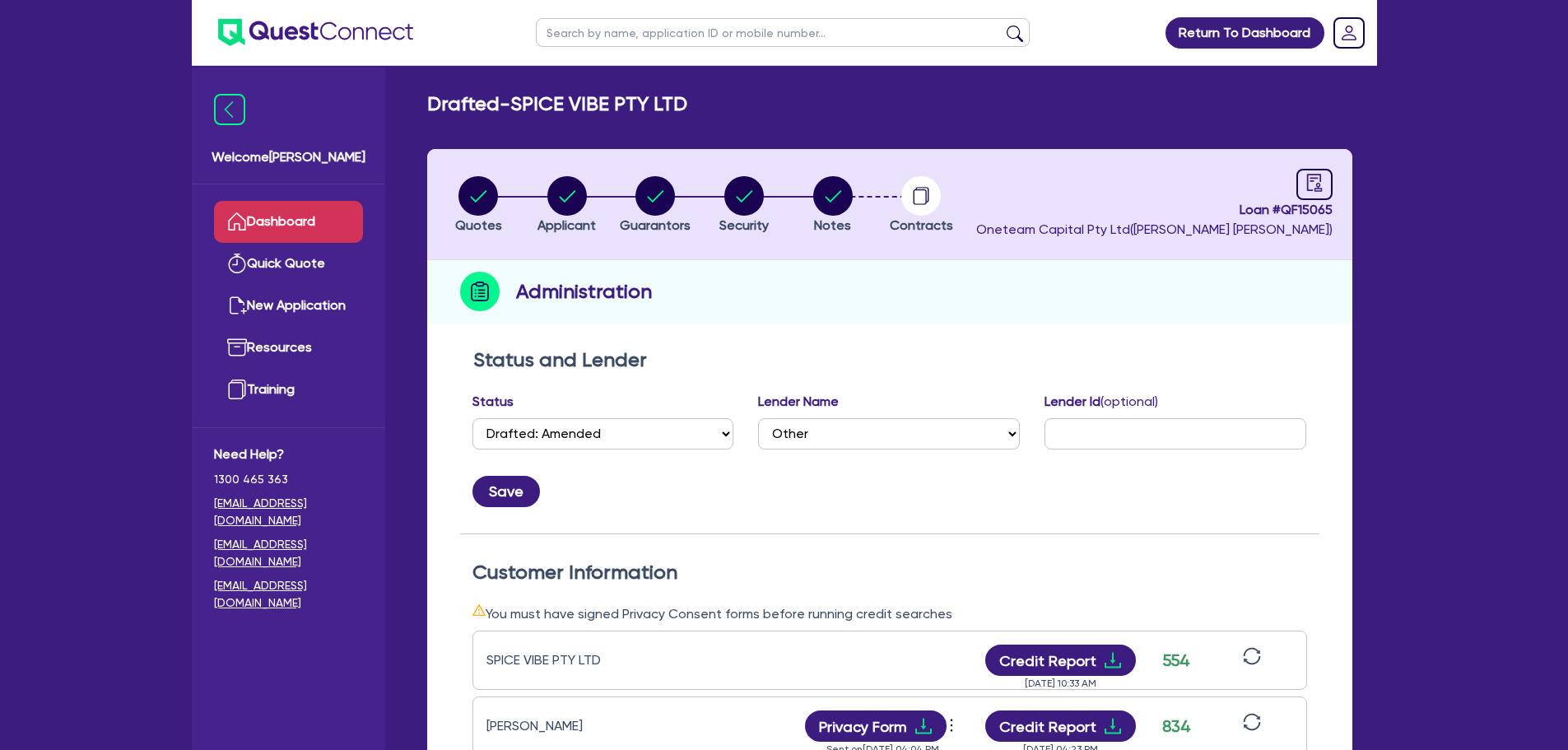
click at [325, 212] on link "Dashboard" at bounding box center [288, 222] width 149 height 42
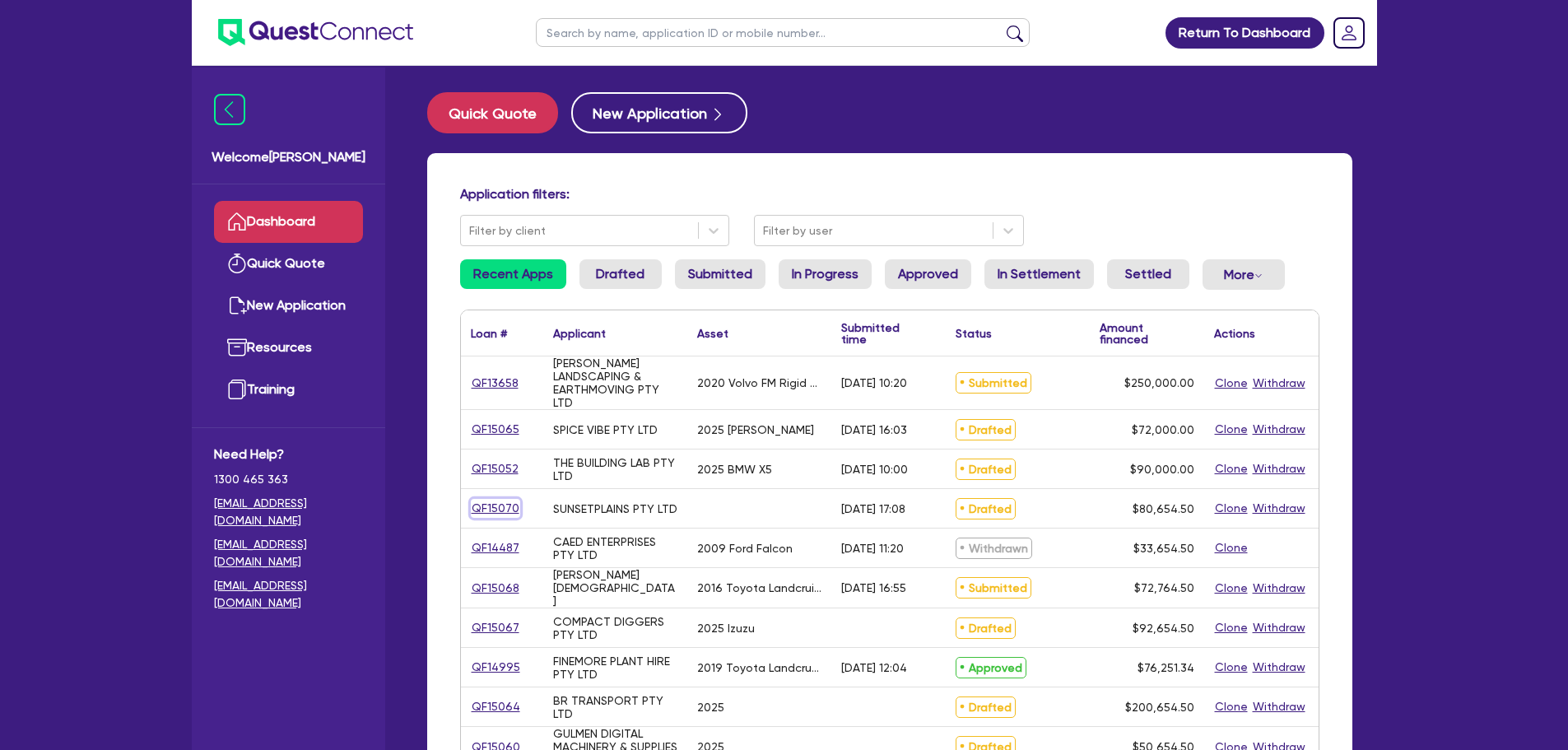
click at [499, 498] on link "QF15070" at bounding box center [496, 508] width 49 height 19
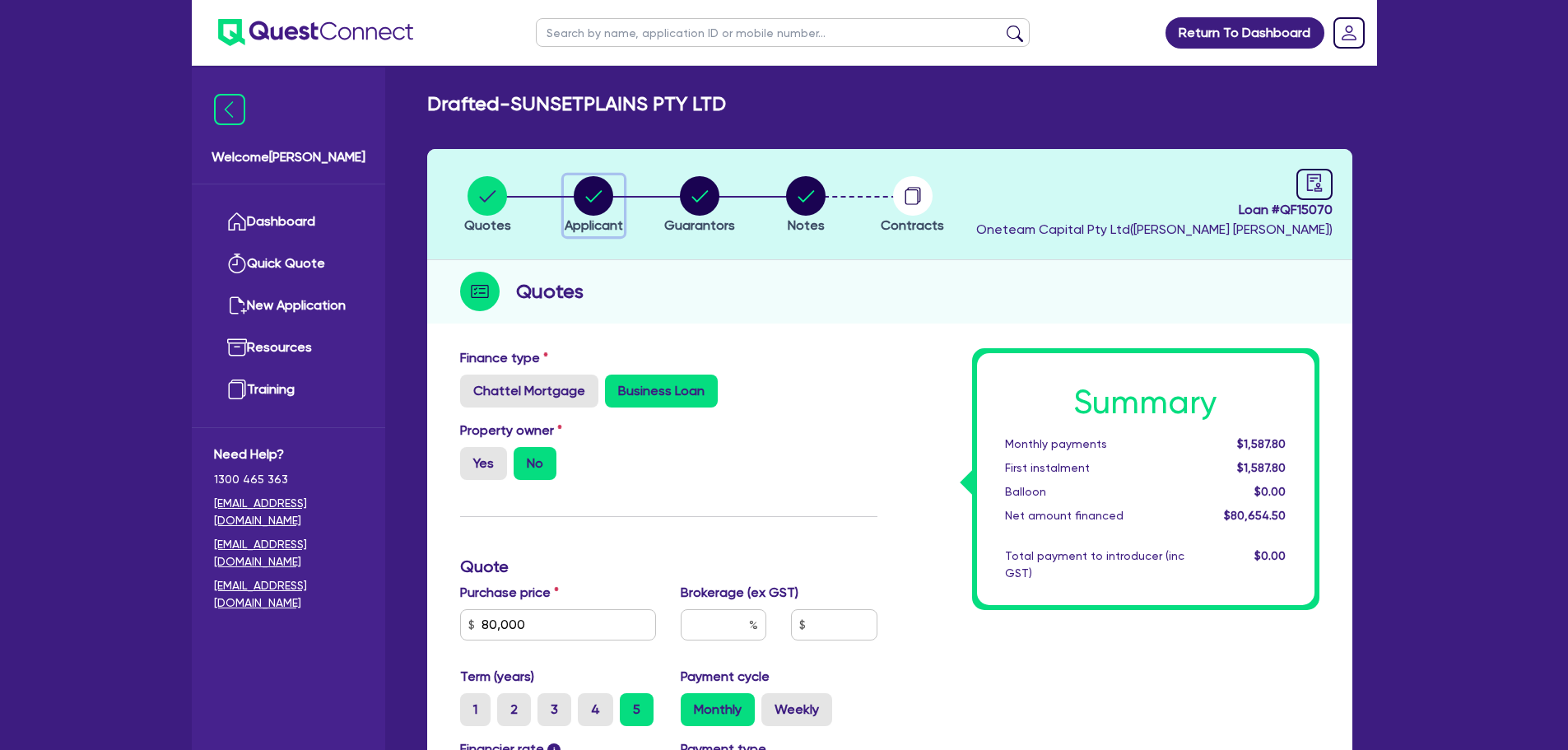
click at [613, 207] on div "button" at bounding box center [594, 196] width 59 height 39
select select "COMPANY"
select select "ACCOMODATION_FOOD"
select select "OTHER_FOOD"
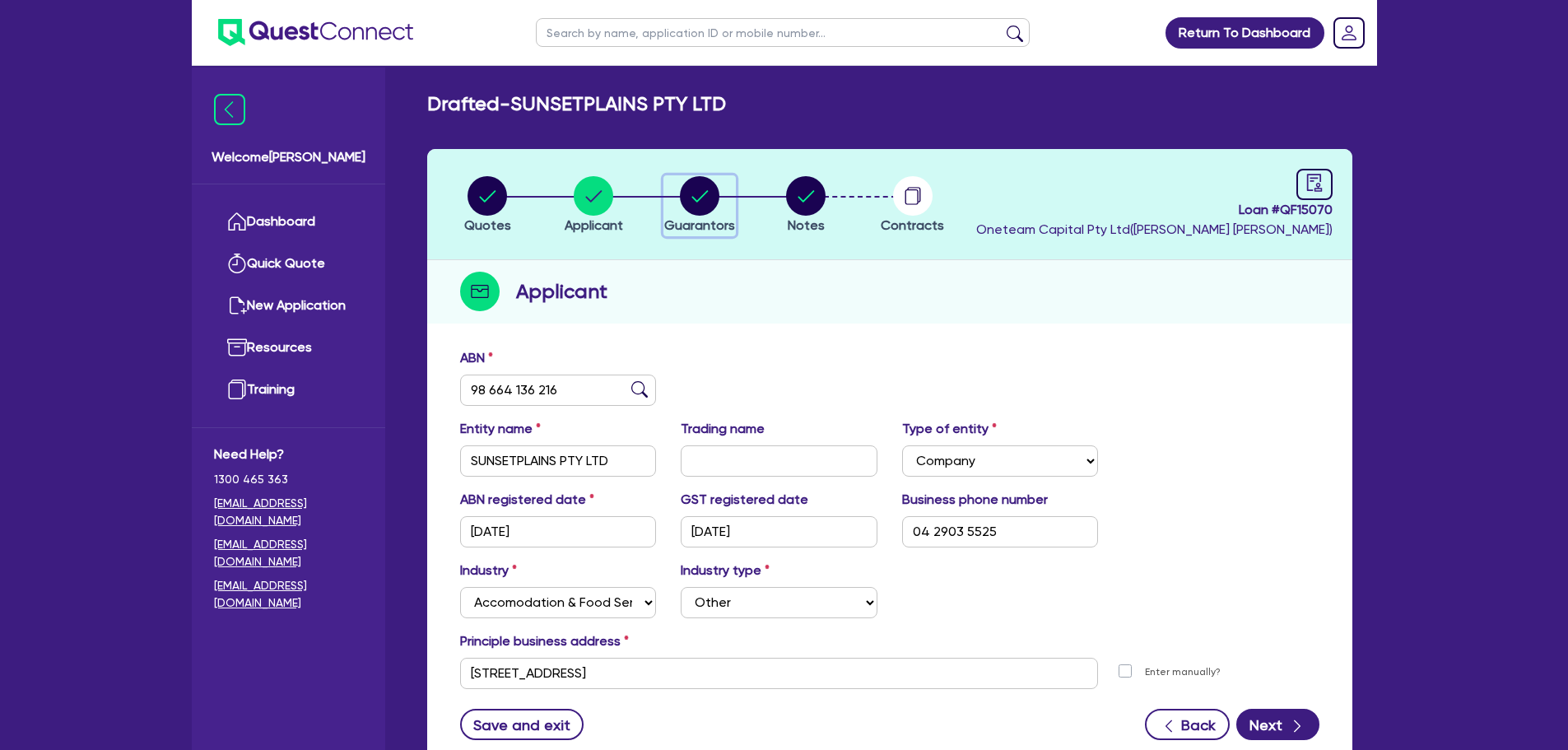
click at [687, 194] on circle "button" at bounding box center [699, 196] width 39 height 39
select select "MR"
select select "SA"
select select "MARRIED"
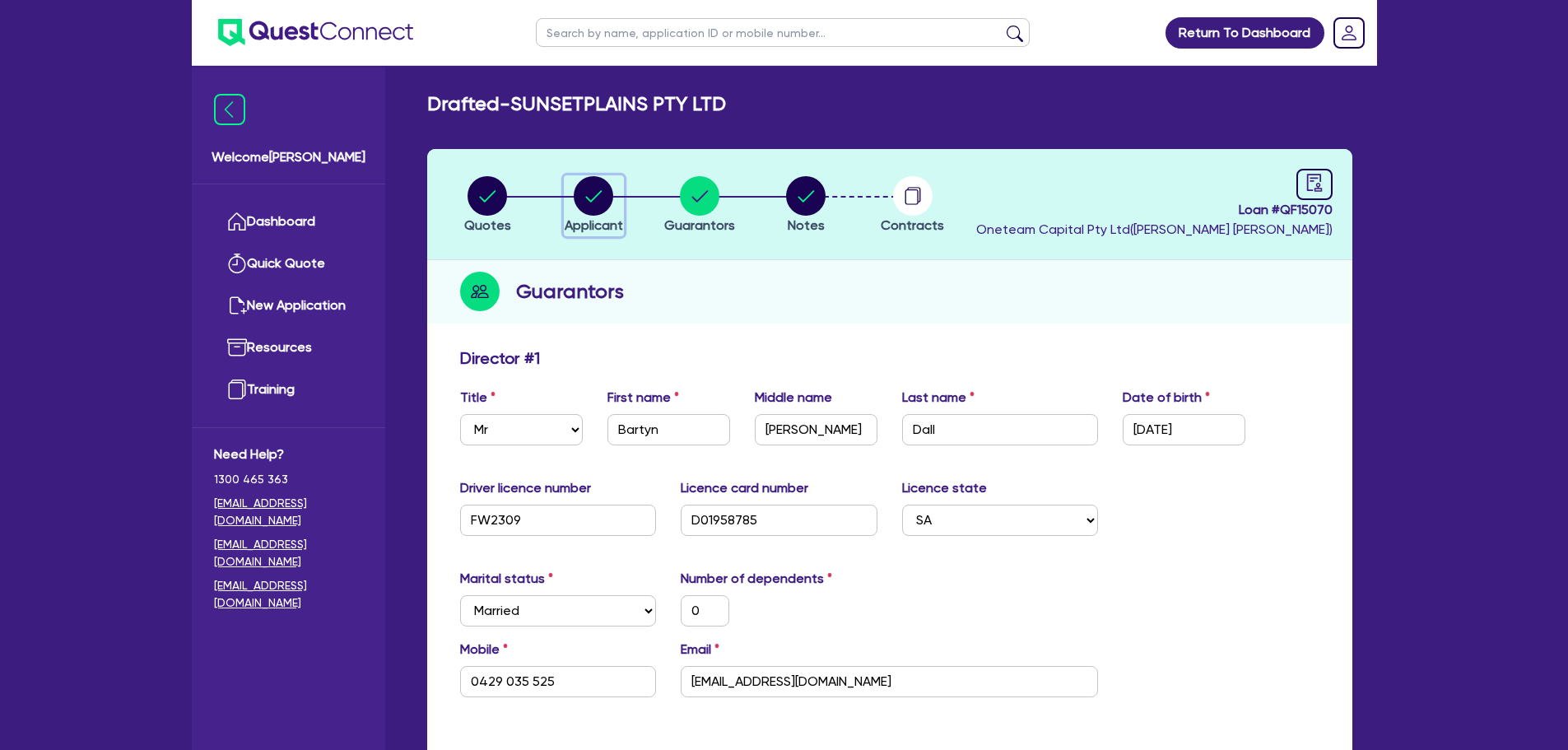
click at [585, 198] on circle "button" at bounding box center [593, 196] width 39 height 39
select select "COMPANY"
select select "ACCOMODATION_FOOD"
select select "OTHER_FOOD"
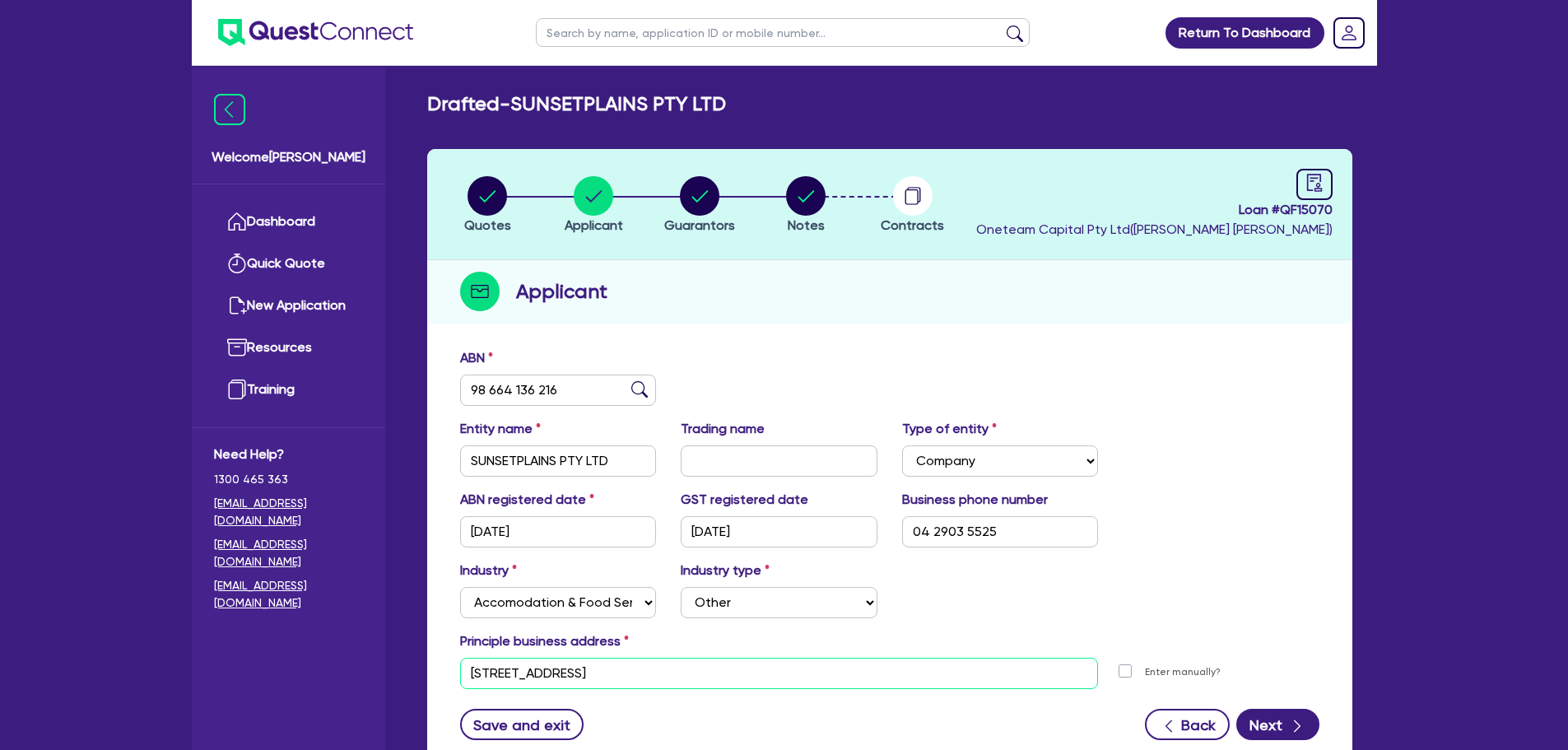
drag, startPoint x: 670, startPoint y: 671, endPoint x: 364, endPoint y: 662, distance: 306.1
click at [367, 662] on div "Welcome [PERSON_NAME] Quick Quote New Application Ref Company Ref Salesperson R…" at bounding box center [785, 436] width 1186 height 873
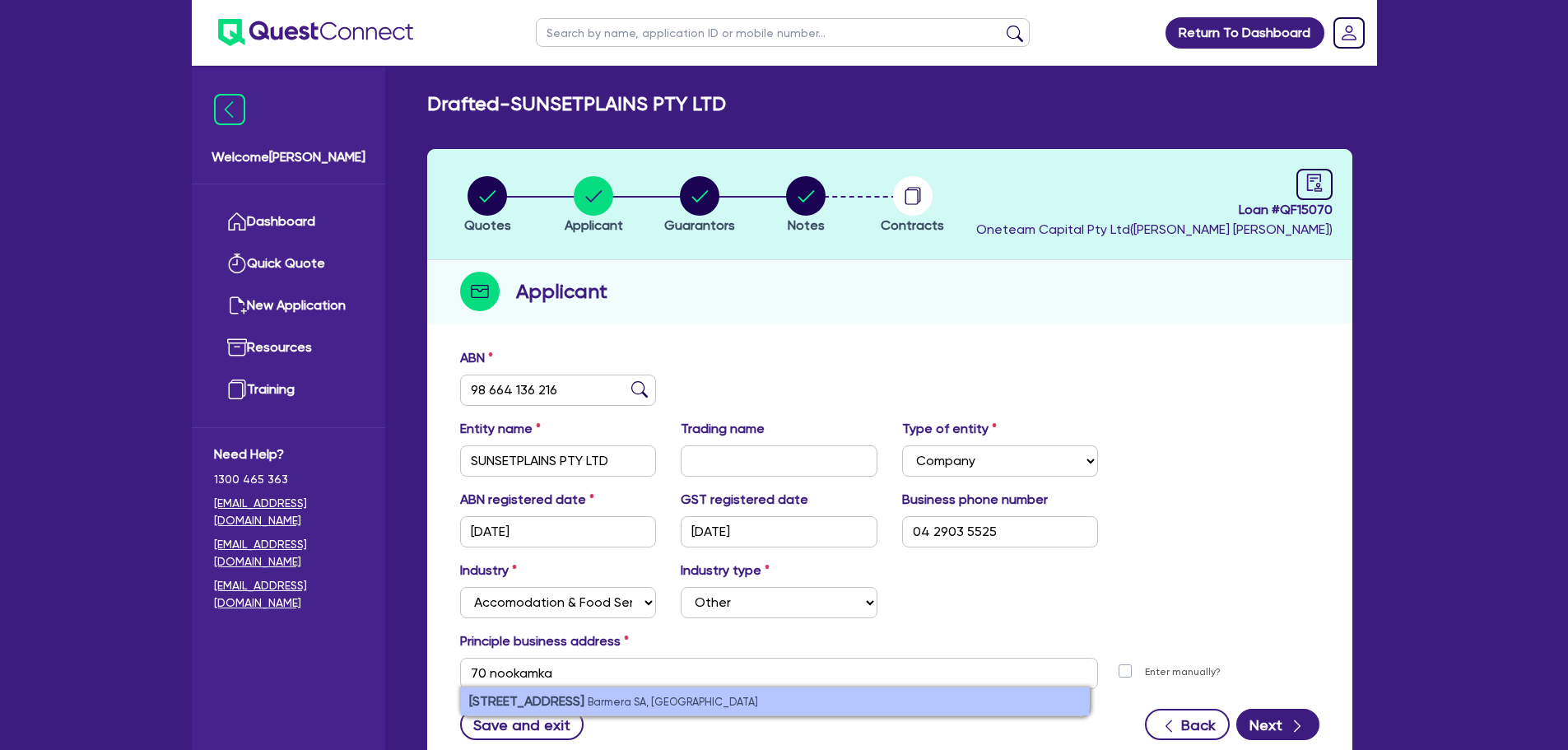
click at [769, 707] on li "70 Nookamka Terrace Barmera [GEOGRAPHIC_DATA], [GEOGRAPHIC_DATA]" at bounding box center [775, 701] width 628 height 28
type input "70 Nookamka Terrace Barmera SA 5345"
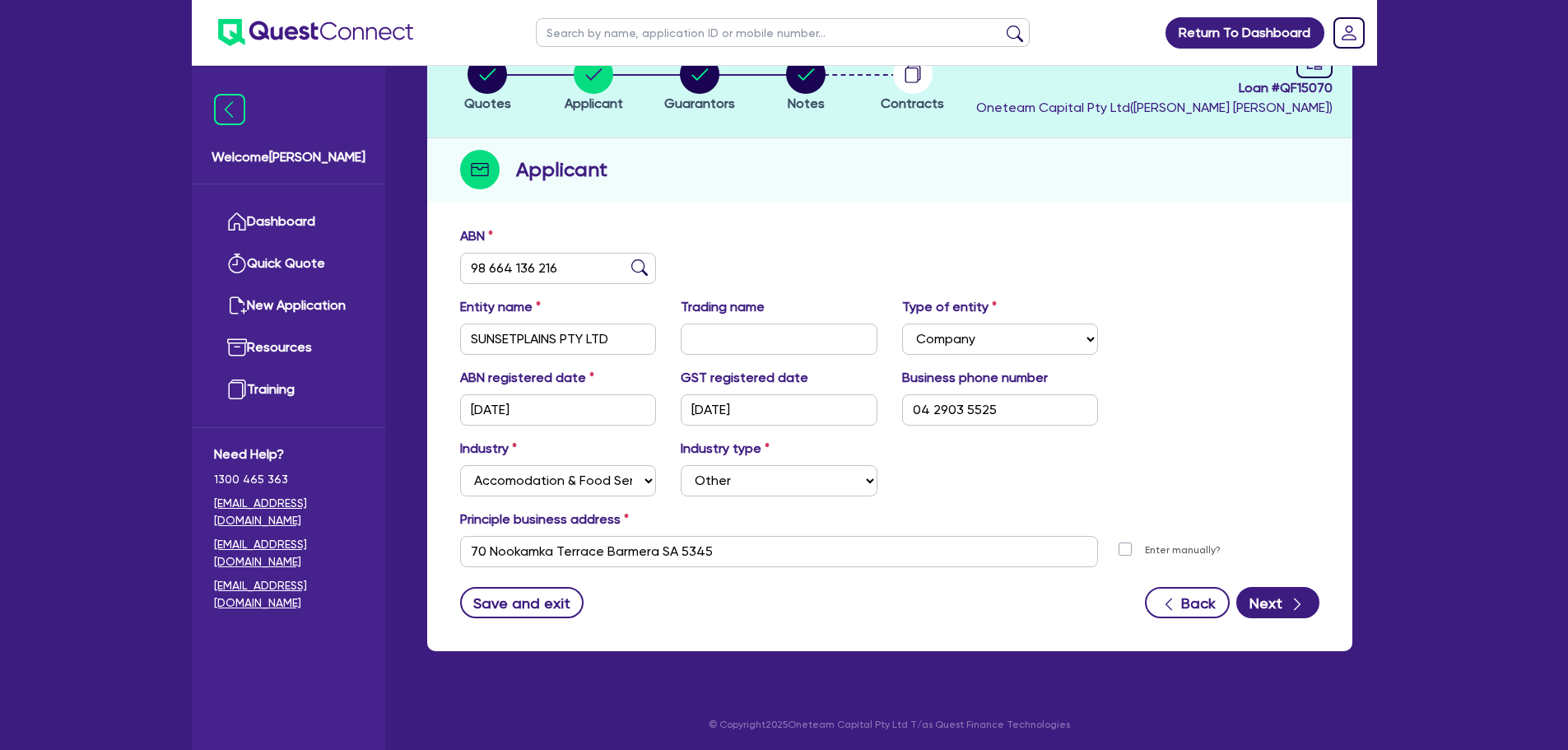
scroll to position [123, 0]
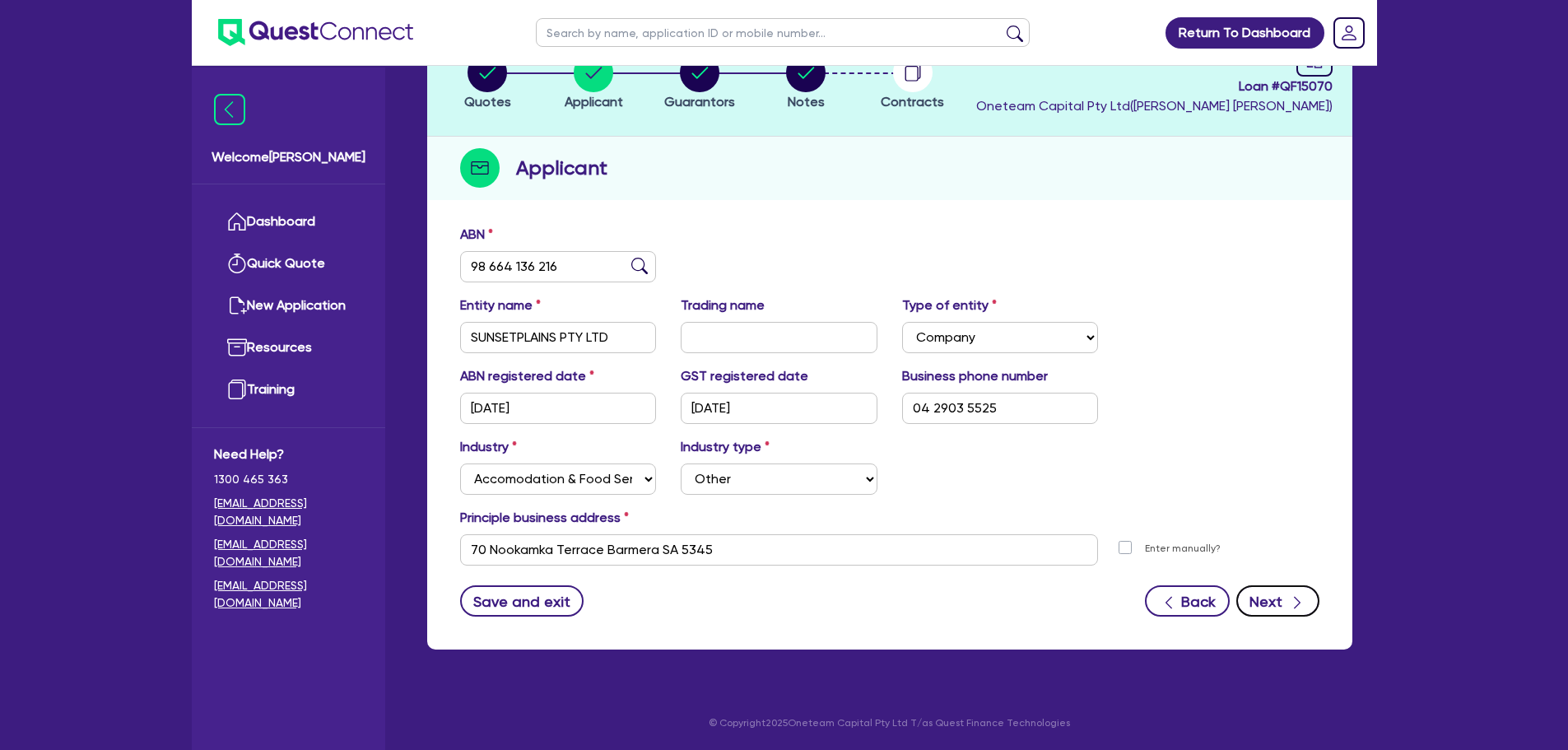
click at [1284, 605] on button "Next" at bounding box center [1278, 601] width 83 height 31
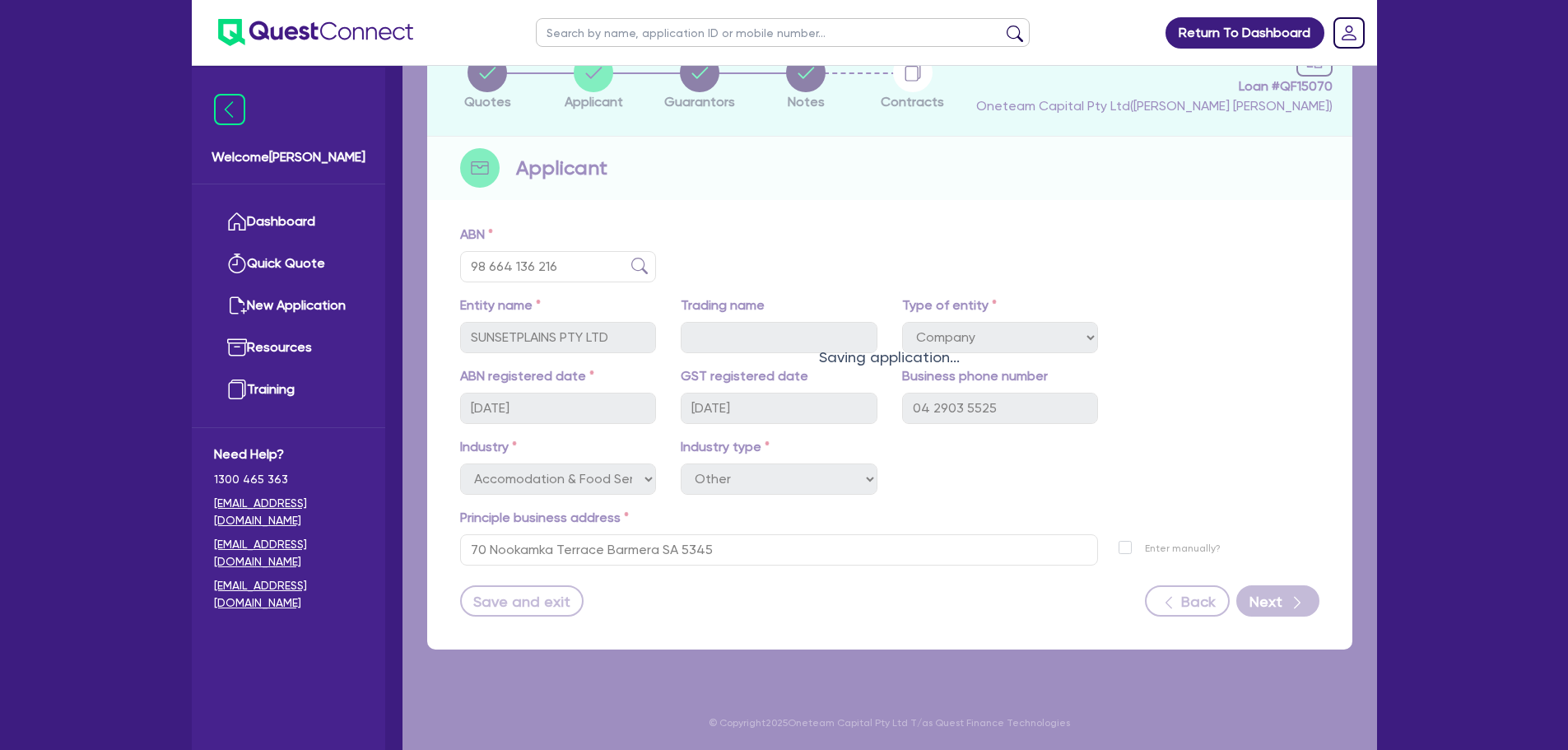
select select "MR"
select select "SA"
select select "MARRIED"
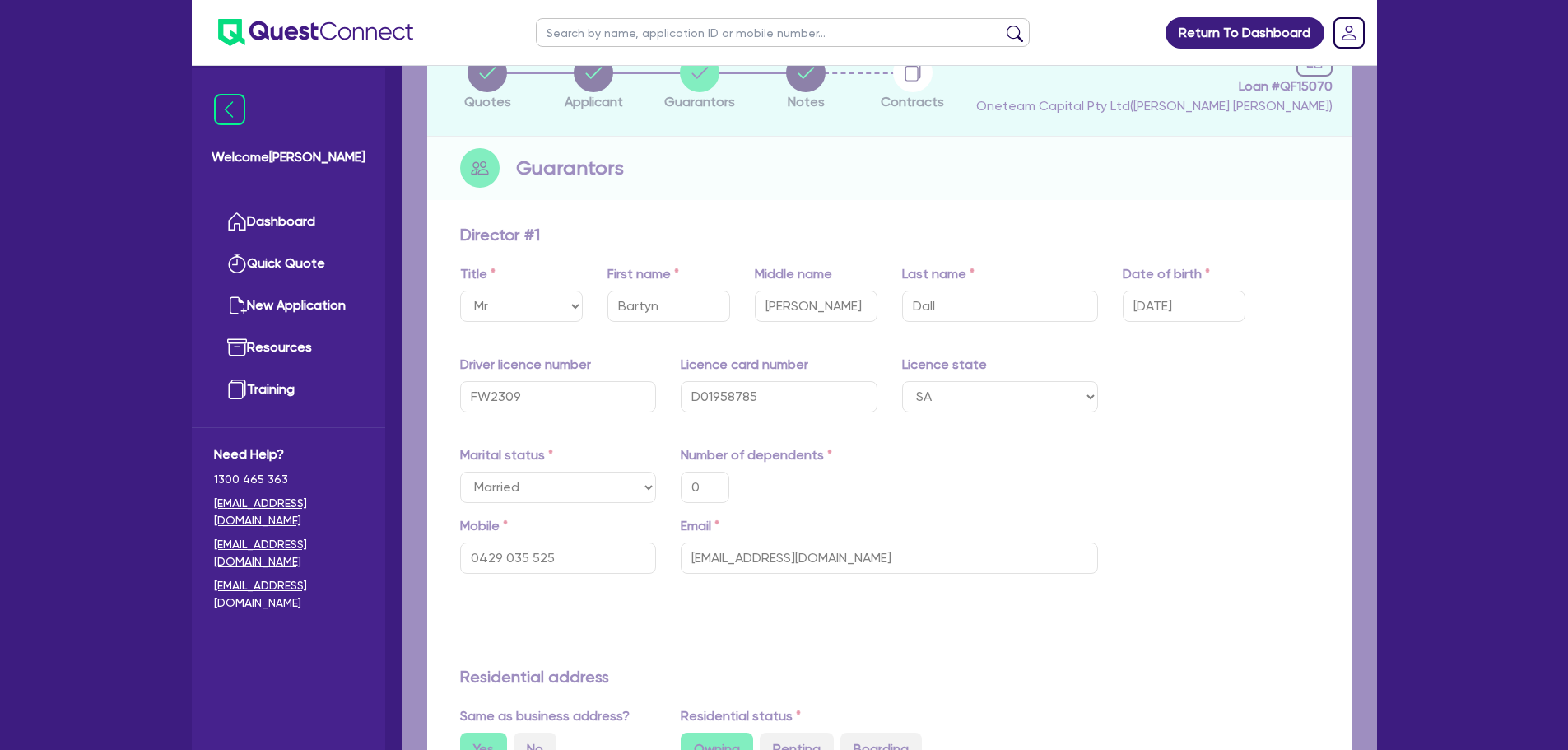
type input "0"
type input "0429 035 525"
type input "70 Nookamka Terrace Barmera SA 5345"
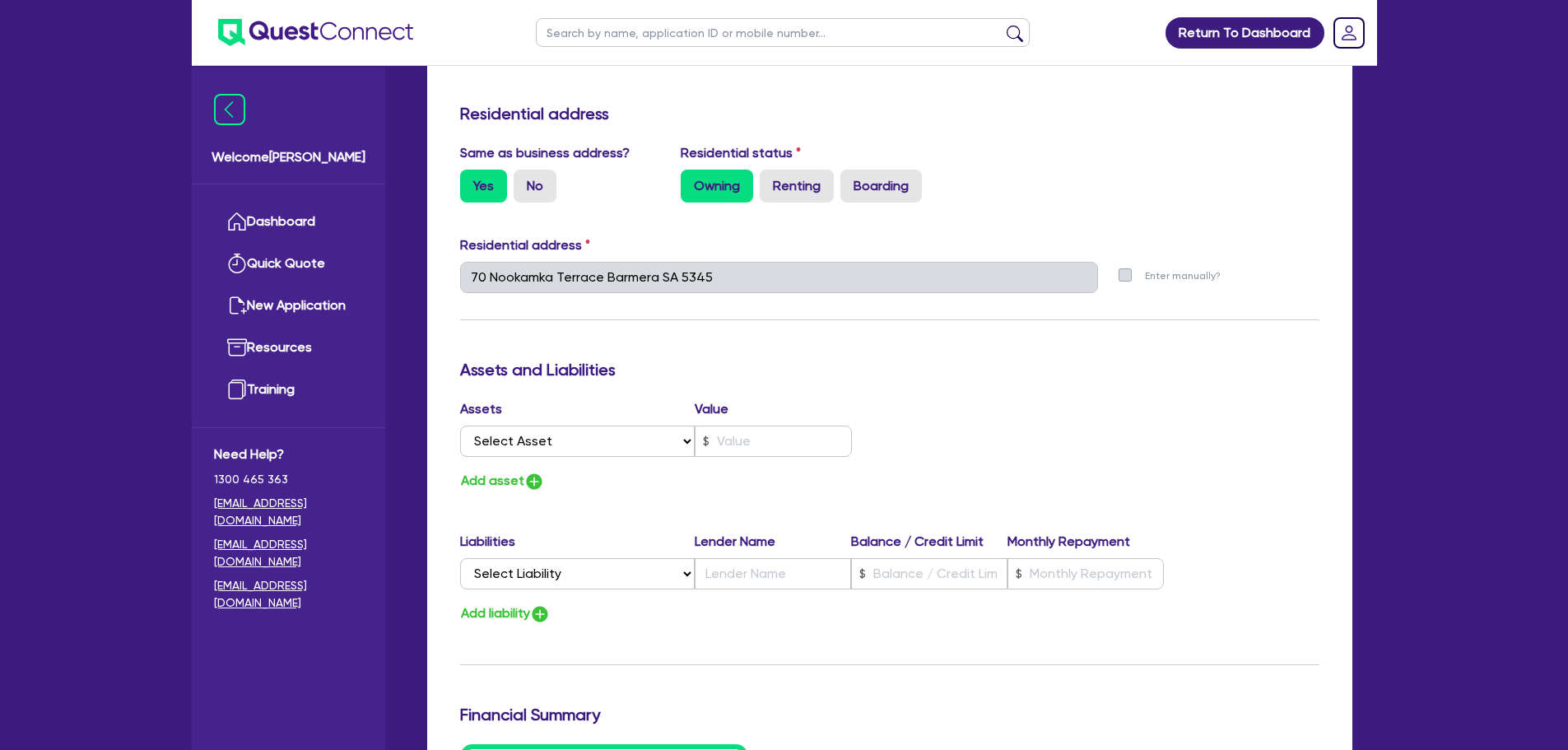
scroll to position [329, 0]
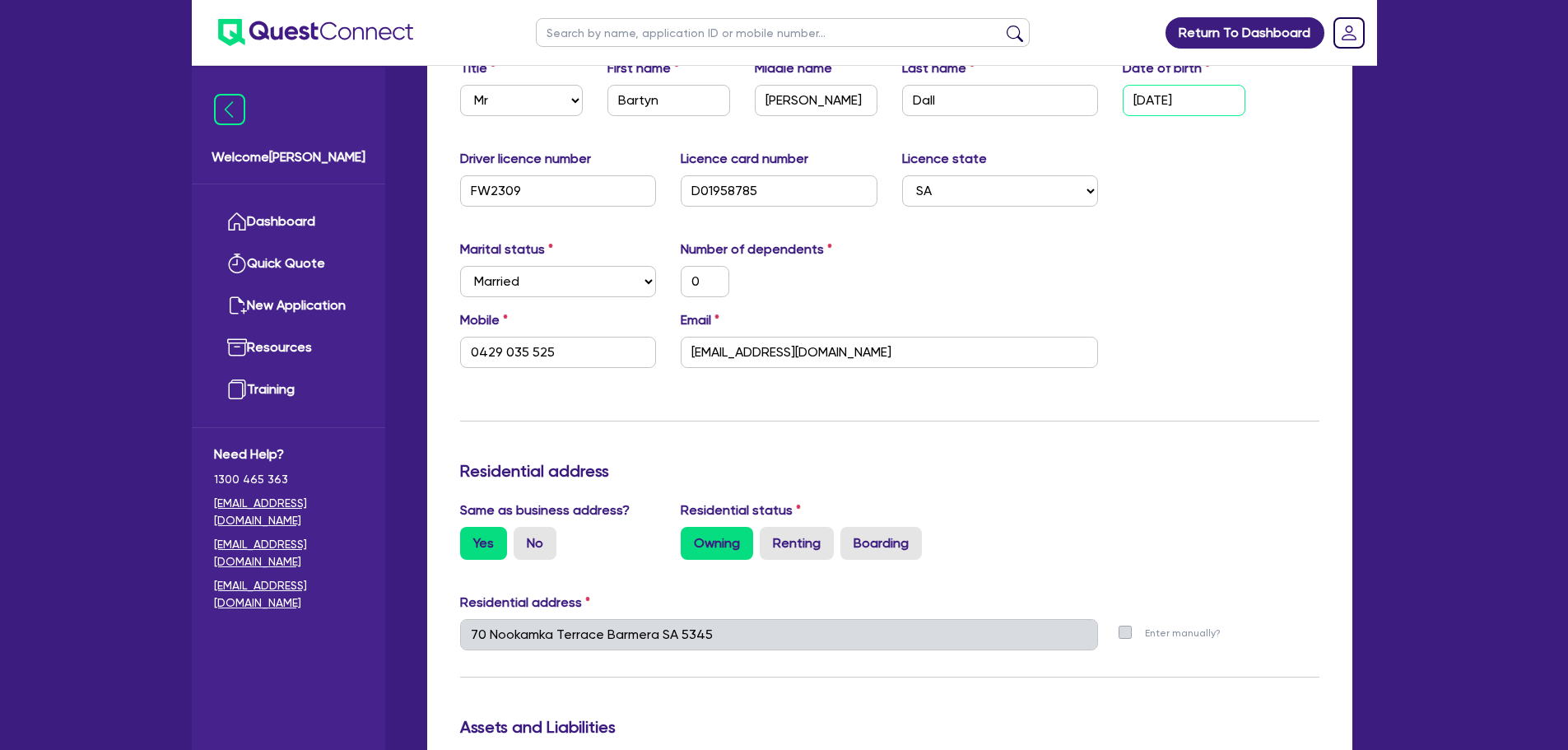
drag, startPoint x: 1244, startPoint y: 96, endPoint x: 1100, endPoint y: 103, distance: 144.2
click at [1112, 102] on div "Date of birth [DEMOGRAPHIC_DATA]" at bounding box center [1184, 87] width 147 height 58
type input "0 / /"
type input "0"
type input "0429 035 525"
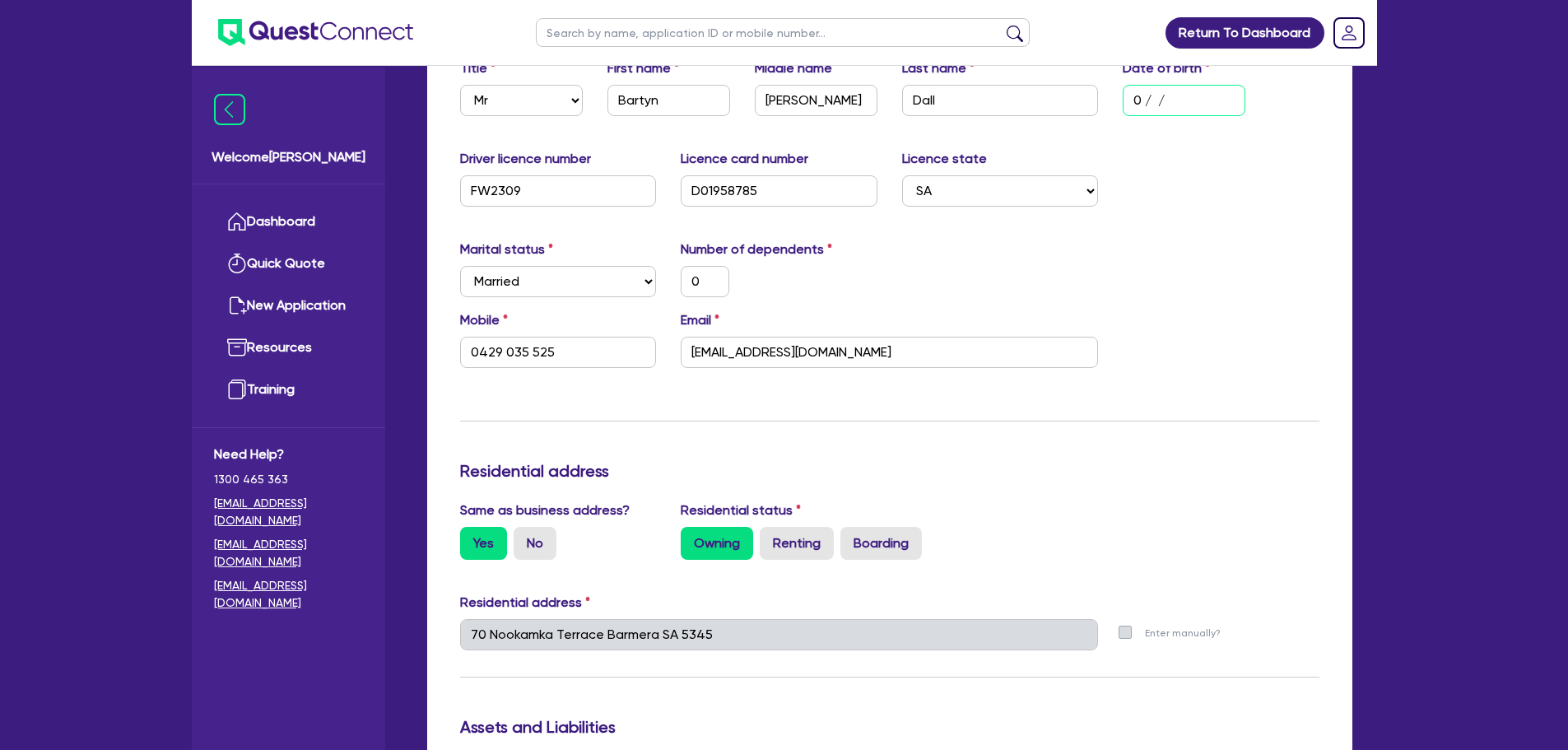
type input "05/ /"
type input "0"
type input "0429 035 525"
type input "05/1 /"
type input "0"
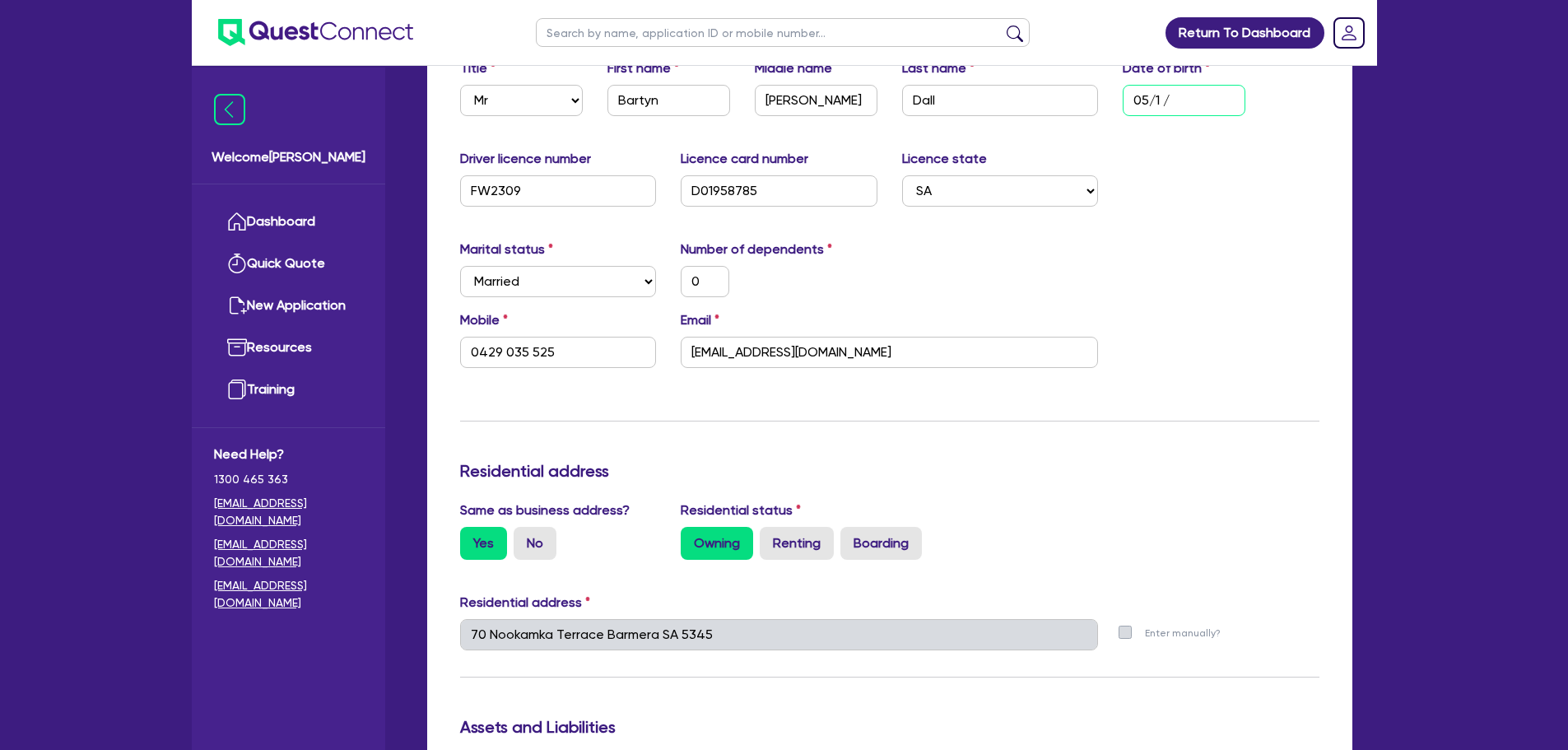
type input "0429 035 525"
type input "05/11/"
type input "0"
type input "0429 035 525"
type input "05/11/1"
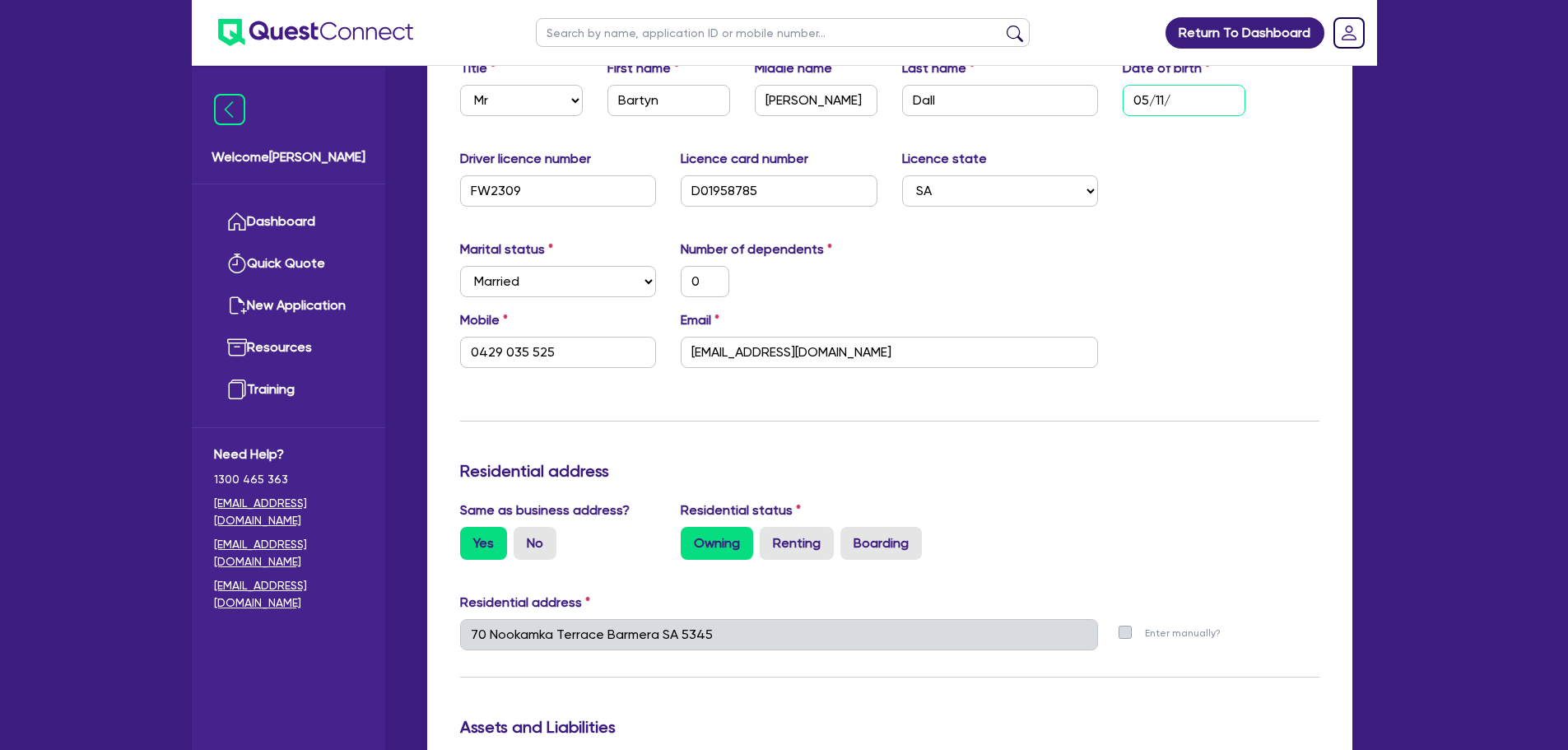
type input "0"
type input "0429 035 525"
type input "[DATE]"
type input "0"
type input "0429 035 525"
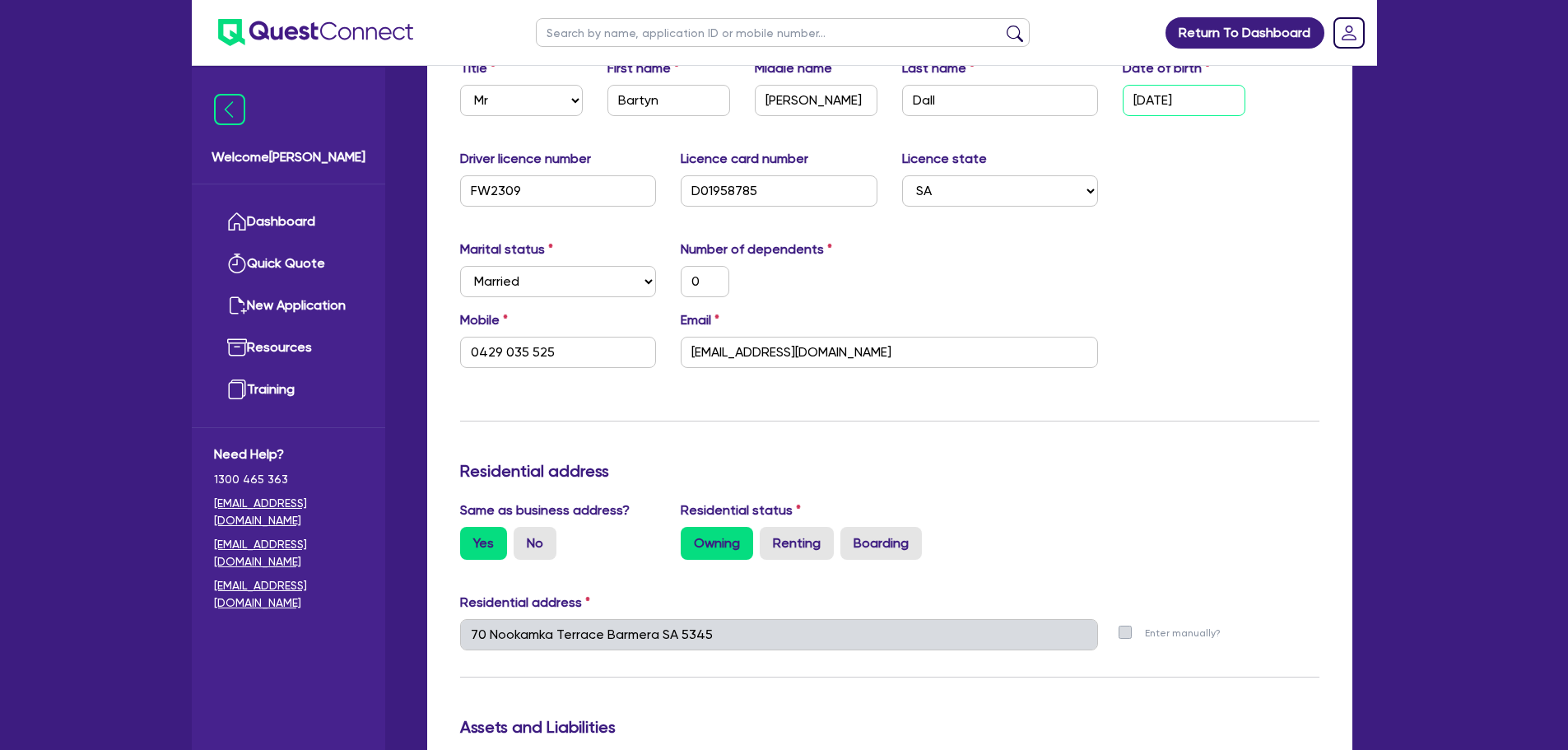
type input "05/11/197"
type input "0"
type input "0429 035 525"
type input "[DATE]"
type input "0"
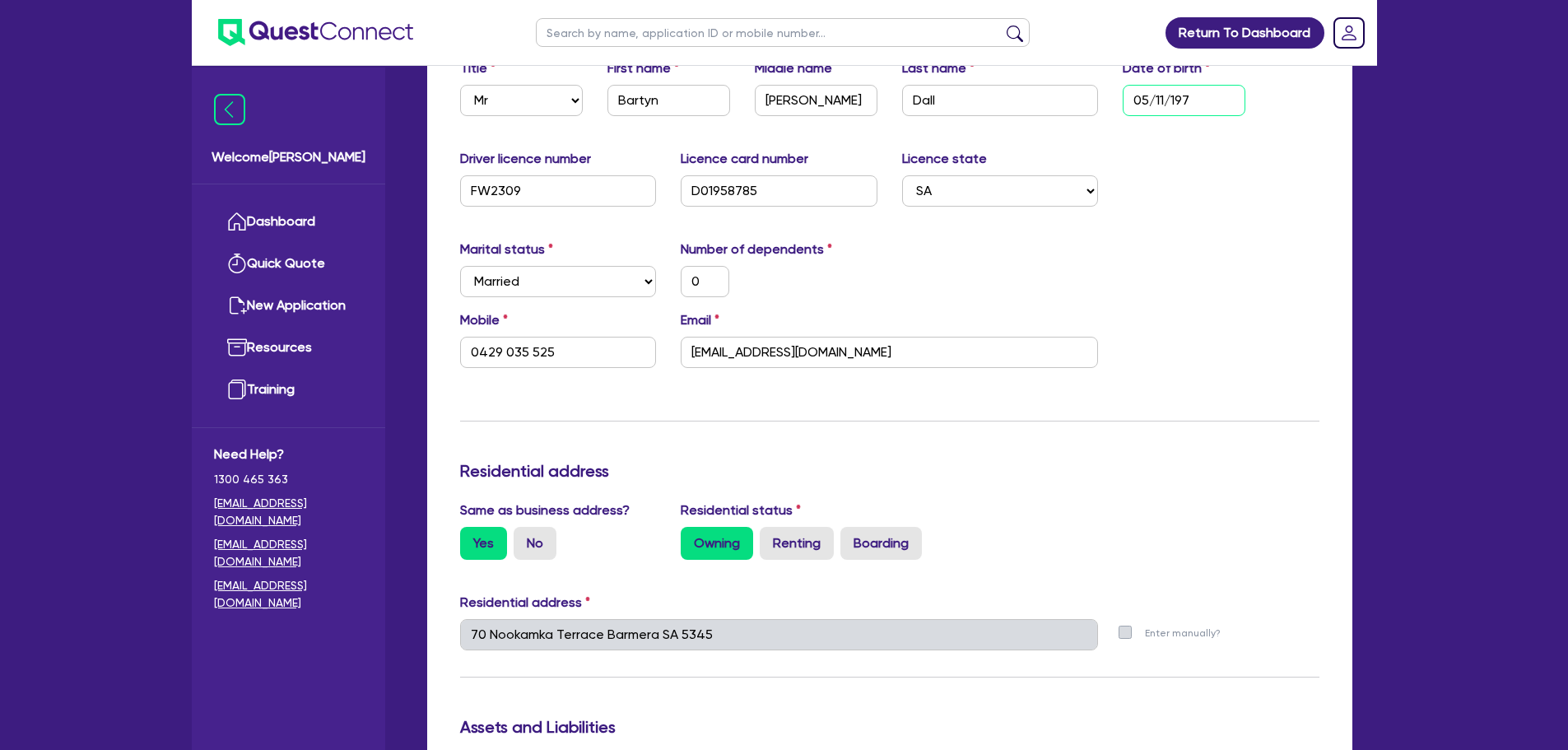
type input "0429 035 525"
type input "[DATE]"
click at [1208, 192] on div "Driver licence number [DRIVERS_LICENSE_NUMBER] Licence card number [DRIVERS_LIC…" at bounding box center [890, 184] width 885 height 70
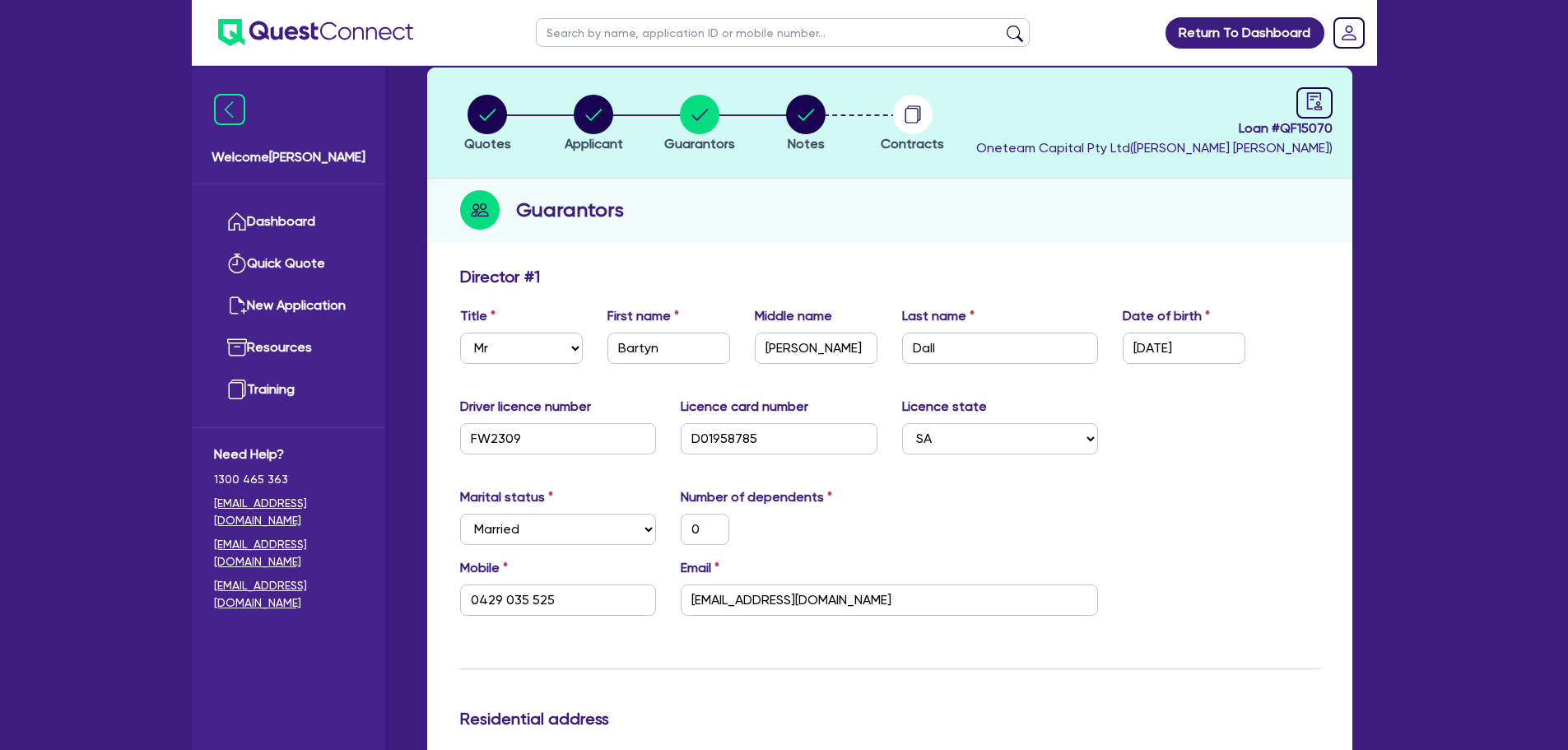
scroll to position [0, 0]
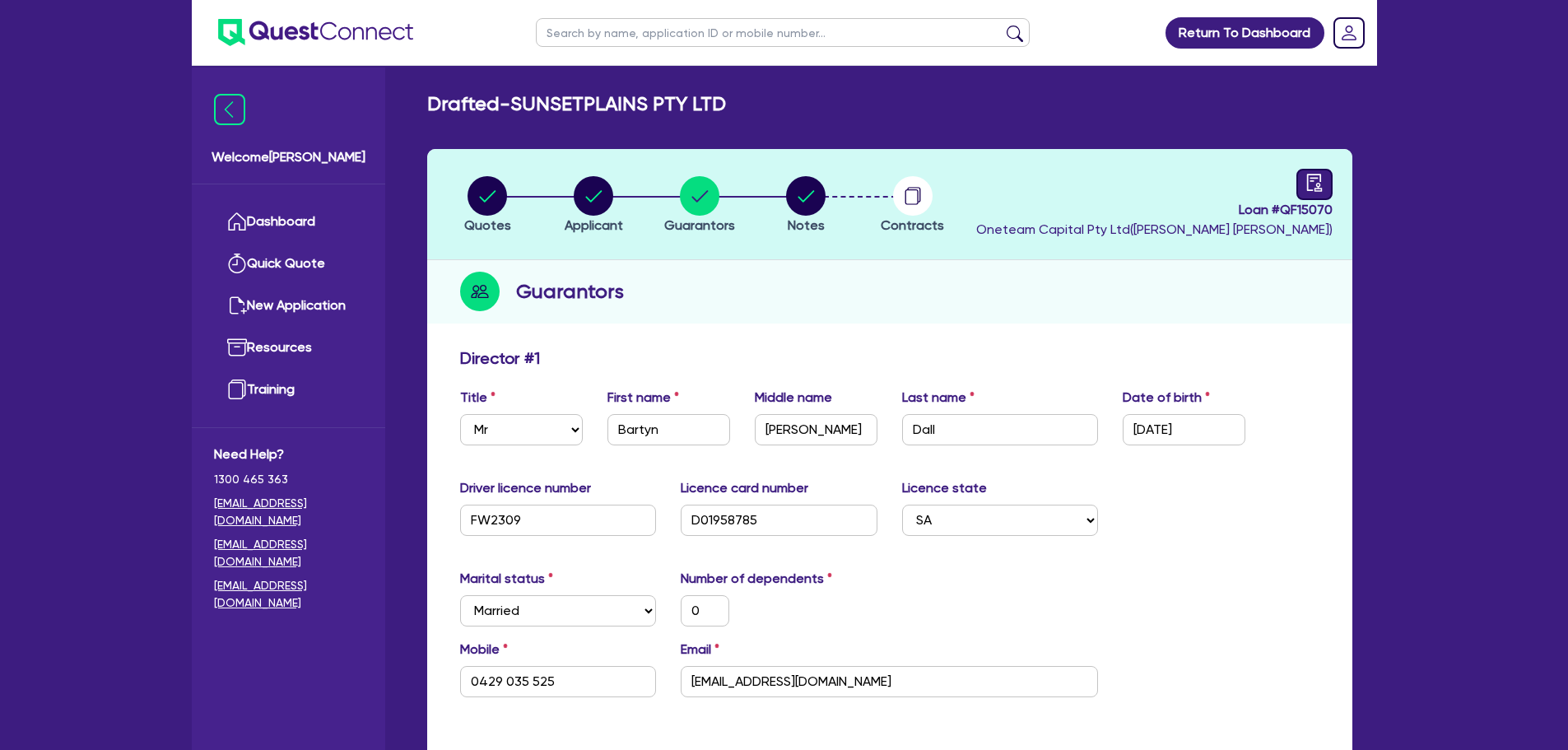
click at [1314, 174] on icon "audit" at bounding box center [1315, 183] width 18 height 18
select select "DRAFTED_AMENDED"
select select "Other"
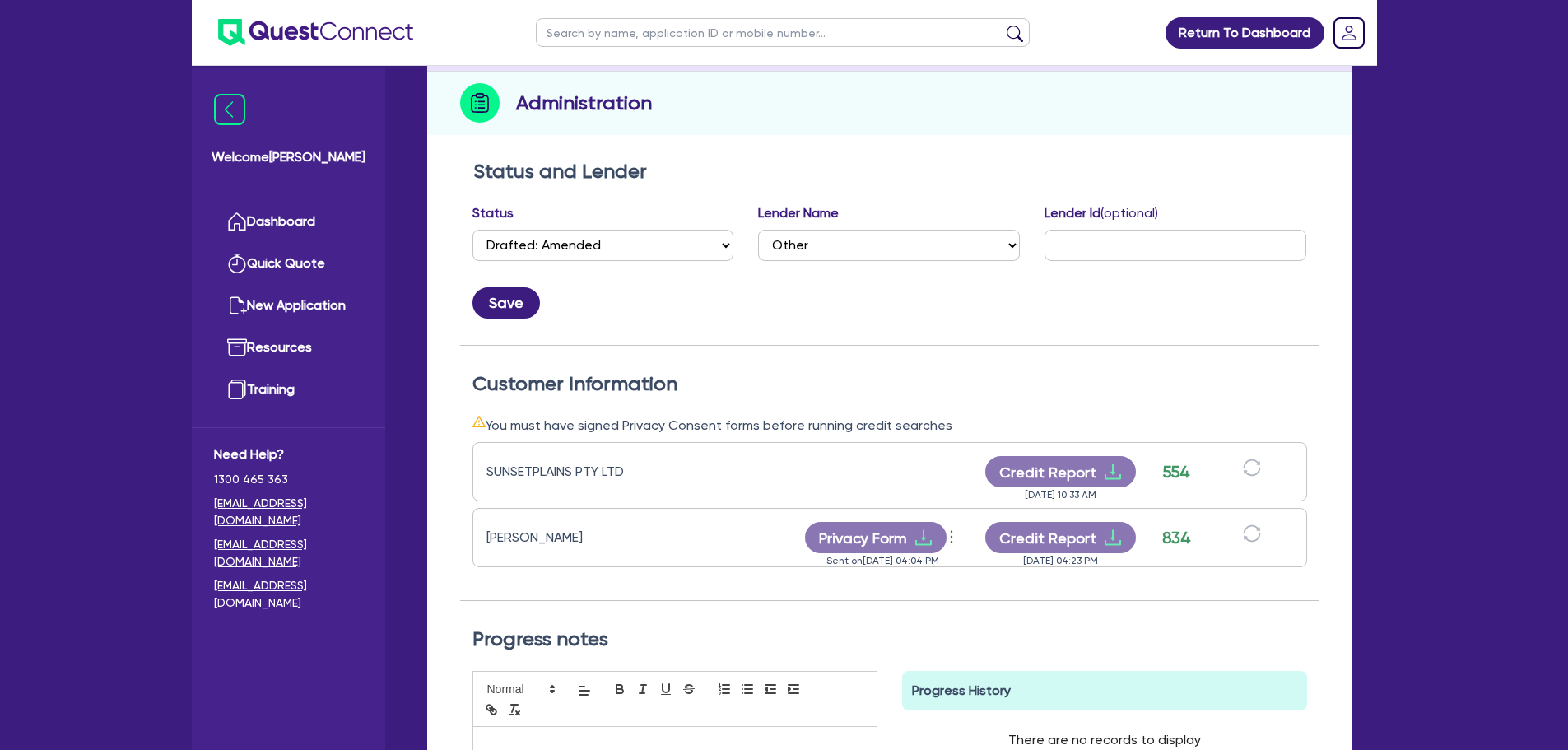
scroll to position [329, 0]
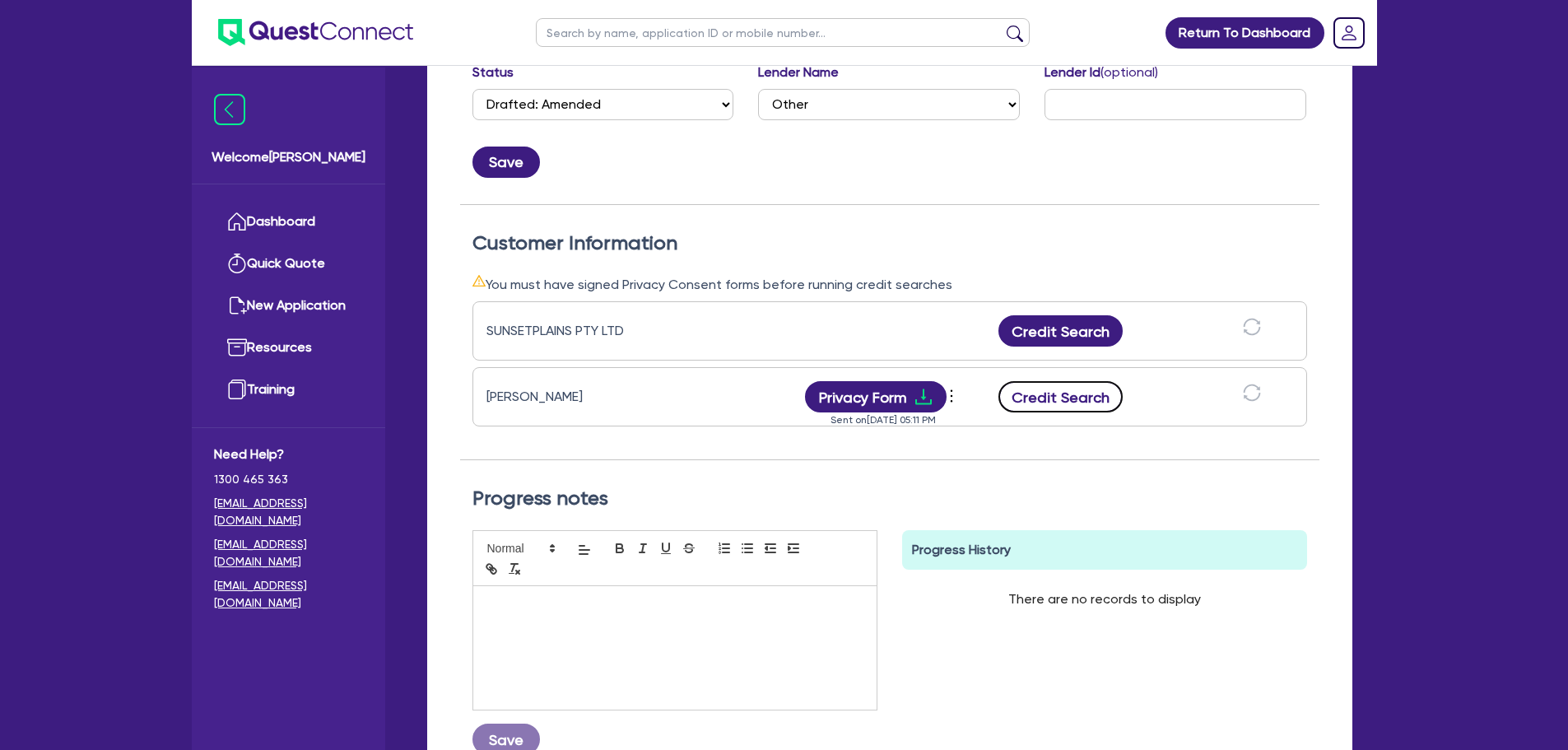
click at [1083, 396] on button "Credit Search" at bounding box center [1061, 397] width 125 height 31
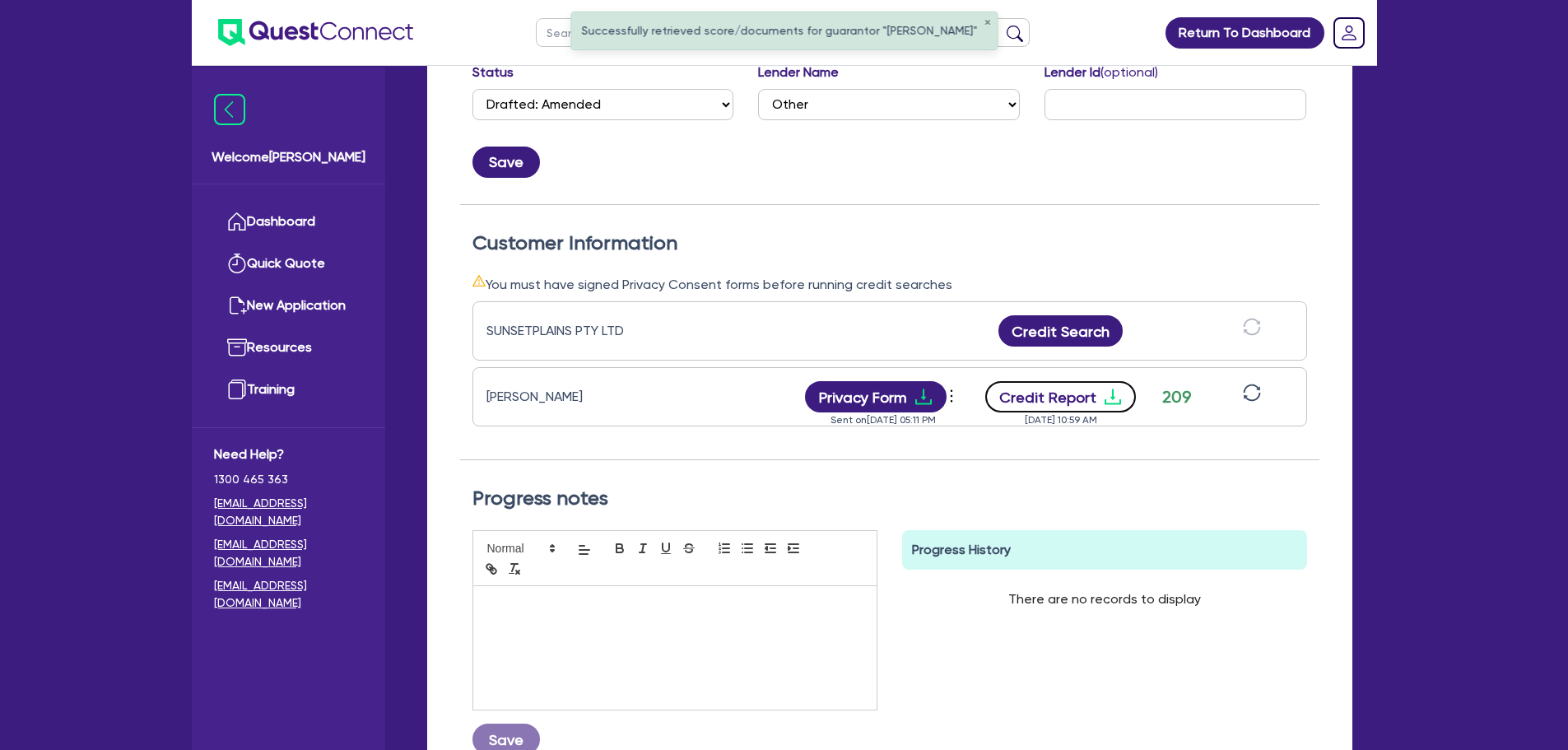
click at [1053, 391] on button "Credit Report" at bounding box center [1060, 397] width 151 height 31
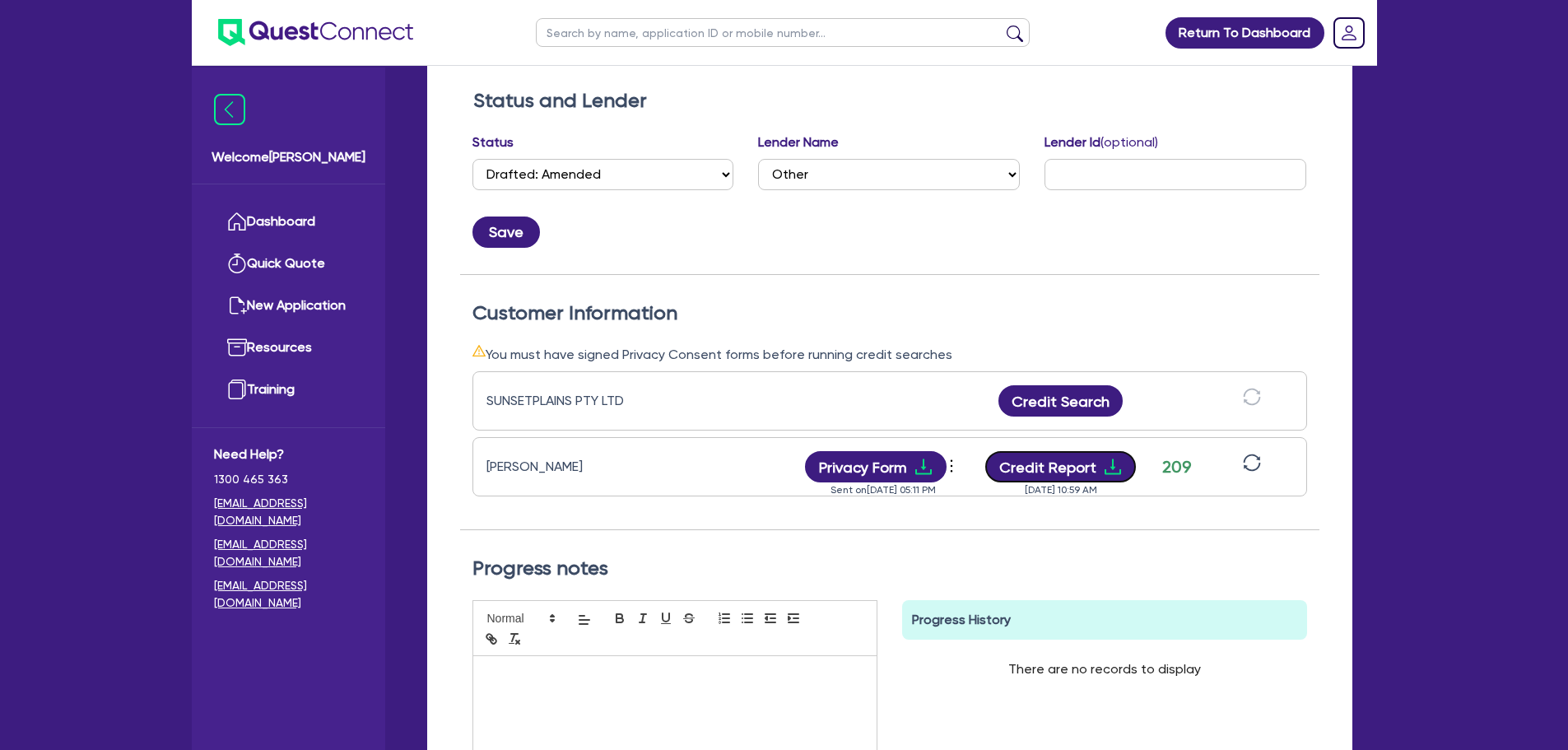
scroll to position [165, 0]
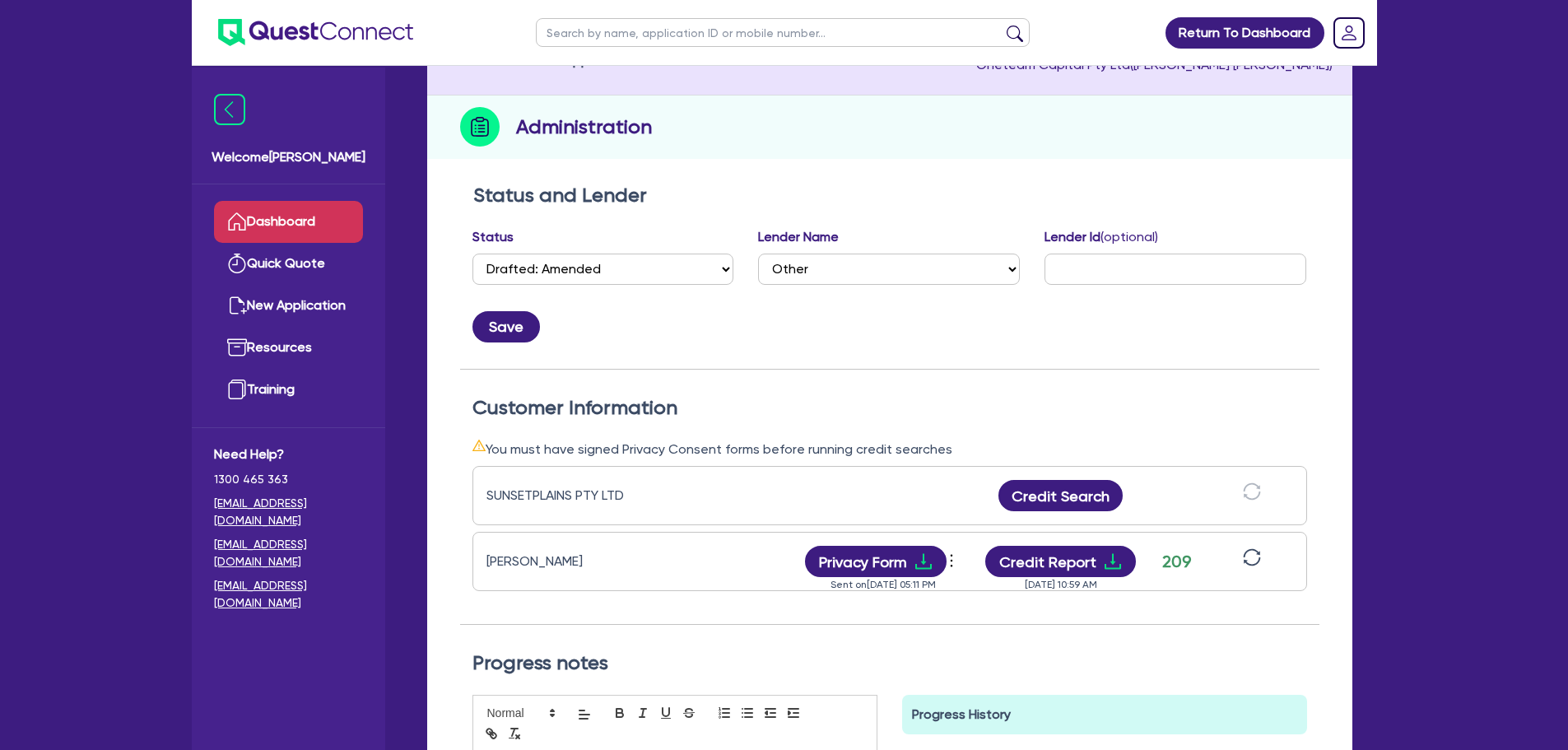
click at [300, 219] on link "Dashboard" at bounding box center [288, 222] width 149 height 42
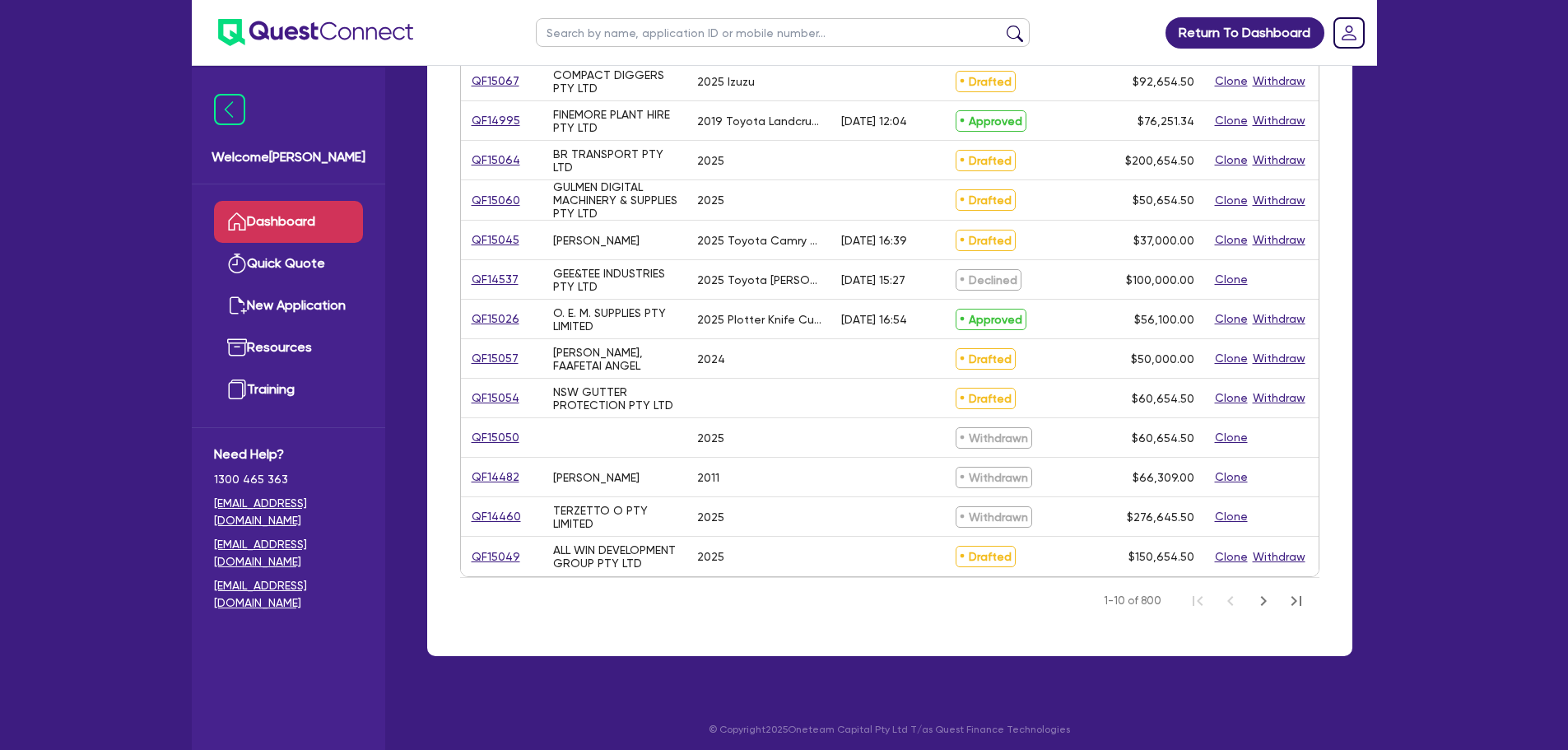
scroll to position [593, 0]
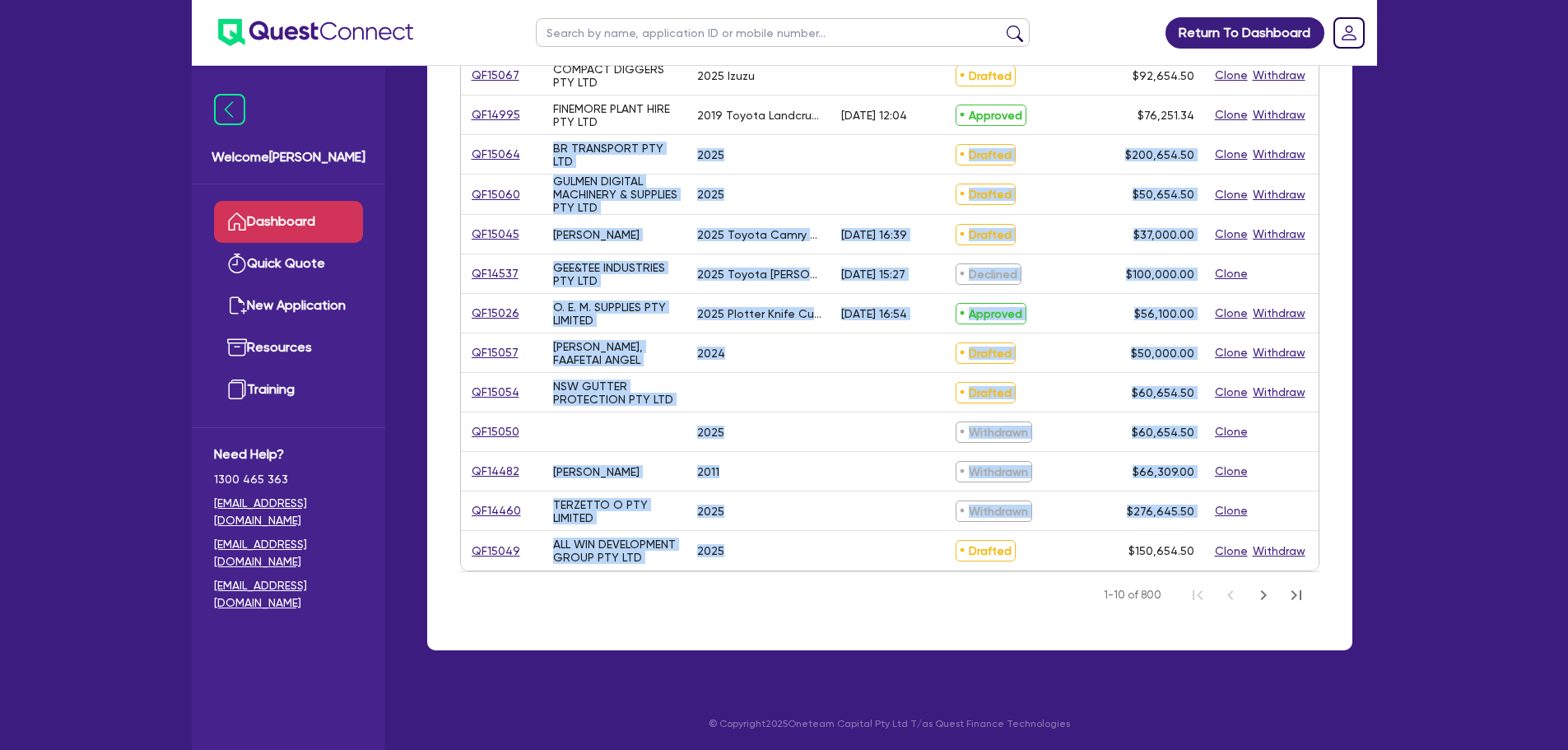
click at [539, 171] on div "QF15075 GULMEN DIGITAL MACHINERY & SUPPLIES PTY LTD 2025 Drafted $50,713.90 Clo…" at bounding box center [890, 167] width 858 height 807
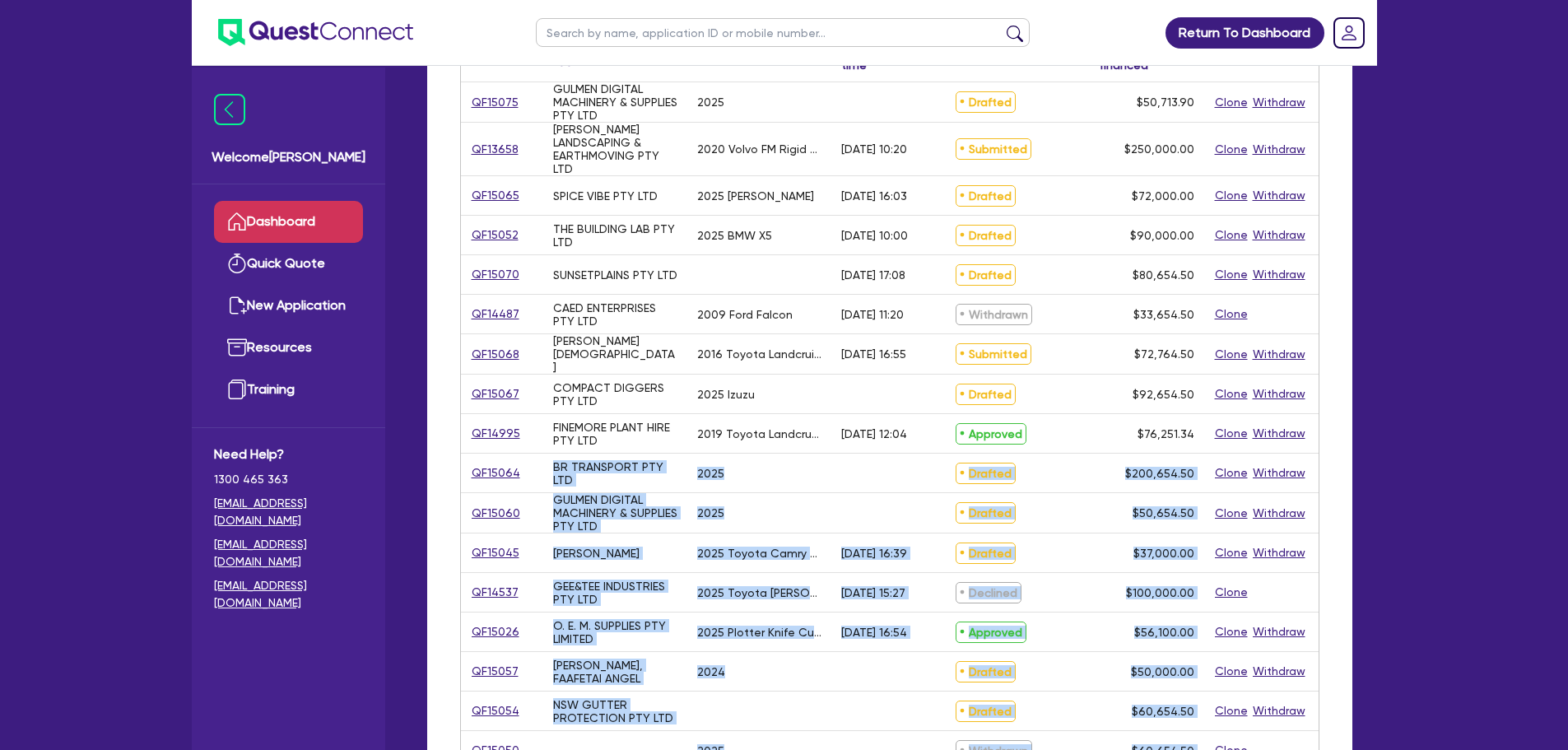
scroll to position [263, 0]
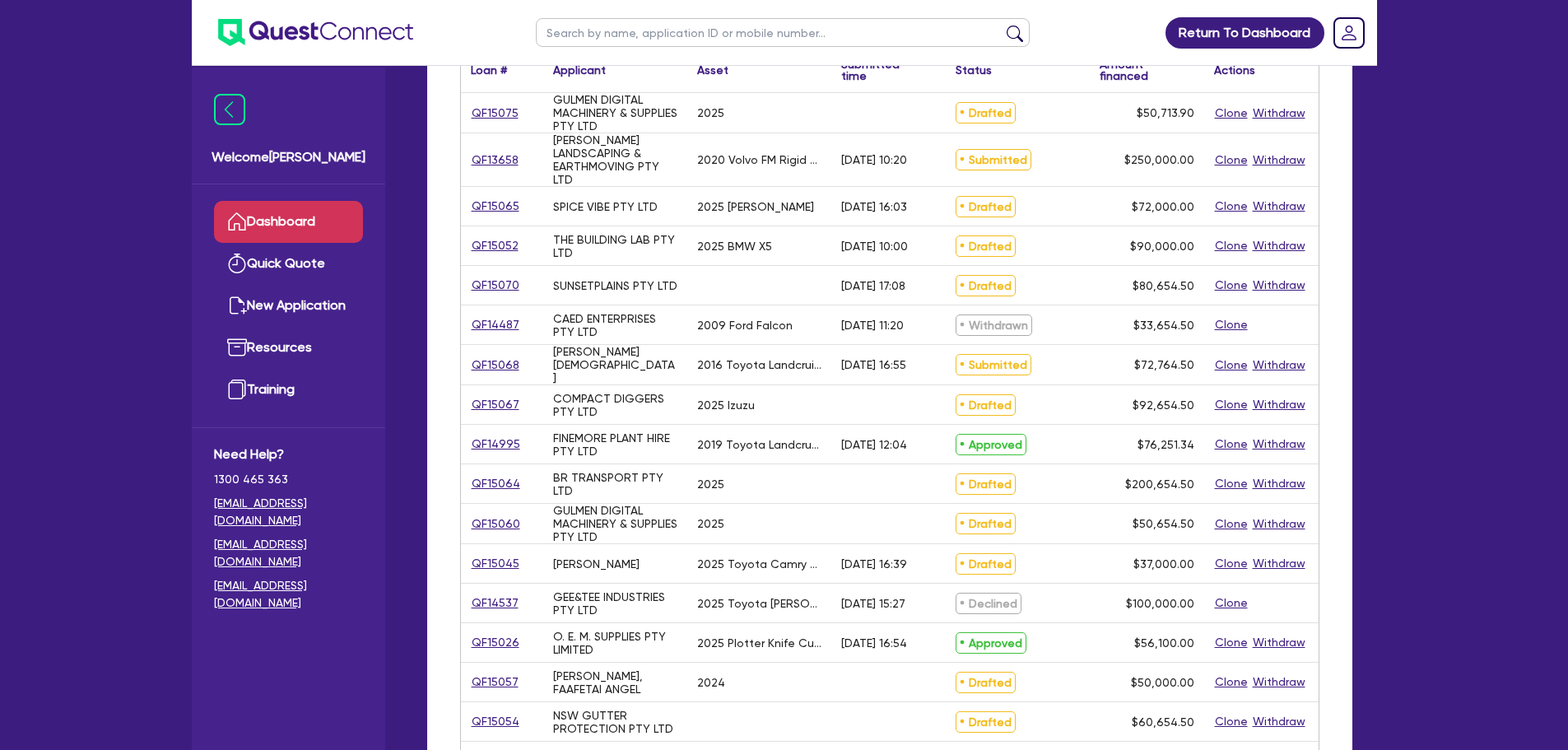
click at [756, 282] on div at bounding box center [758, 285] width 144 height 38
